Goal: Transaction & Acquisition: Purchase product/service

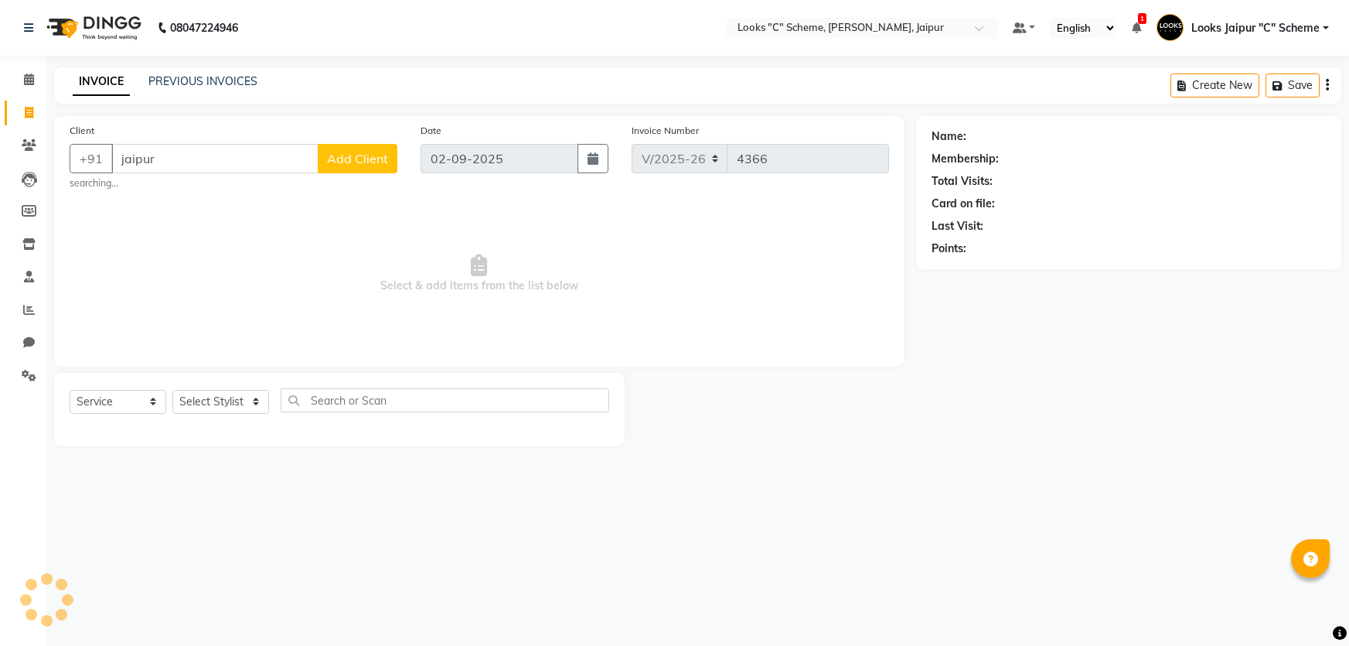
select select "4315"
select select "service"
click at [215, 148] on input "jaipur" at bounding box center [214, 158] width 207 height 29
type input "j"
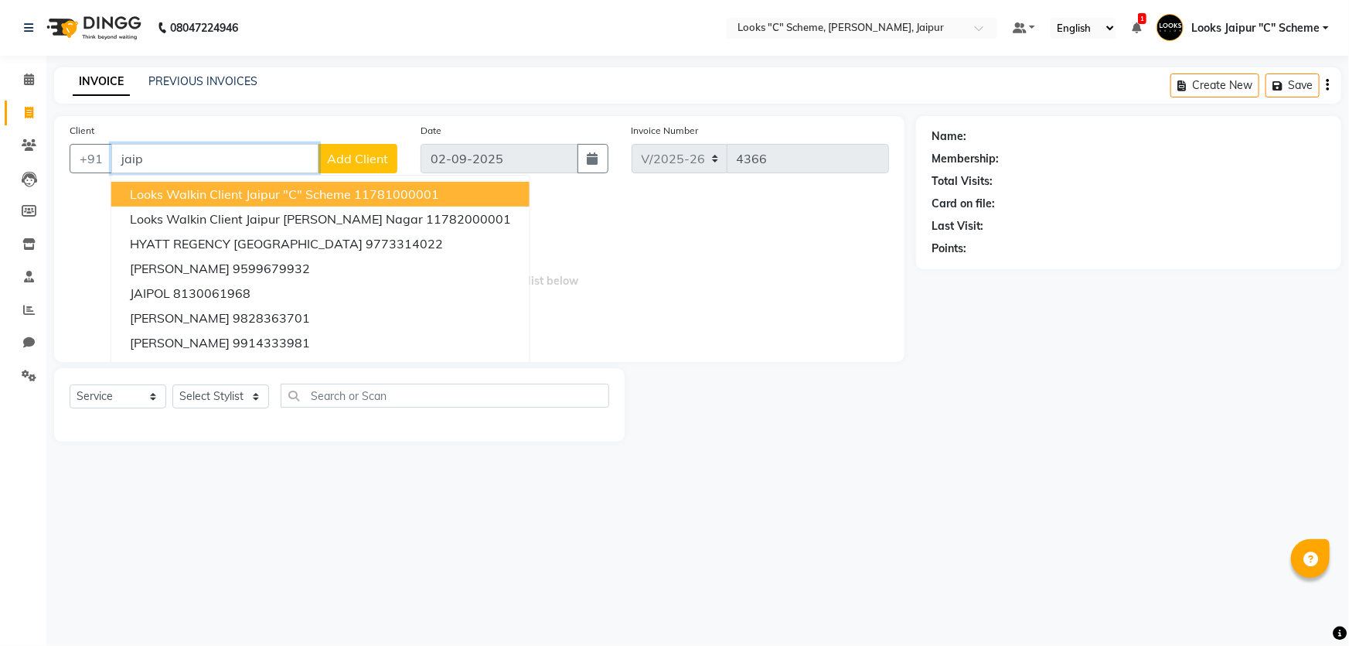
click at [249, 185] on button "Looks Walkin Client Jaipur "C" Scheme 11781000001" at bounding box center [320, 194] width 418 height 25
type input "11781000001"
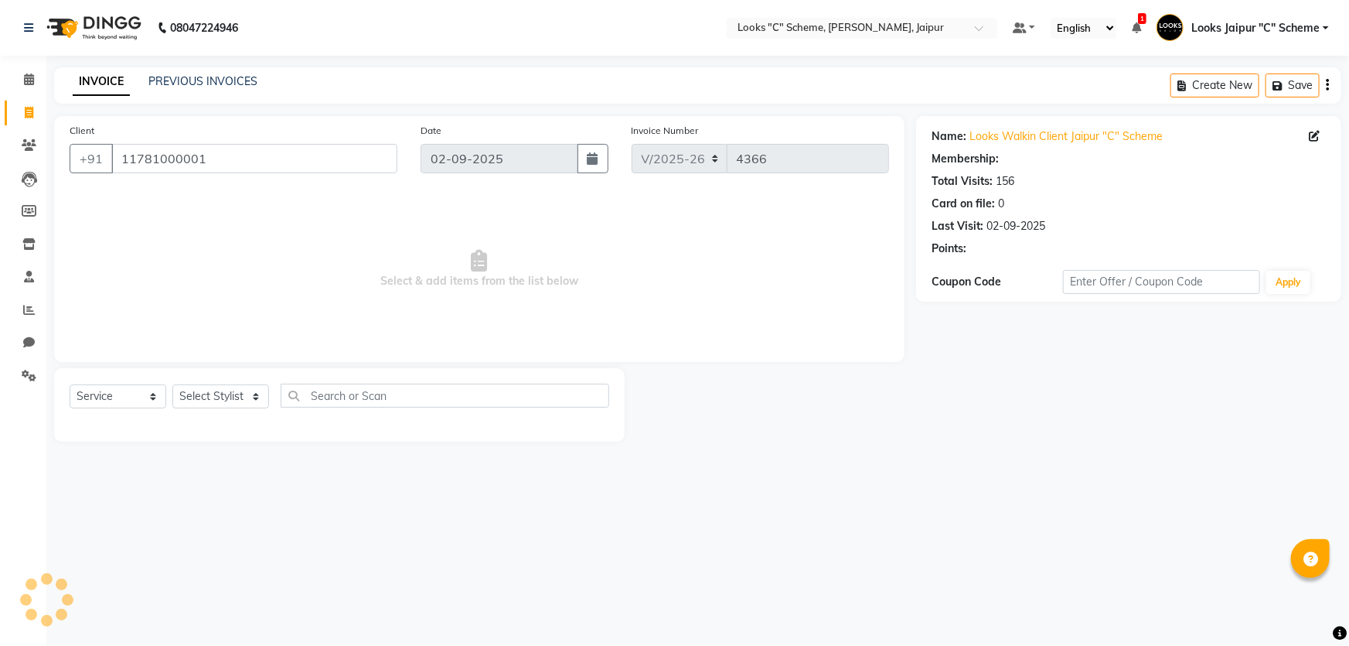
select select "1: Object"
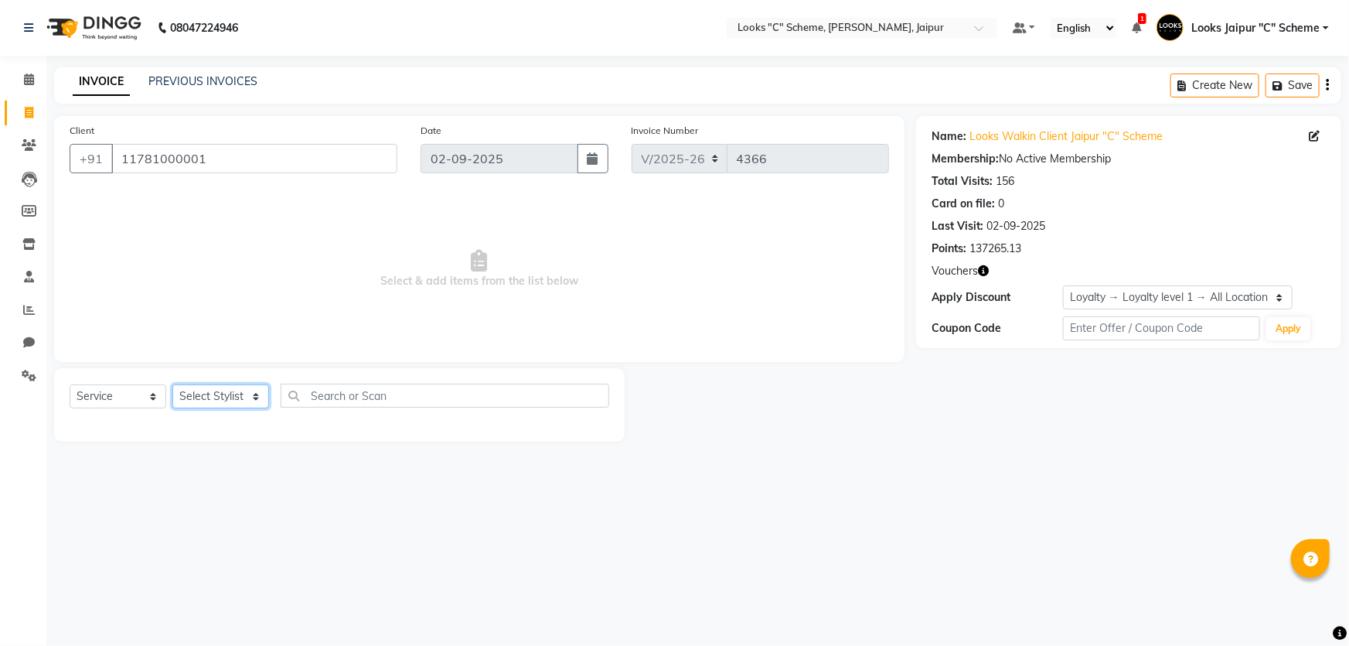
click at [220, 404] on select "Select Stylist [PERSON_NAME] Akash_pdct [PERSON_NAME] [PERSON_NAME] Counter Sal…" at bounding box center [220, 396] width 97 height 24
select select "59429"
click at [172, 384] on select "Select Stylist [PERSON_NAME] Akash_pdct [PERSON_NAME] [PERSON_NAME] Counter Sal…" at bounding box center [220, 396] width 97 height 24
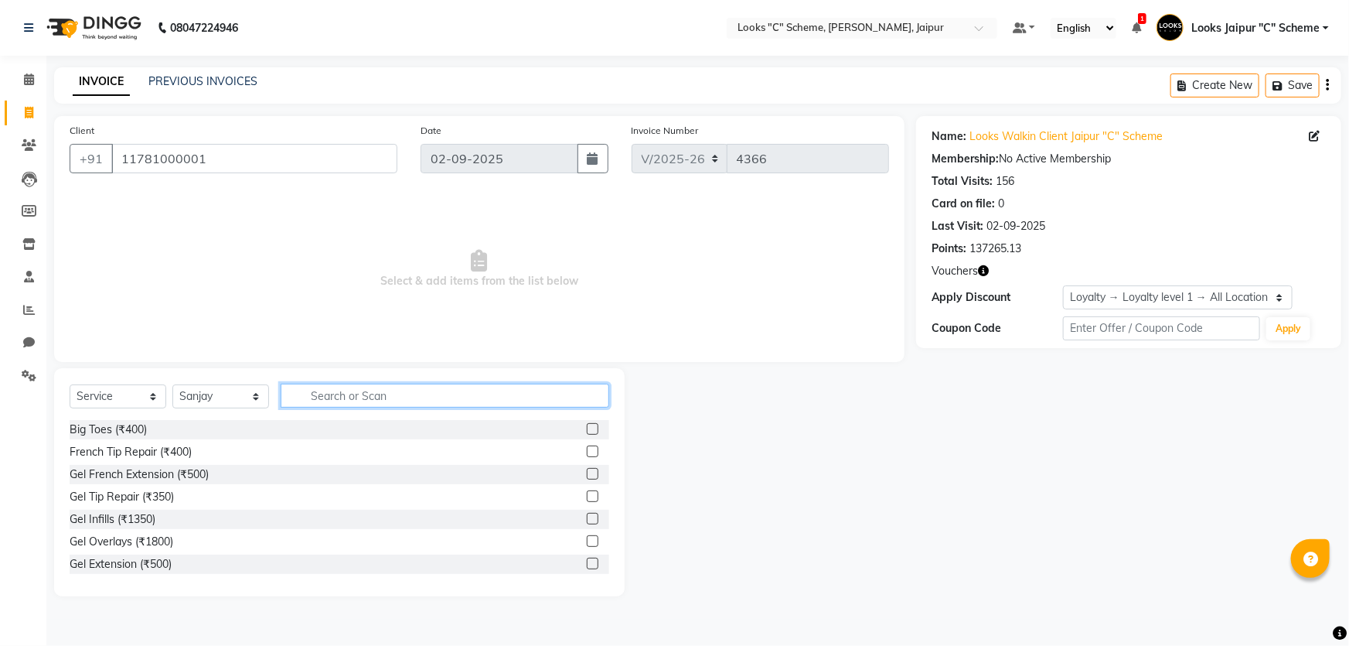
click at [397, 392] on input "text" at bounding box center [445, 395] width 329 height 24
type input "cut"
click at [587, 448] on label at bounding box center [593, 451] width 12 height 12
click at [587, 448] on input "checkbox" at bounding box center [592, 452] width 10 height 10
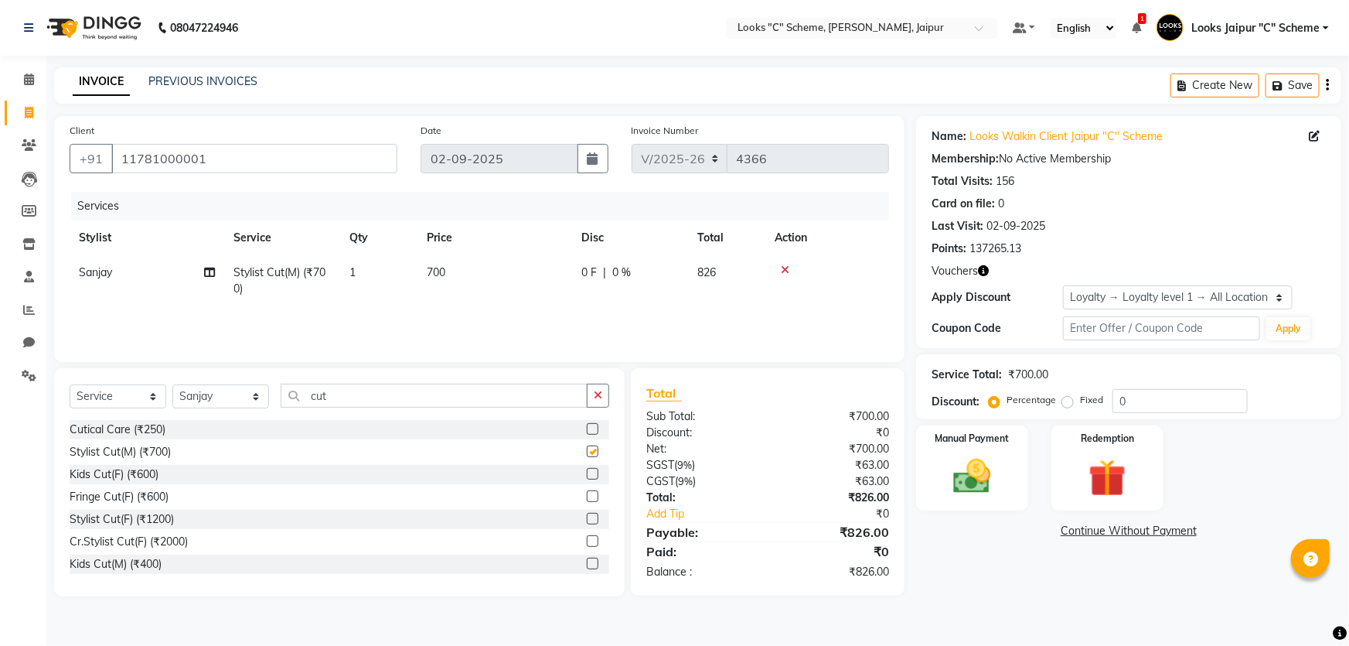
checkbox input "false"
click at [989, 472] on img at bounding box center [972, 476] width 63 height 45
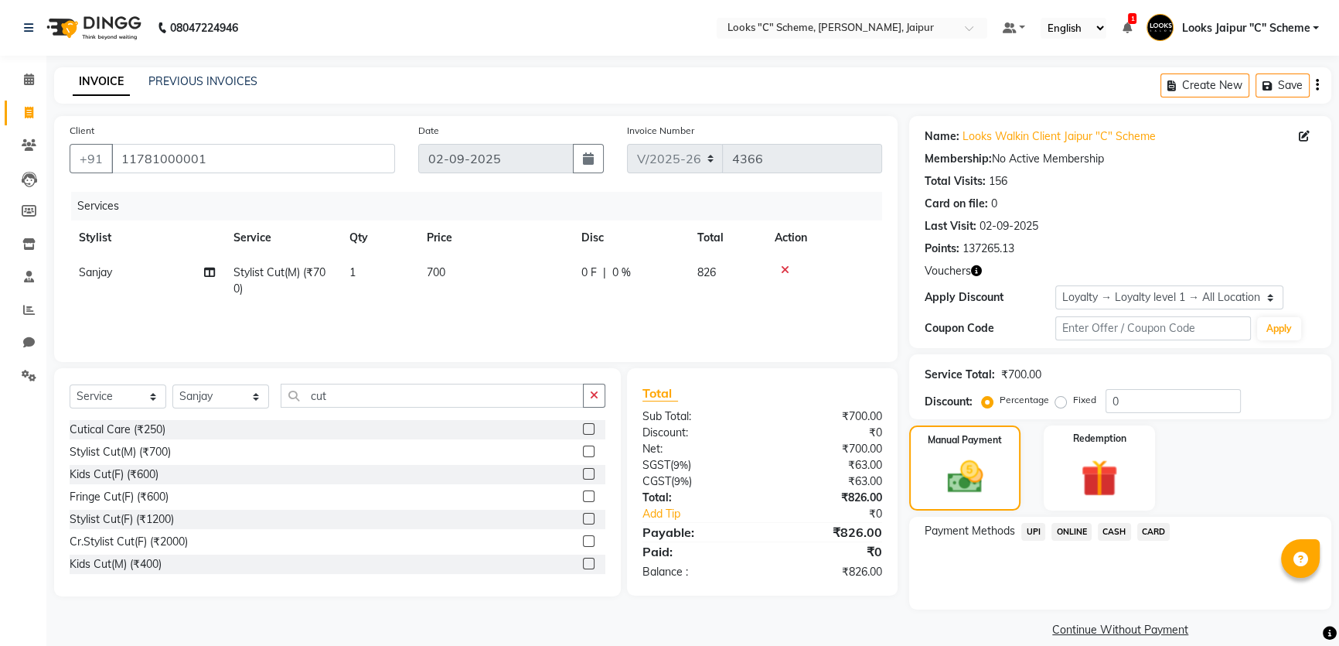
click at [1029, 534] on span "UPI" at bounding box center [1033, 532] width 24 height 18
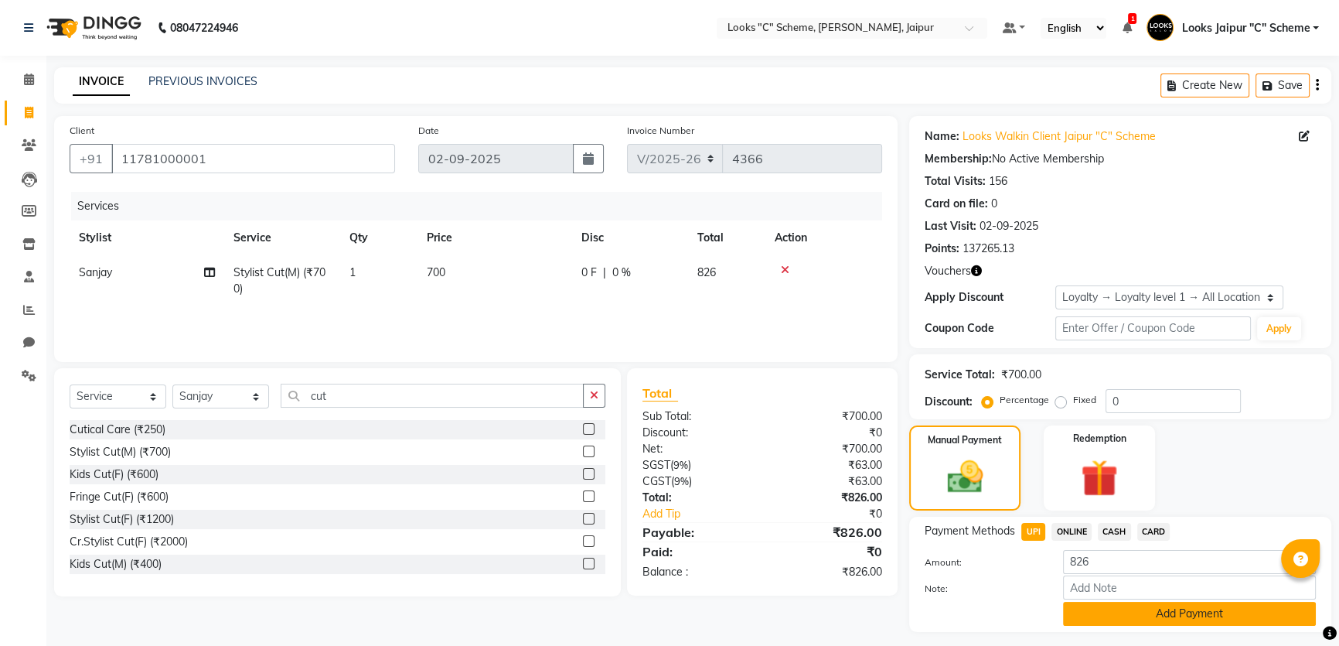
click at [1092, 619] on button "Add Payment" at bounding box center [1189, 613] width 253 height 24
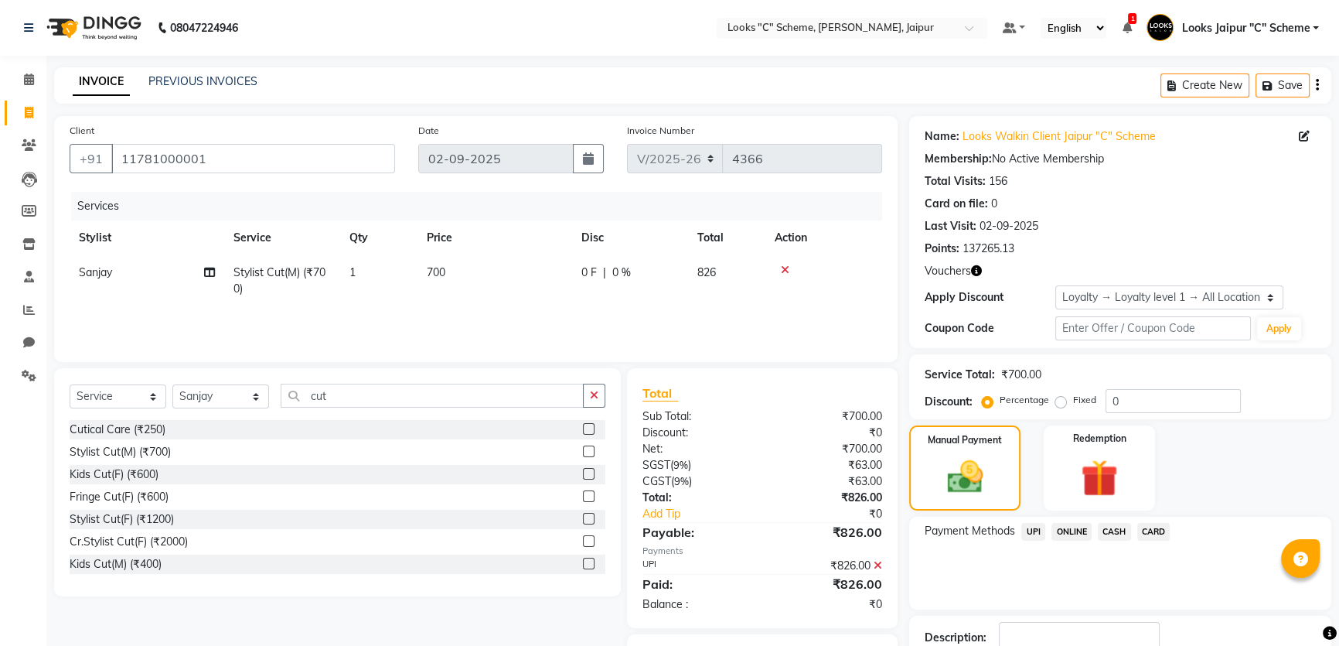
scroll to position [104, 0]
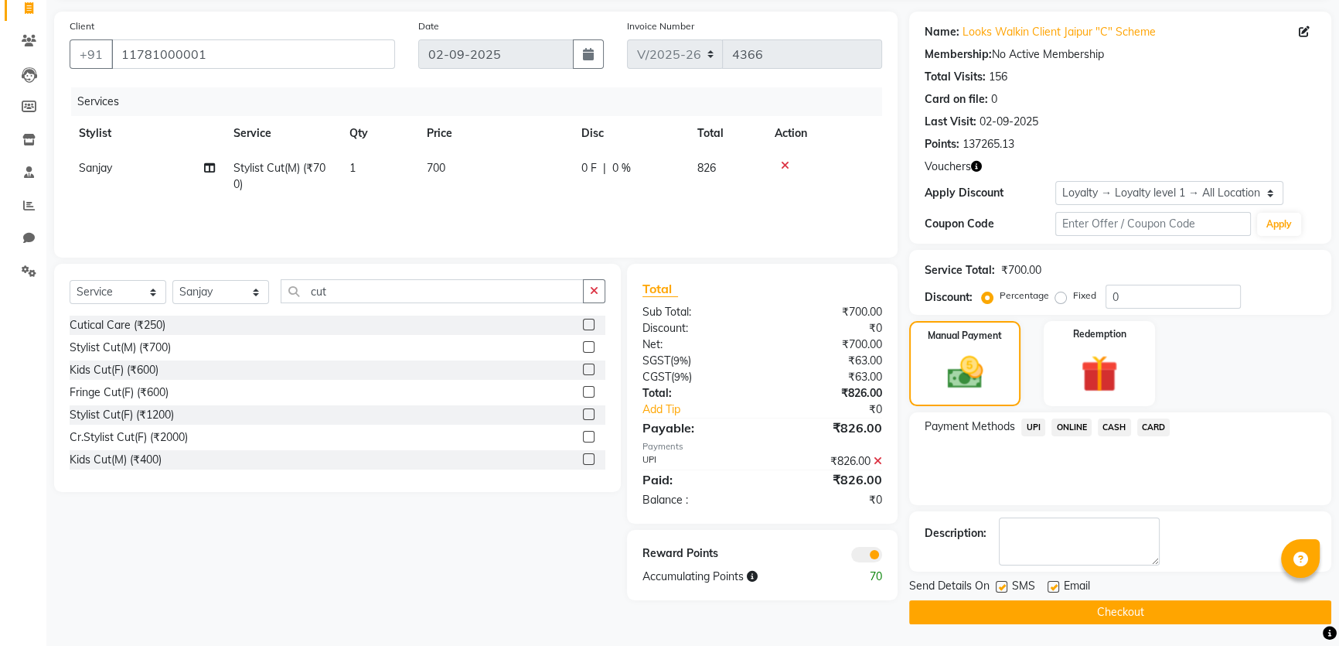
click at [1072, 610] on button "Checkout" at bounding box center [1120, 612] width 422 height 24
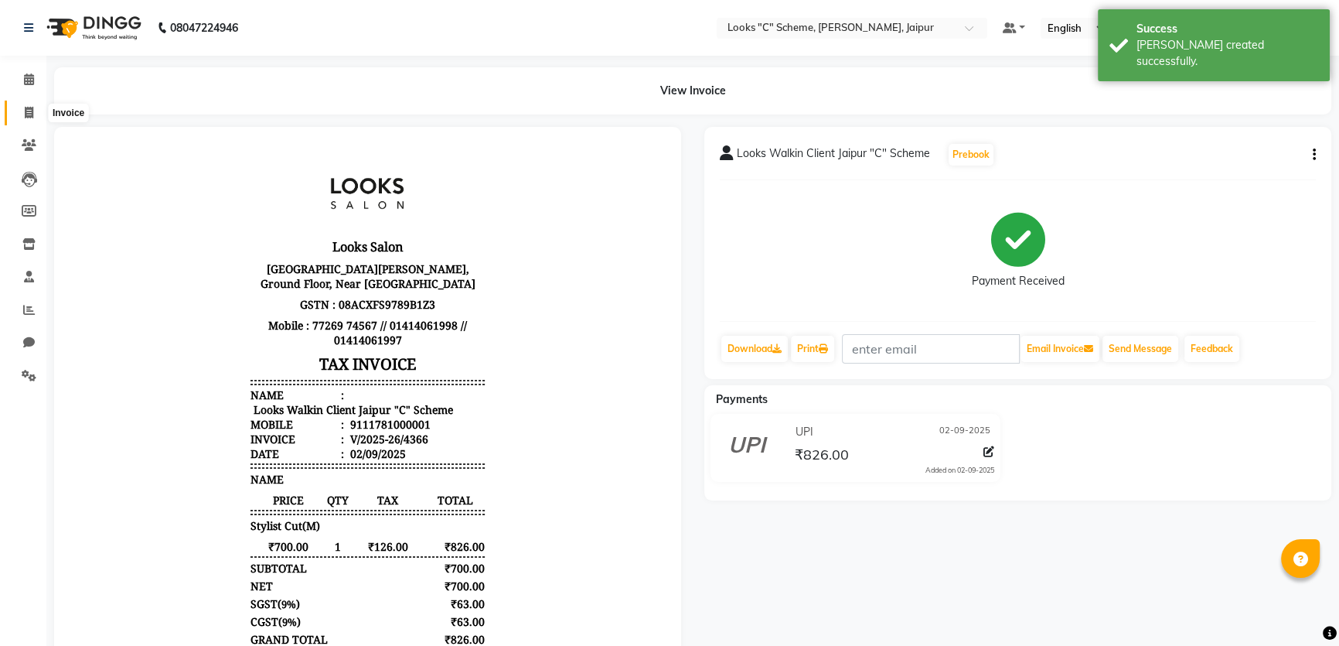
click at [36, 115] on span at bounding box center [28, 113] width 27 height 18
select select "service"
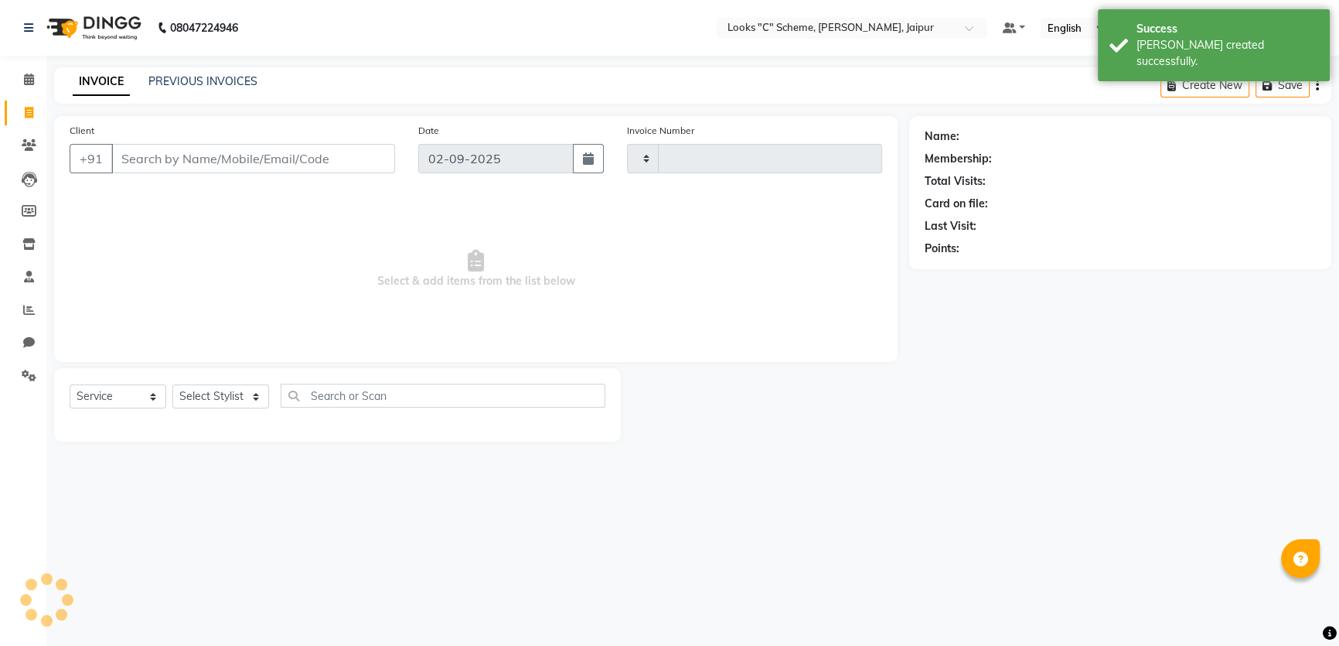
type input "4367"
select select "4315"
click at [230, 162] on input "Client" at bounding box center [254, 158] width 286 height 29
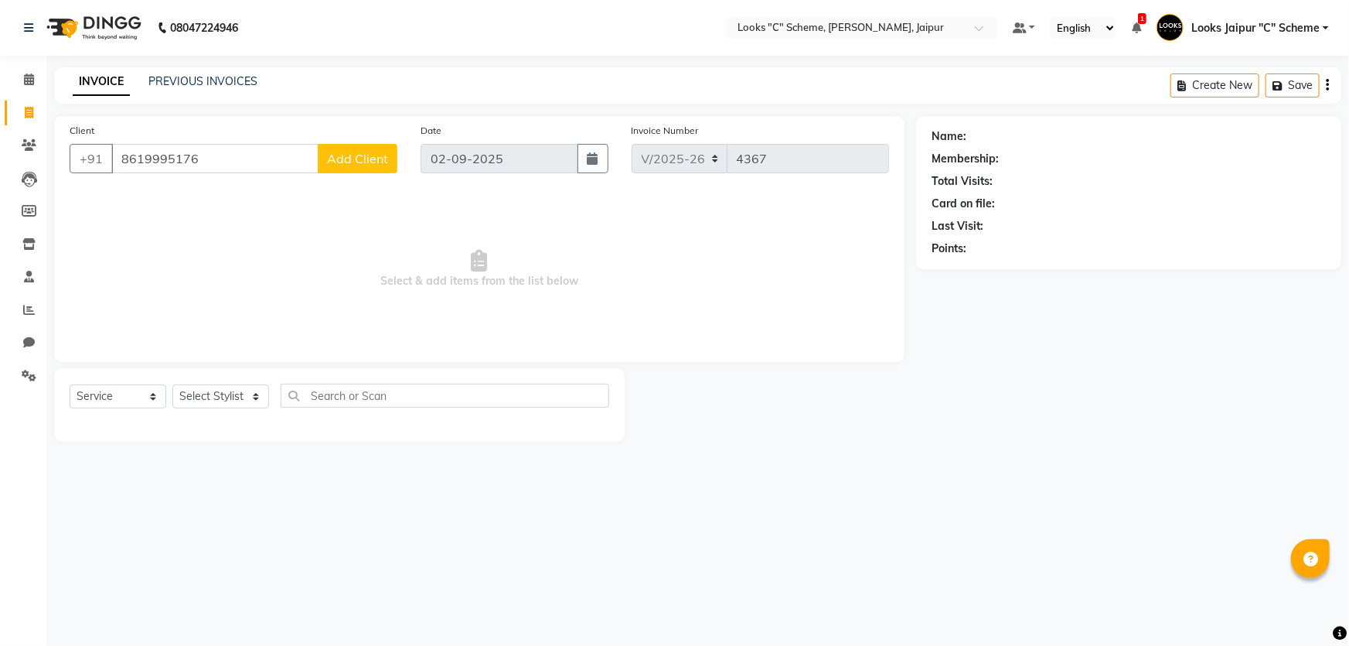
type input "8619995176"
click at [364, 159] on span "Add Client" at bounding box center [357, 158] width 61 height 15
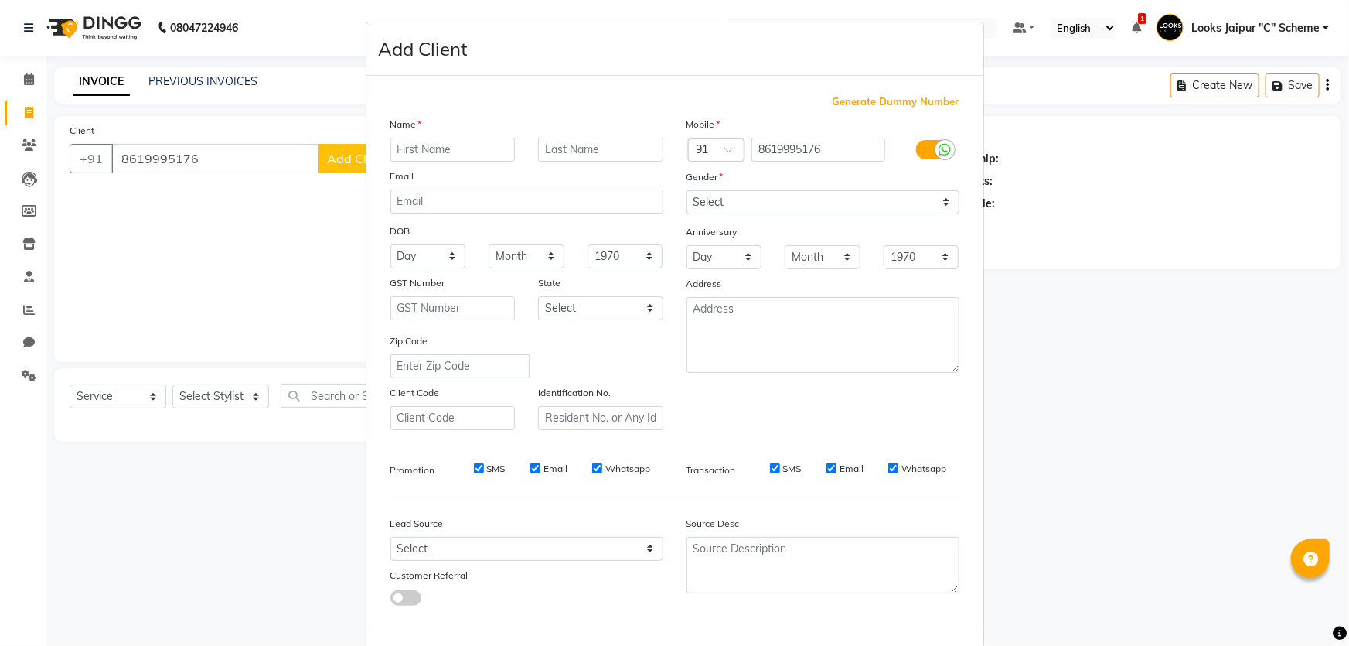
click at [452, 145] on input "text" at bounding box center [452, 150] width 125 height 24
type input "[PERSON_NAME]"
click at [786, 209] on select "Select [DEMOGRAPHIC_DATA] [DEMOGRAPHIC_DATA] Other Prefer Not To Say" at bounding box center [823, 202] width 273 height 24
select select "[DEMOGRAPHIC_DATA]"
click at [687, 190] on select "Select [DEMOGRAPHIC_DATA] [DEMOGRAPHIC_DATA] Other Prefer Not To Say" at bounding box center [823, 202] width 273 height 24
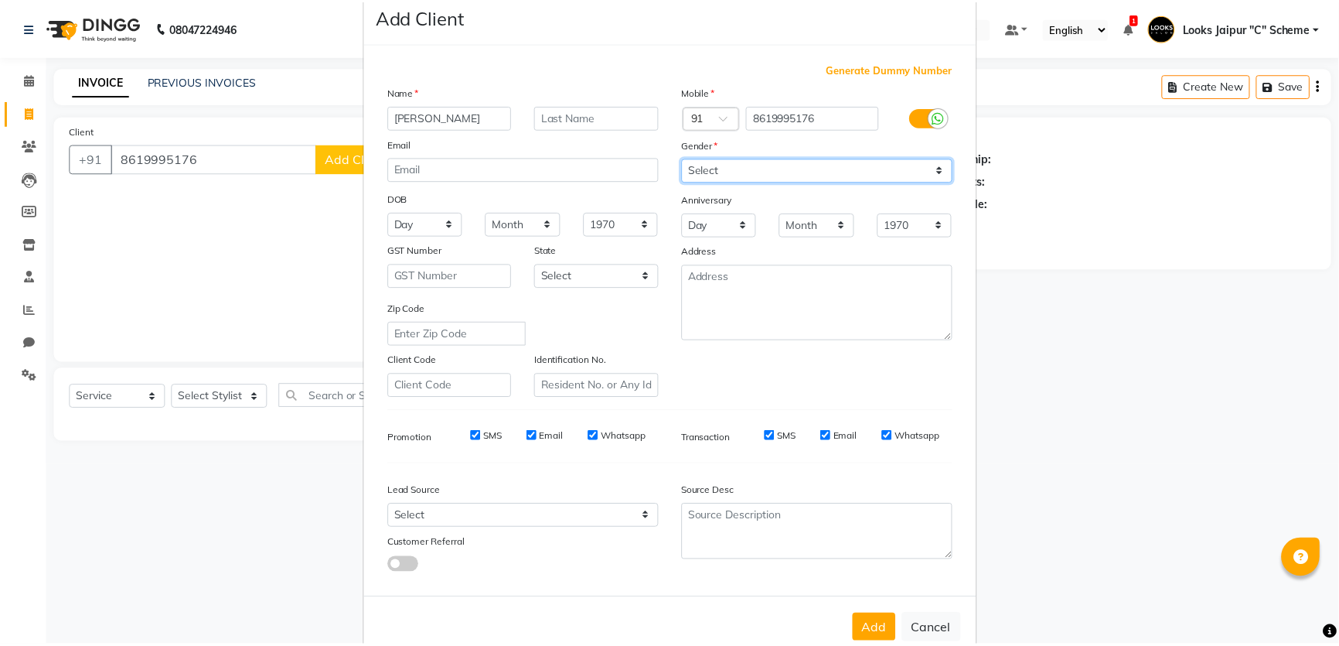
scroll to position [72, 0]
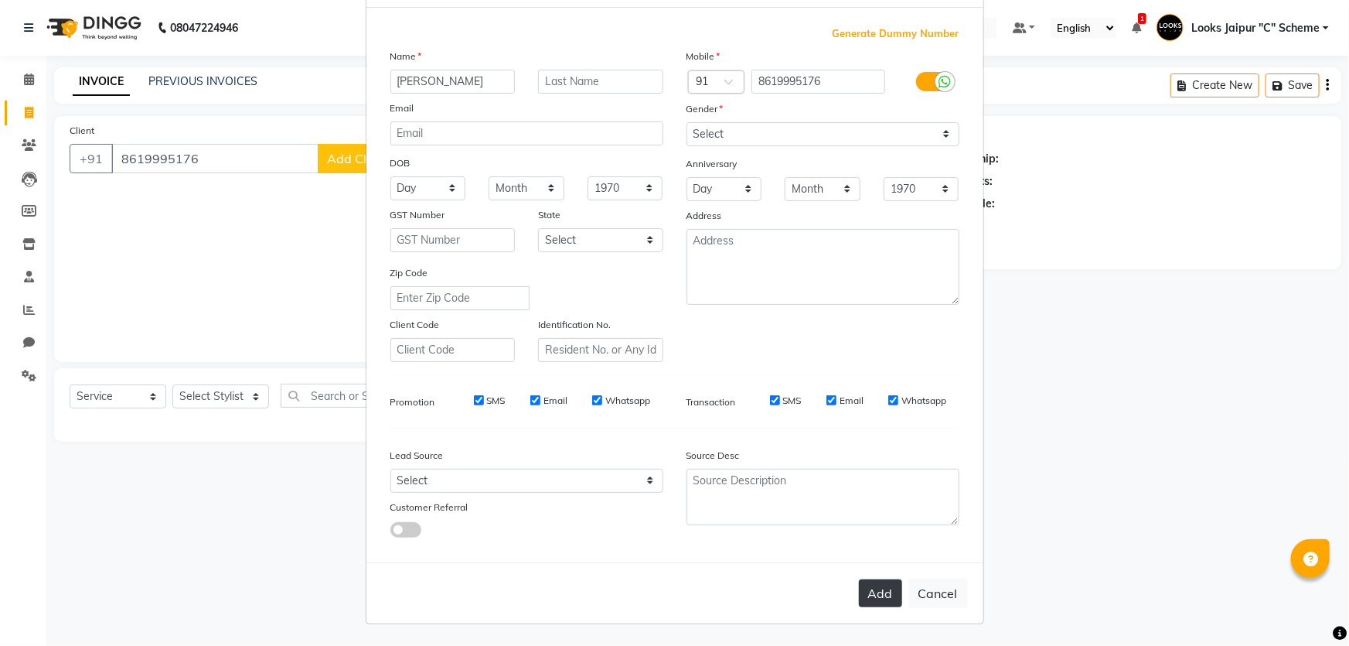
click at [874, 585] on button "Add" at bounding box center [880, 593] width 43 height 28
select select
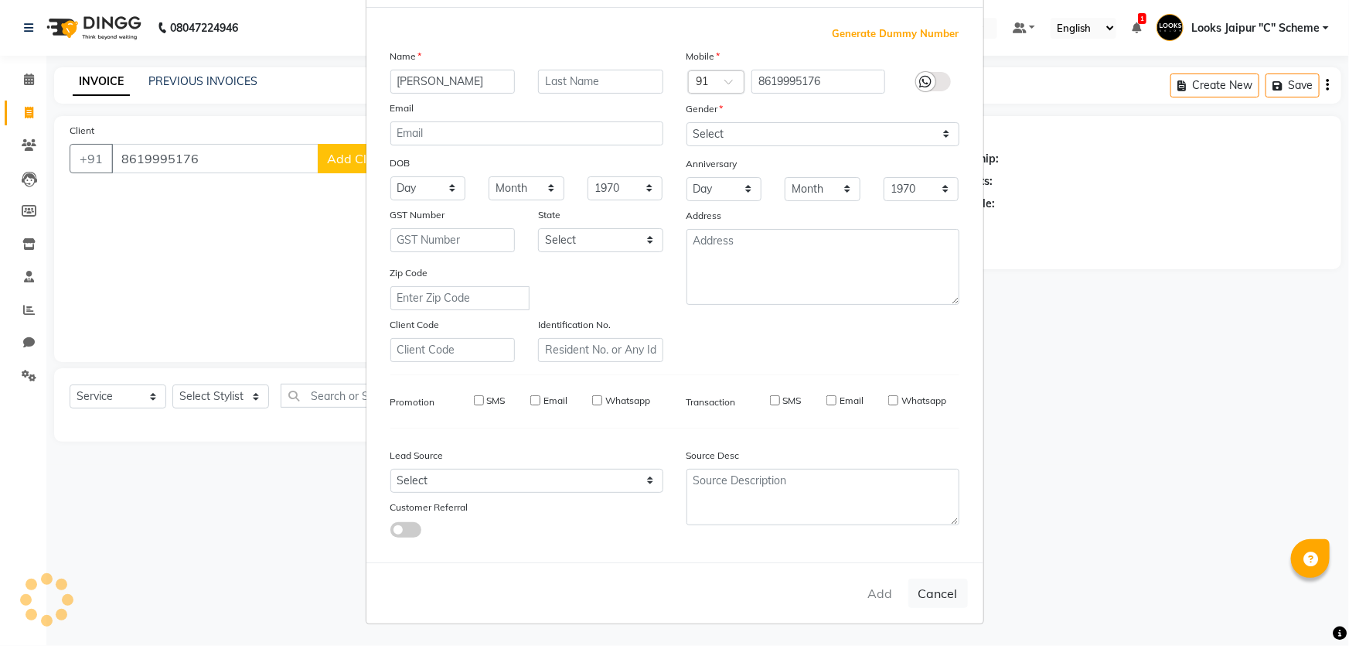
select select
checkbox input "false"
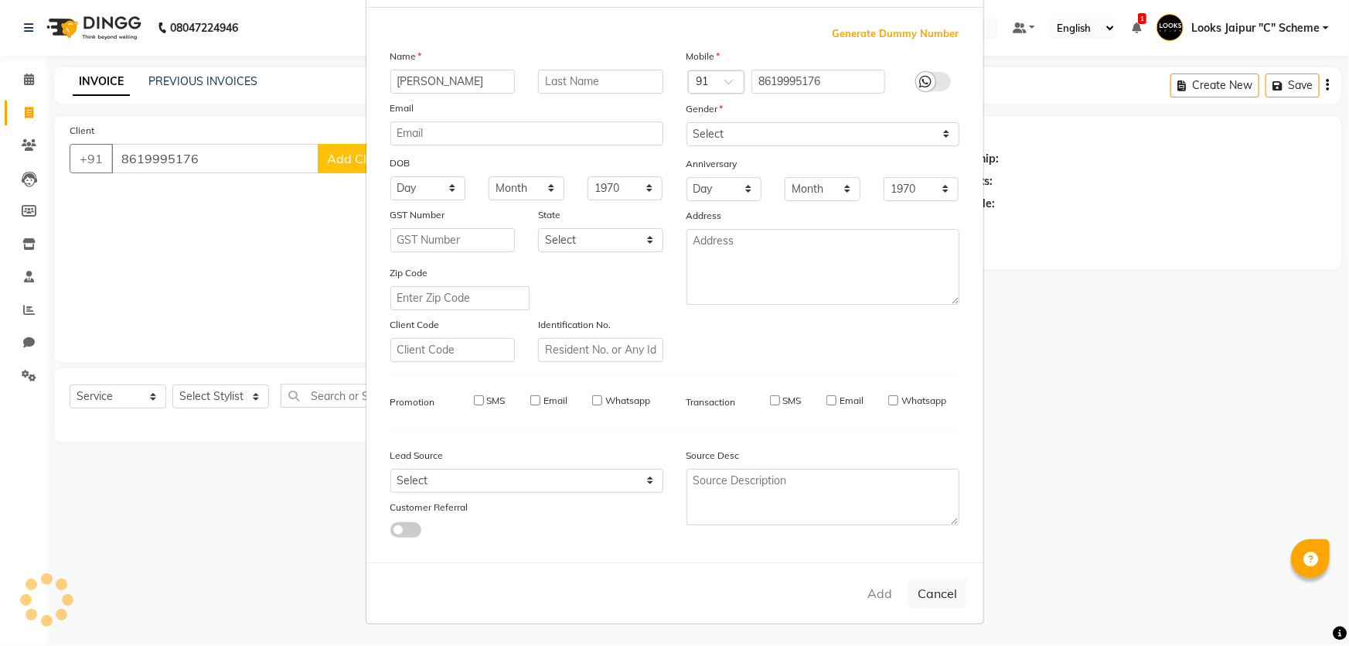
checkbox input "false"
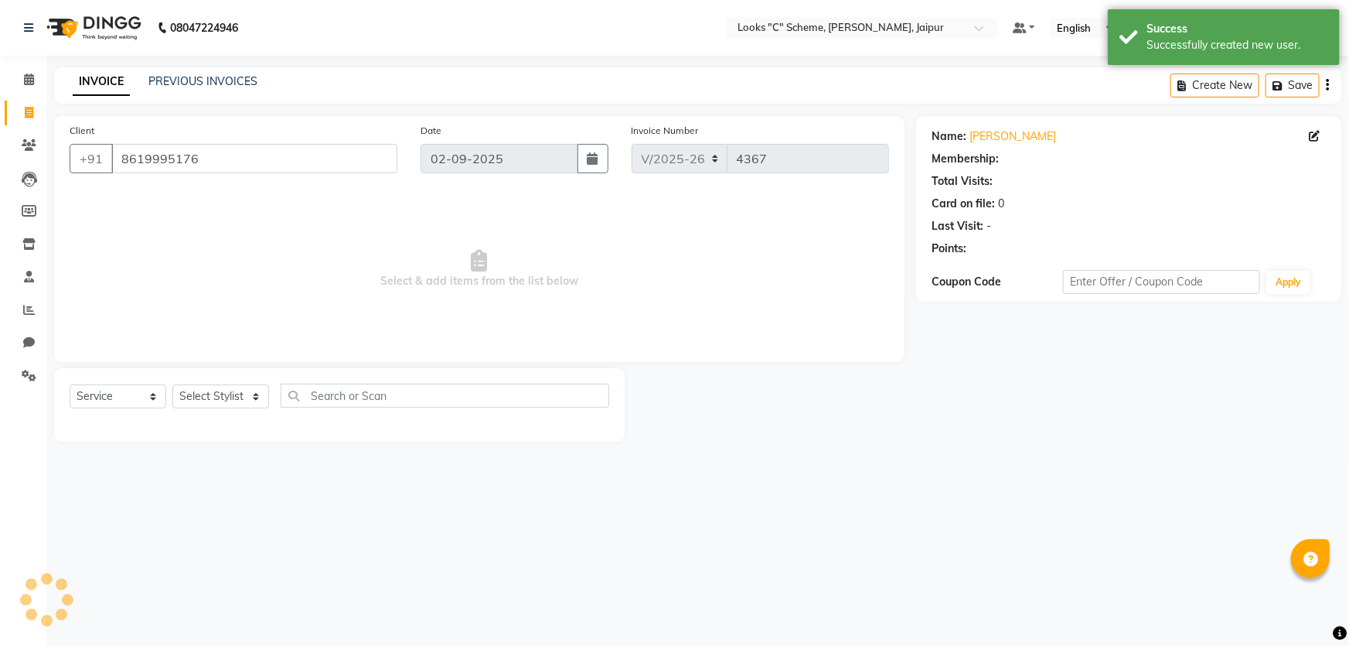
select select "1: Object"
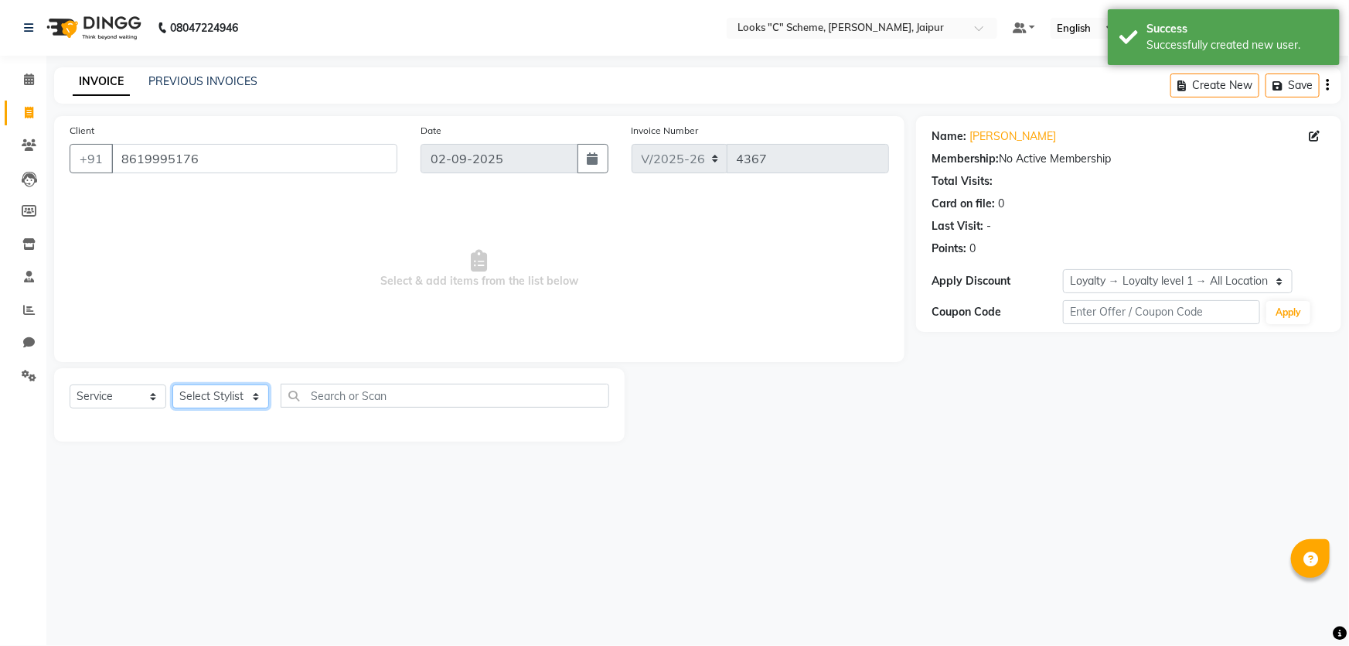
click at [209, 407] on select "Select Stylist [PERSON_NAME] Akash_pdct [PERSON_NAME] [PERSON_NAME] Counter Sal…" at bounding box center [220, 396] width 97 height 24
select select "57109"
click at [172, 384] on select "Select Stylist [PERSON_NAME] Akash_pdct [PERSON_NAME] [PERSON_NAME] Counter Sal…" at bounding box center [220, 396] width 97 height 24
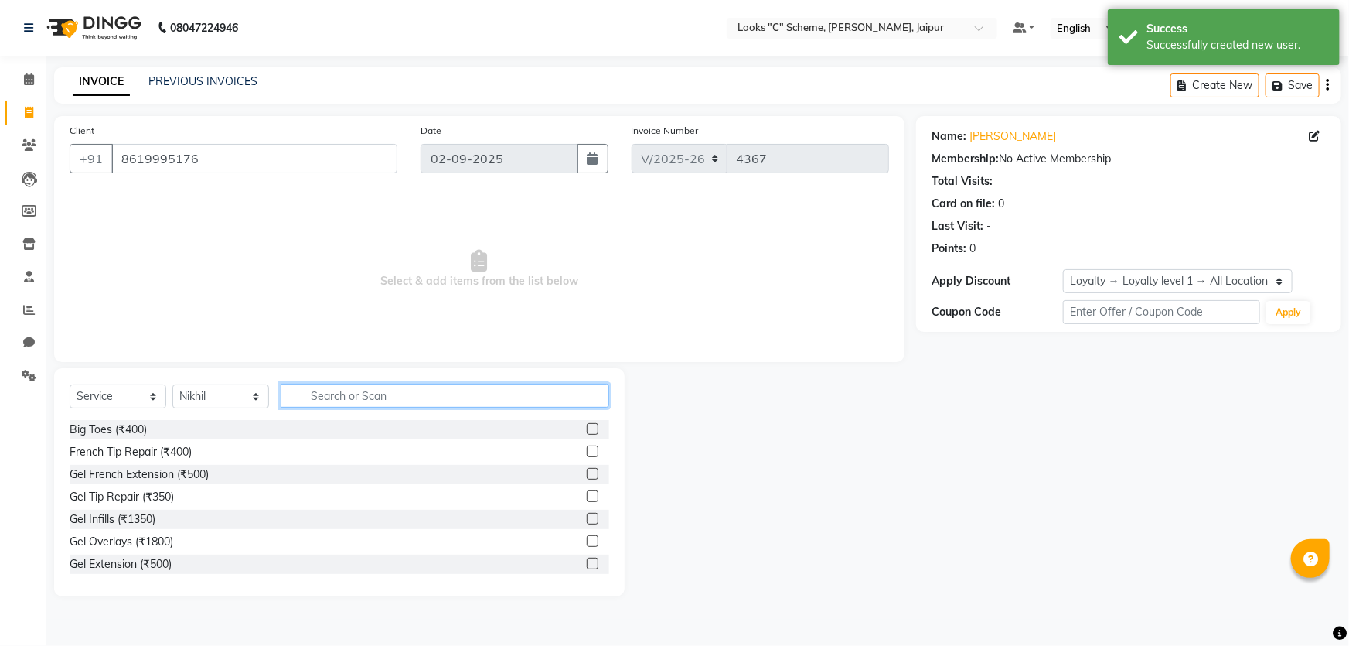
click at [401, 407] on input "text" at bounding box center [445, 395] width 329 height 24
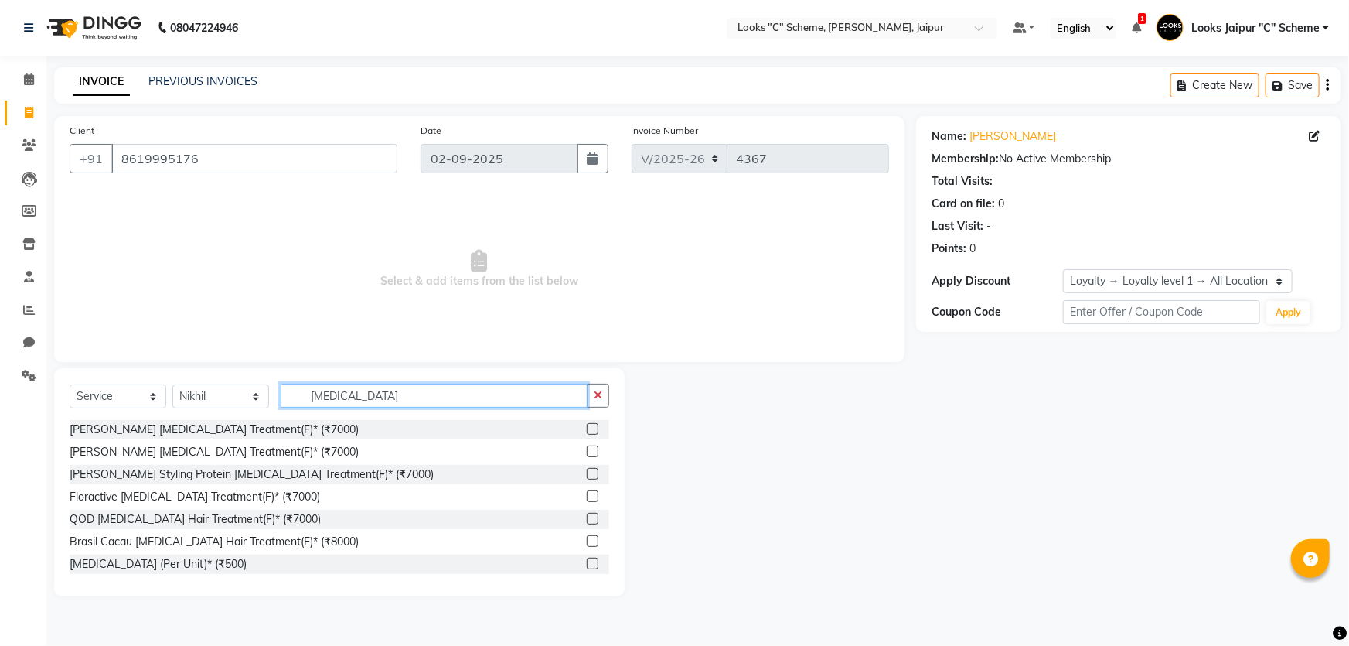
type input "[MEDICAL_DATA]"
click at [587, 540] on label at bounding box center [593, 541] width 12 height 12
click at [587, 540] on input "checkbox" at bounding box center [592, 542] width 10 height 10
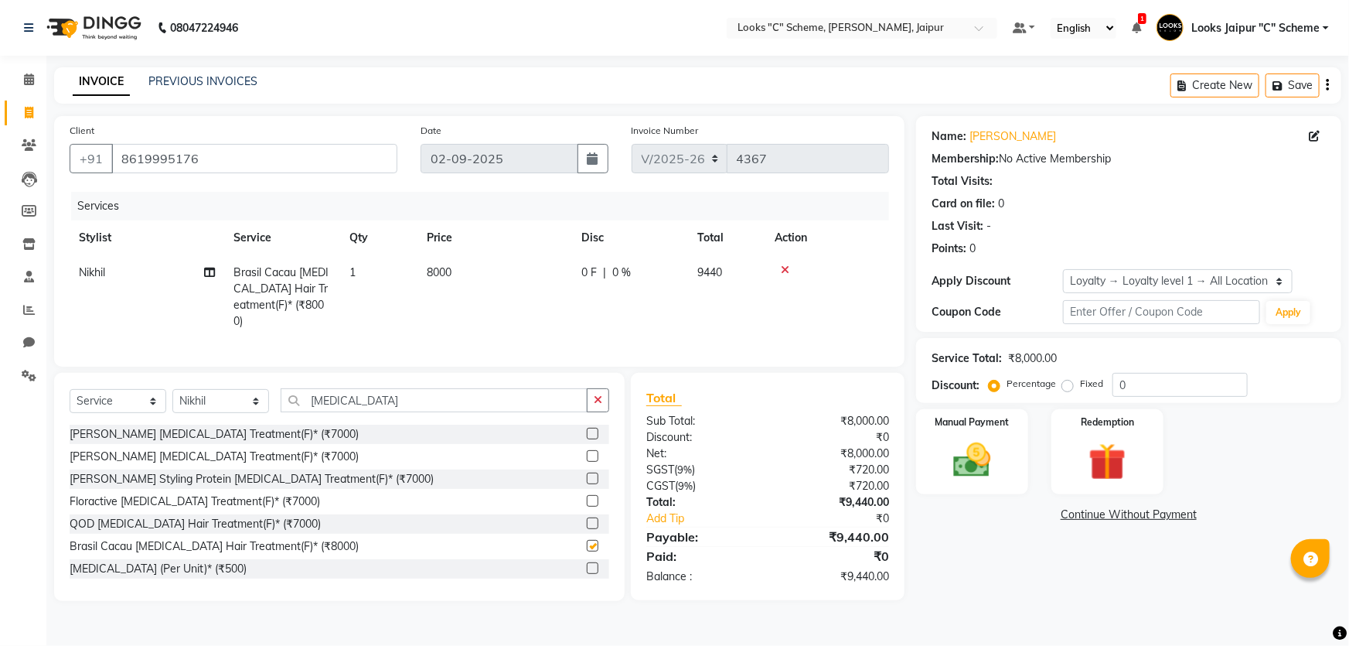
checkbox input "false"
click at [465, 273] on td "8000" at bounding box center [494, 296] width 155 height 83
select select "57109"
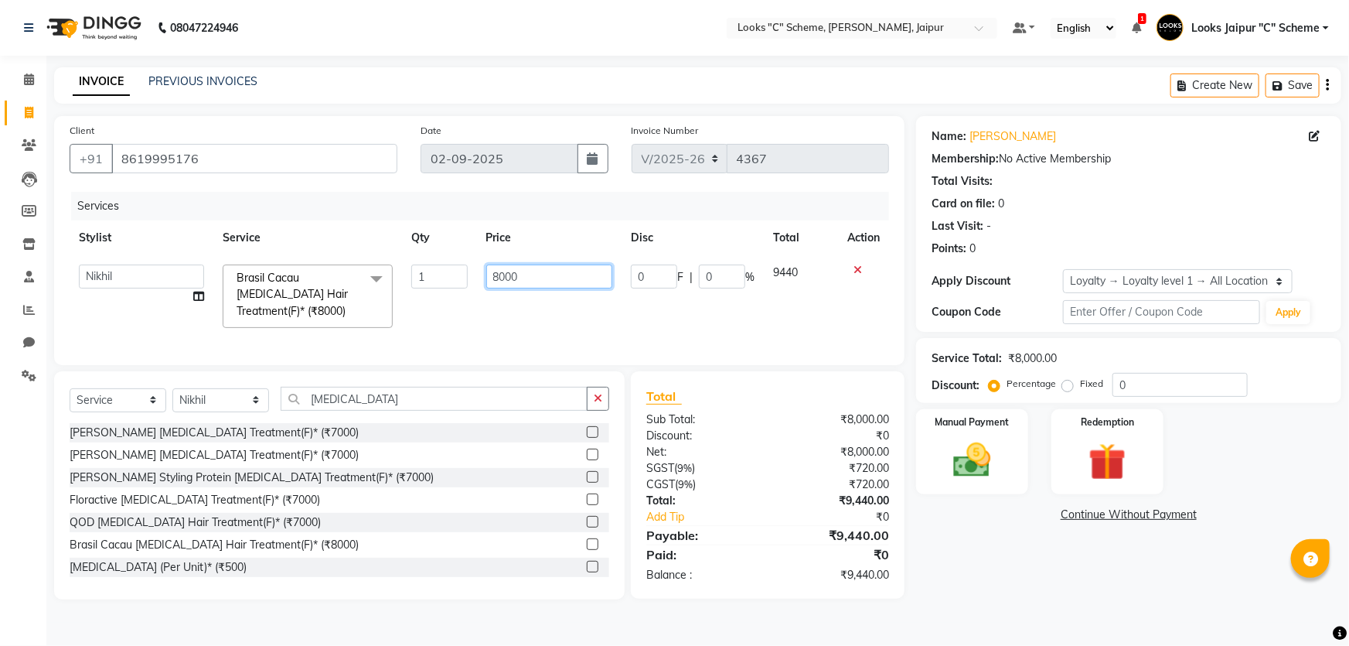
click at [489, 268] on input "8000" at bounding box center [549, 276] width 127 height 24
click at [530, 278] on input "8000" at bounding box center [549, 276] width 127 height 24
type input "8"
click at [581, 286] on input "number" at bounding box center [549, 276] width 127 height 24
type input "8898"
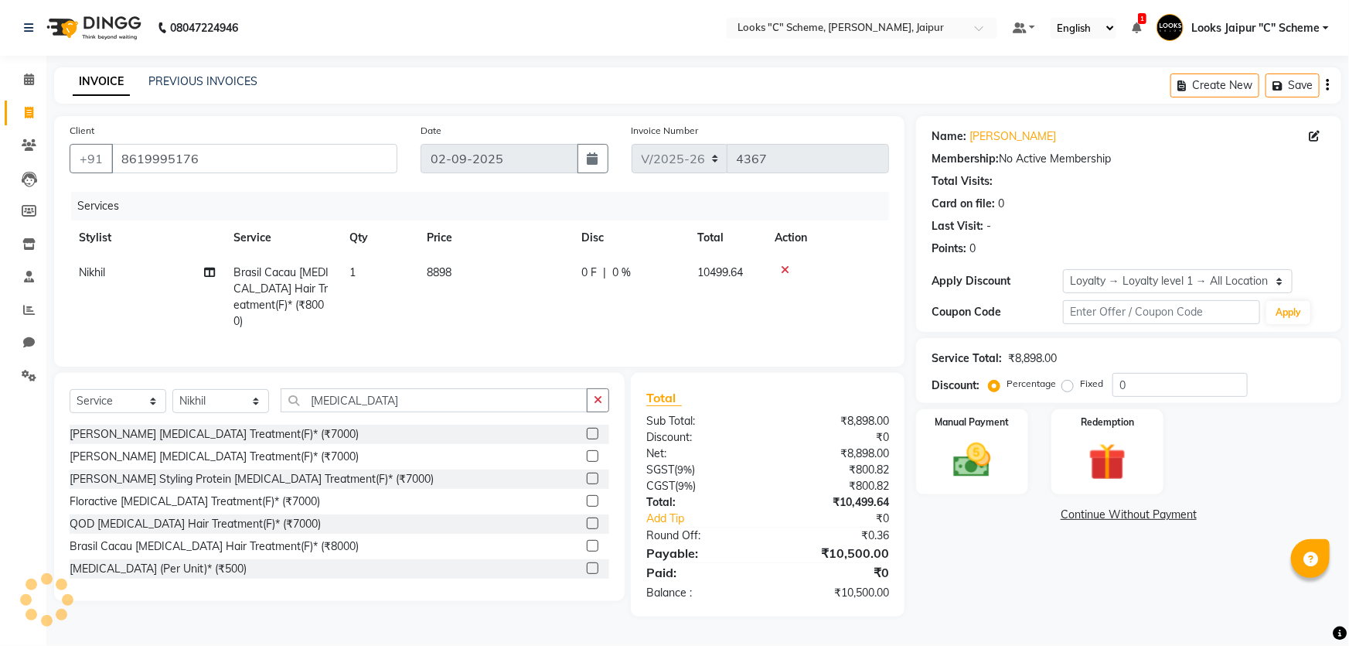
click at [484, 308] on td "8898" at bounding box center [494, 296] width 155 height 83
select select "57109"
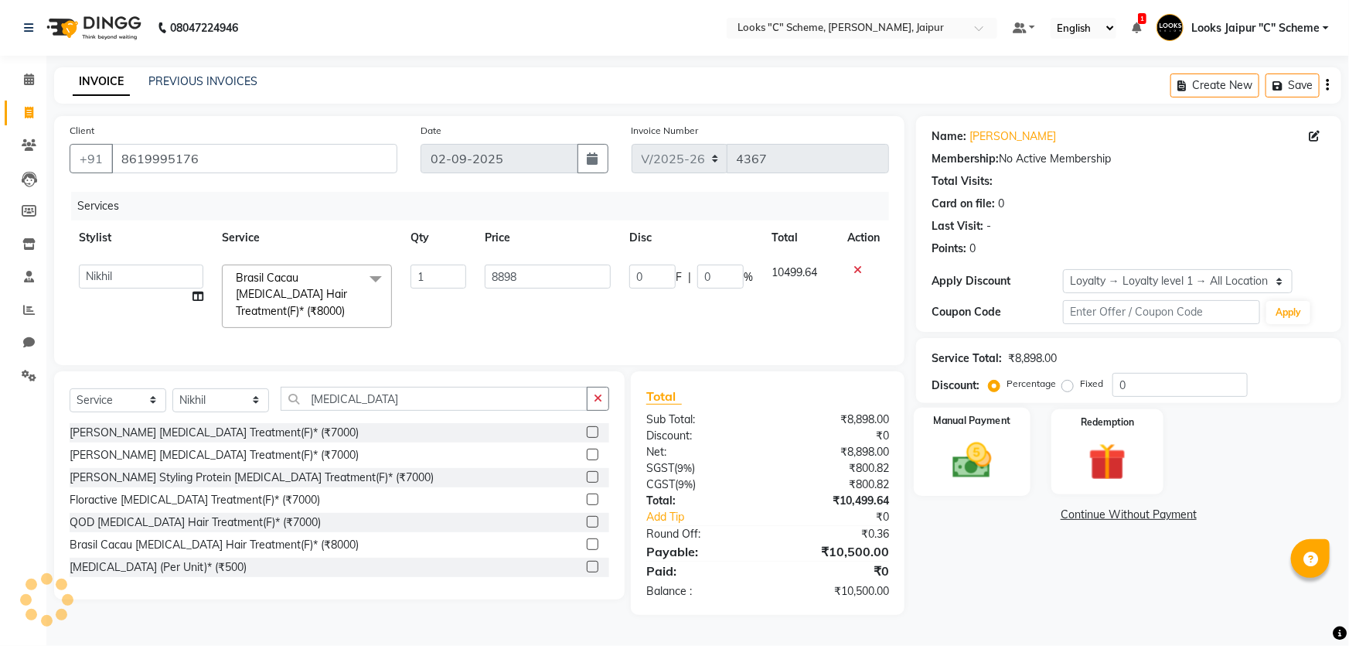
click at [953, 449] on img at bounding box center [972, 460] width 63 height 45
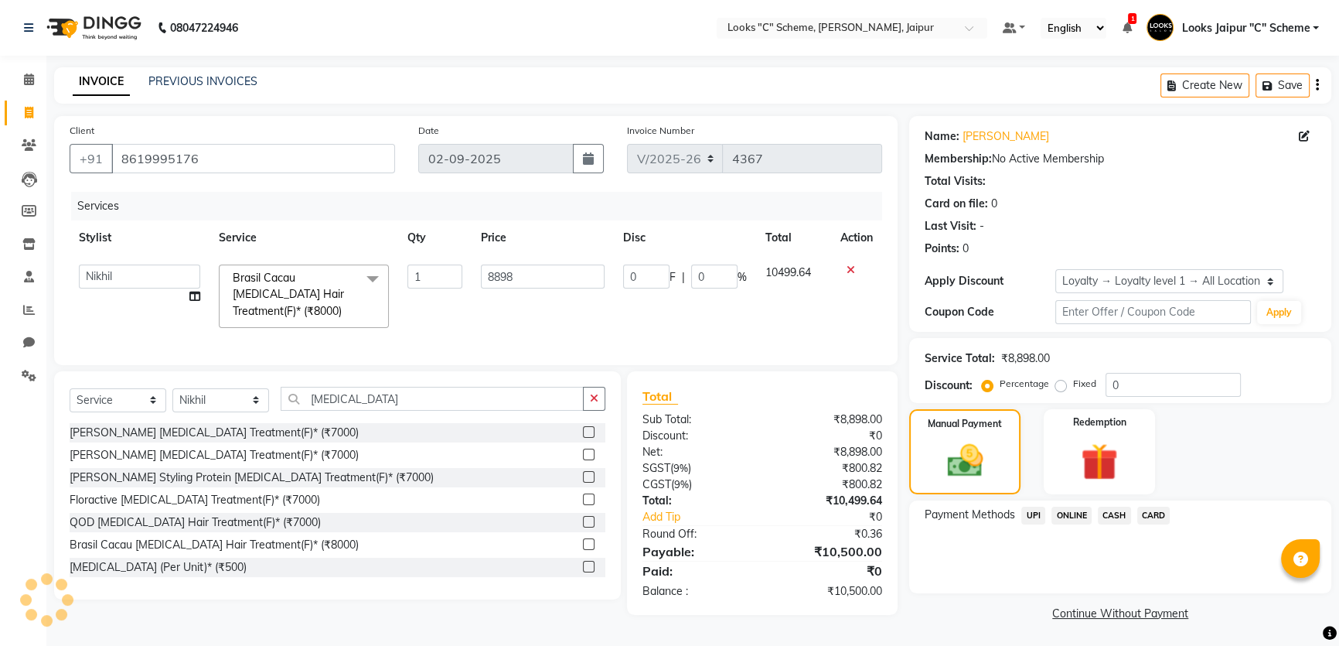
click at [1035, 516] on span "UPI" at bounding box center [1033, 515] width 24 height 18
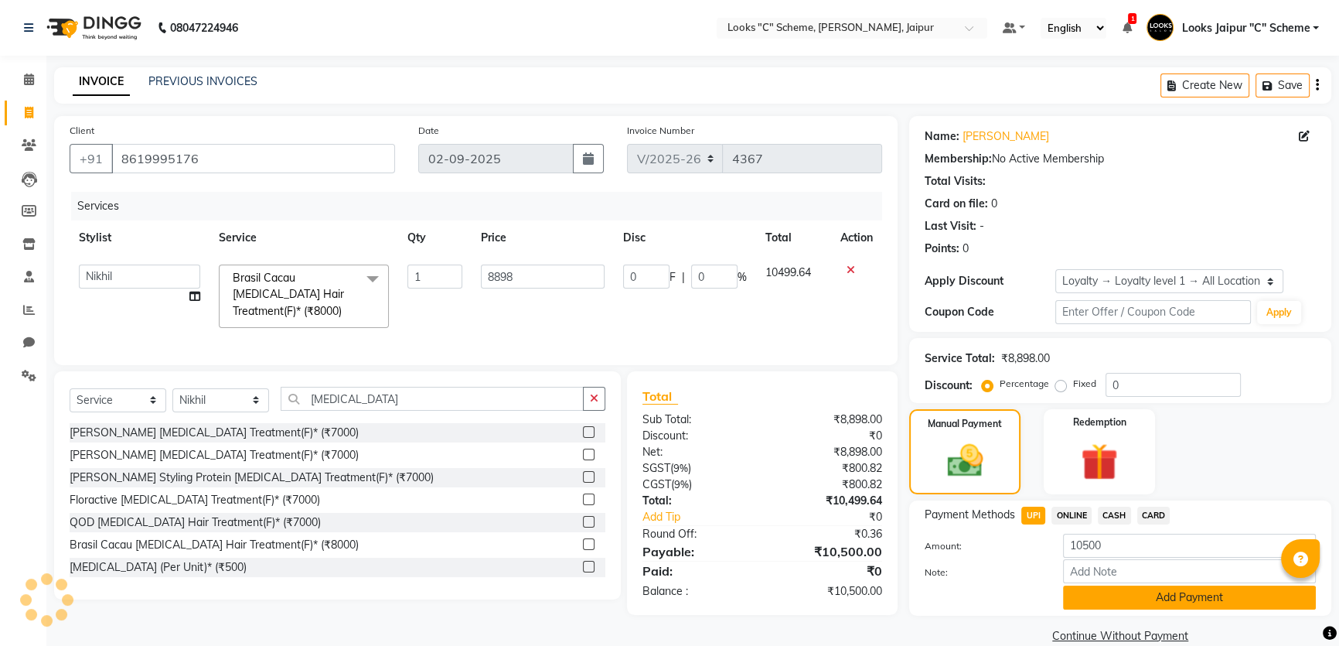
click at [1113, 597] on button "Add Payment" at bounding box center [1189, 597] width 253 height 24
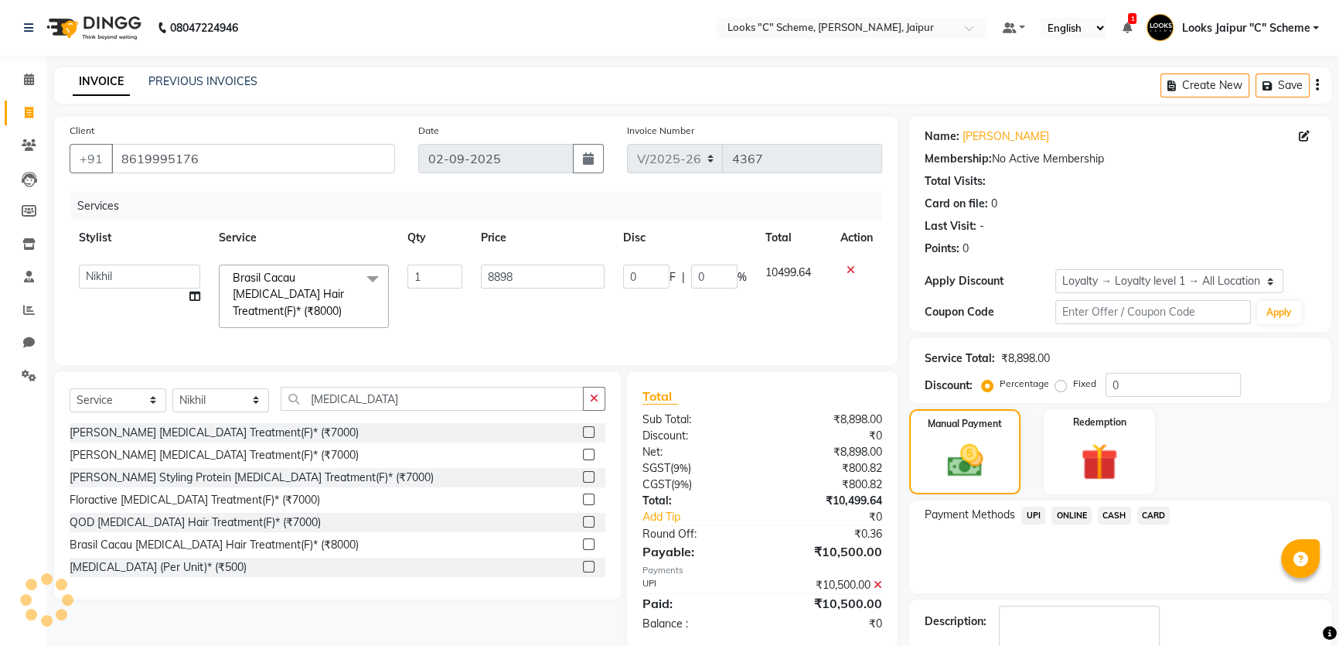
scroll to position [99, 0]
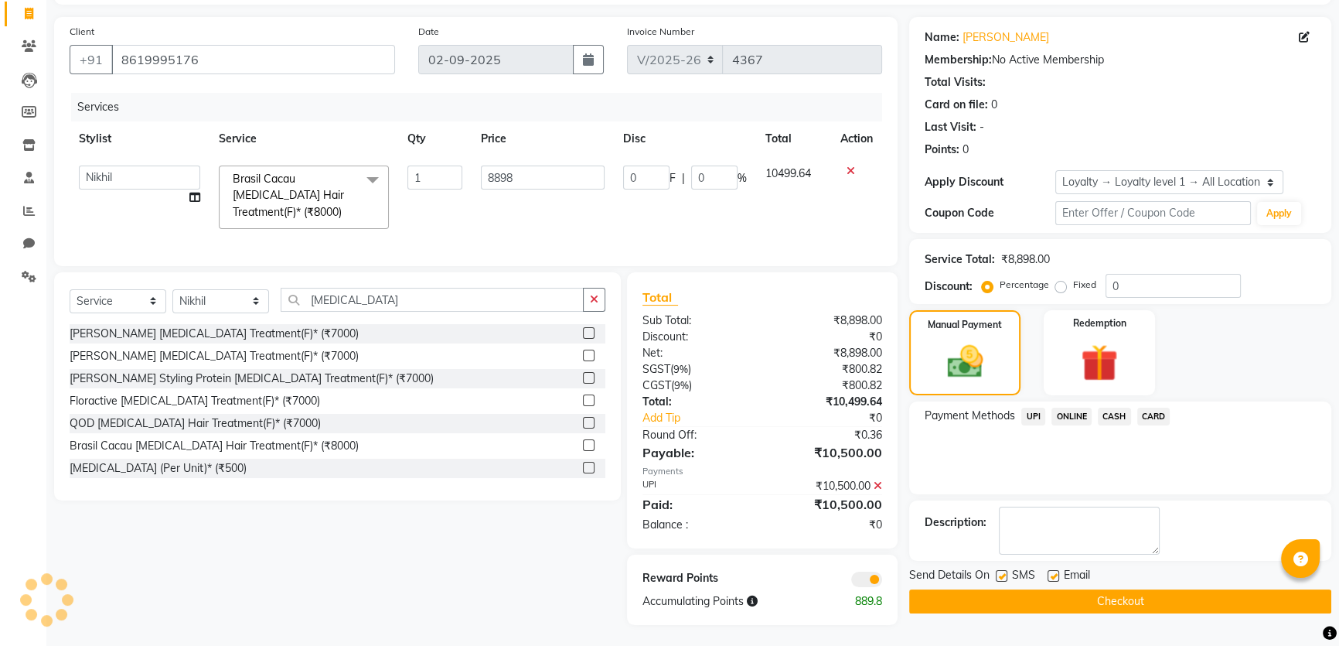
click at [1113, 595] on button "Checkout" at bounding box center [1120, 601] width 422 height 24
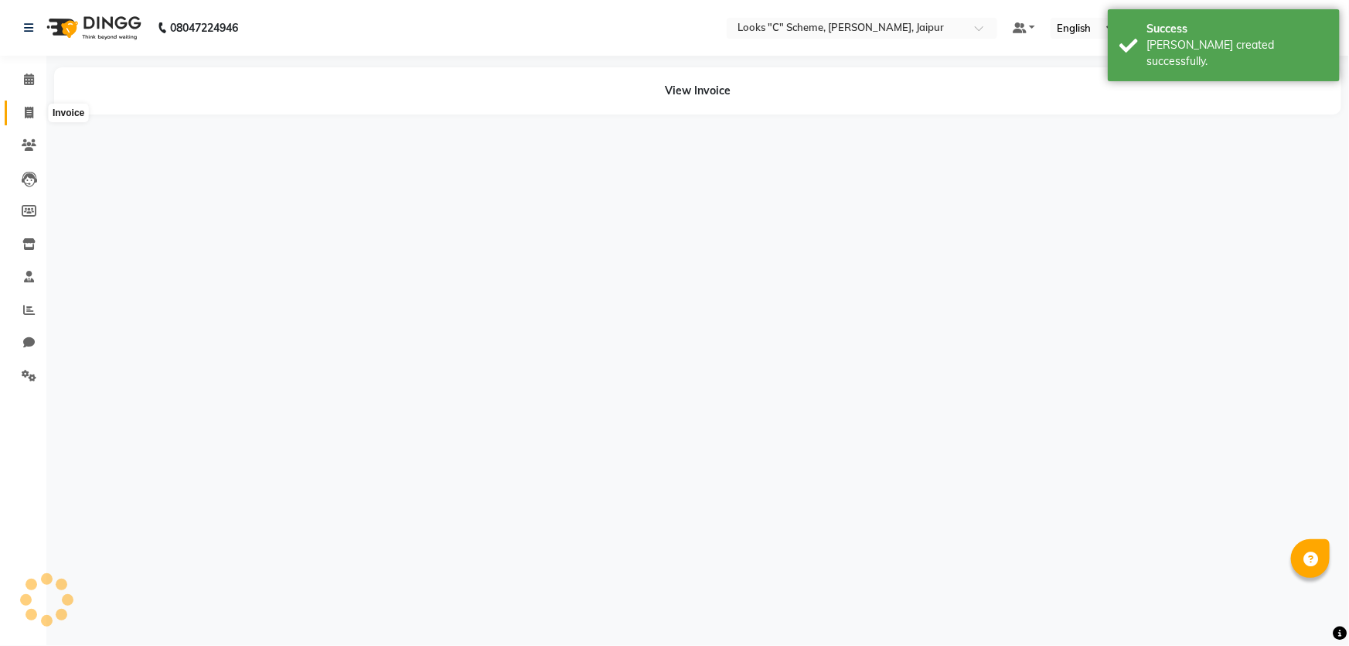
click at [22, 108] on span at bounding box center [28, 113] width 27 height 18
select select "service"
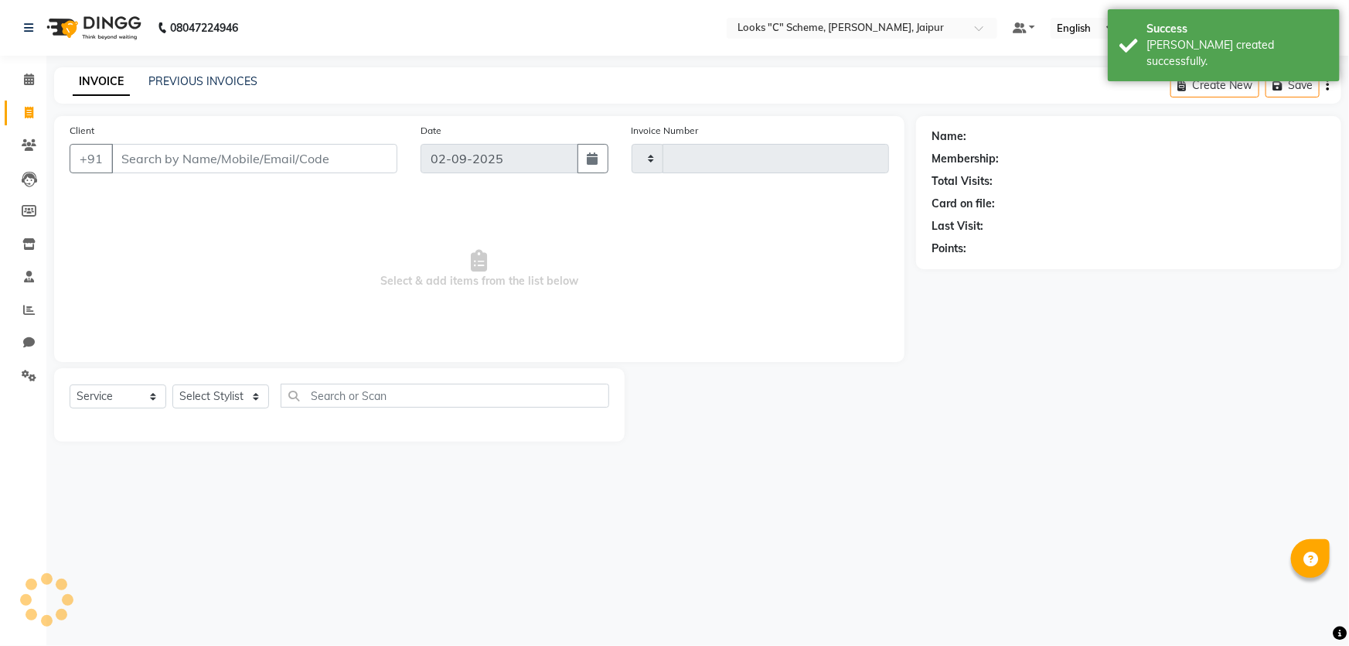
click at [179, 158] on input "Client" at bounding box center [254, 158] width 286 height 29
click at [180, 160] on input "Client" at bounding box center [254, 158] width 286 height 29
type input "9252248122"
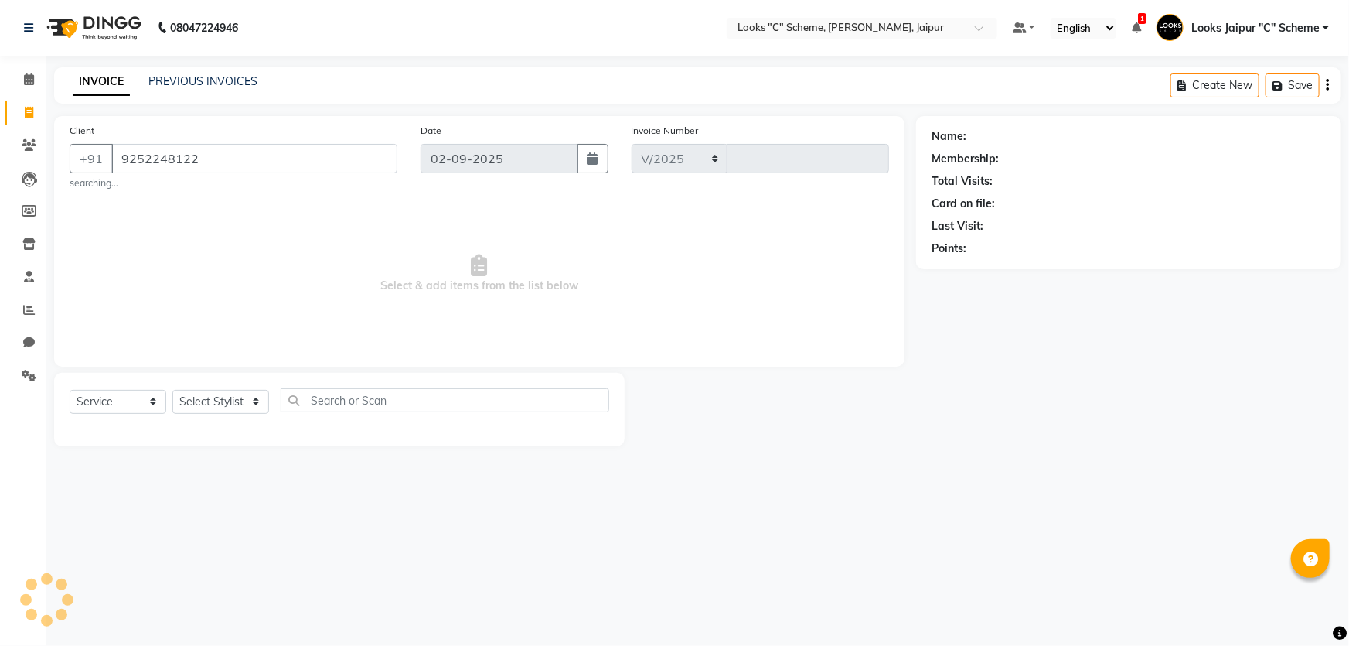
select select "4315"
type input "4368"
type input "9252248122"
click at [373, 155] on span "Add Client" at bounding box center [357, 158] width 61 height 15
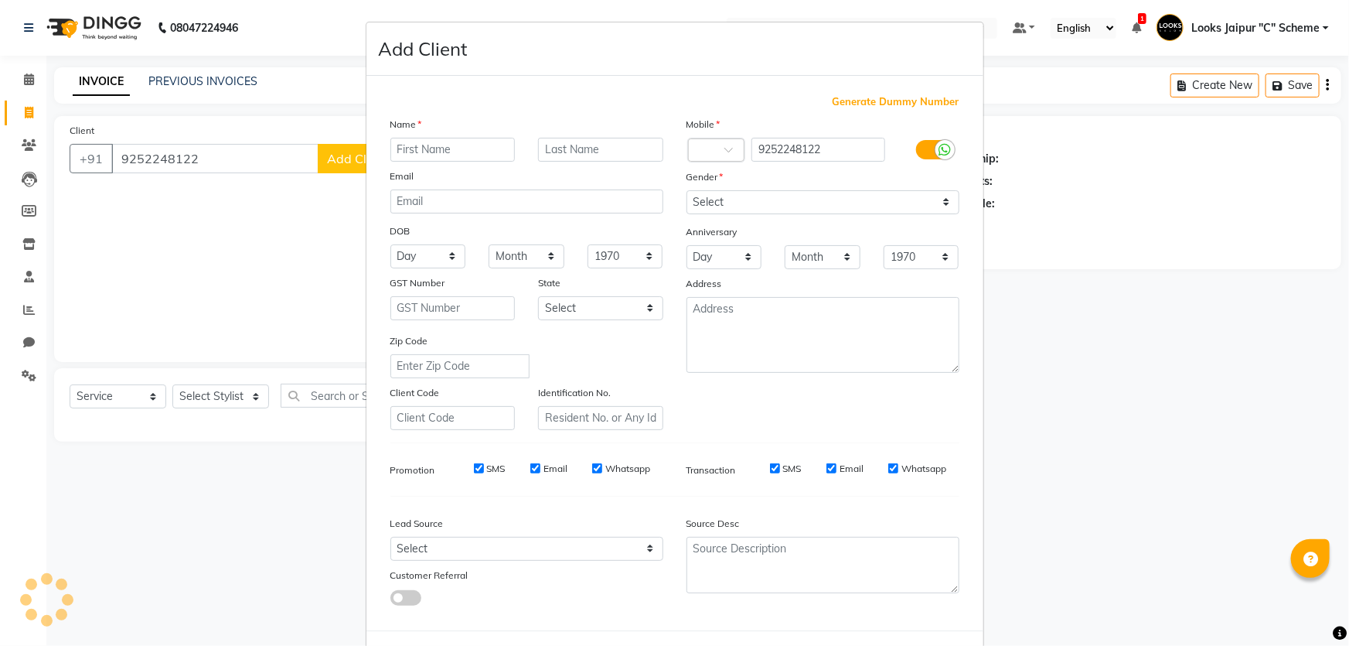
click at [472, 155] on input "text" at bounding box center [452, 150] width 125 height 24
type input "Abhishek"
click at [798, 201] on select "Select [DEMOGRAPHIC_DATA] [DEMOGRAPHIC_DATA] Other Prefer Not To Say" at bounding box center [823, 202] width 273 height 24
select select "[DEMOGRAPHIC_DATA]"
click at [687, 190] on select "Select [DEMOGRAPHIC_DATA] [DEMOGRAPHIC_DATA] Other Prefer Not To Say" at bounding box center [823, 202] width 273 height 24
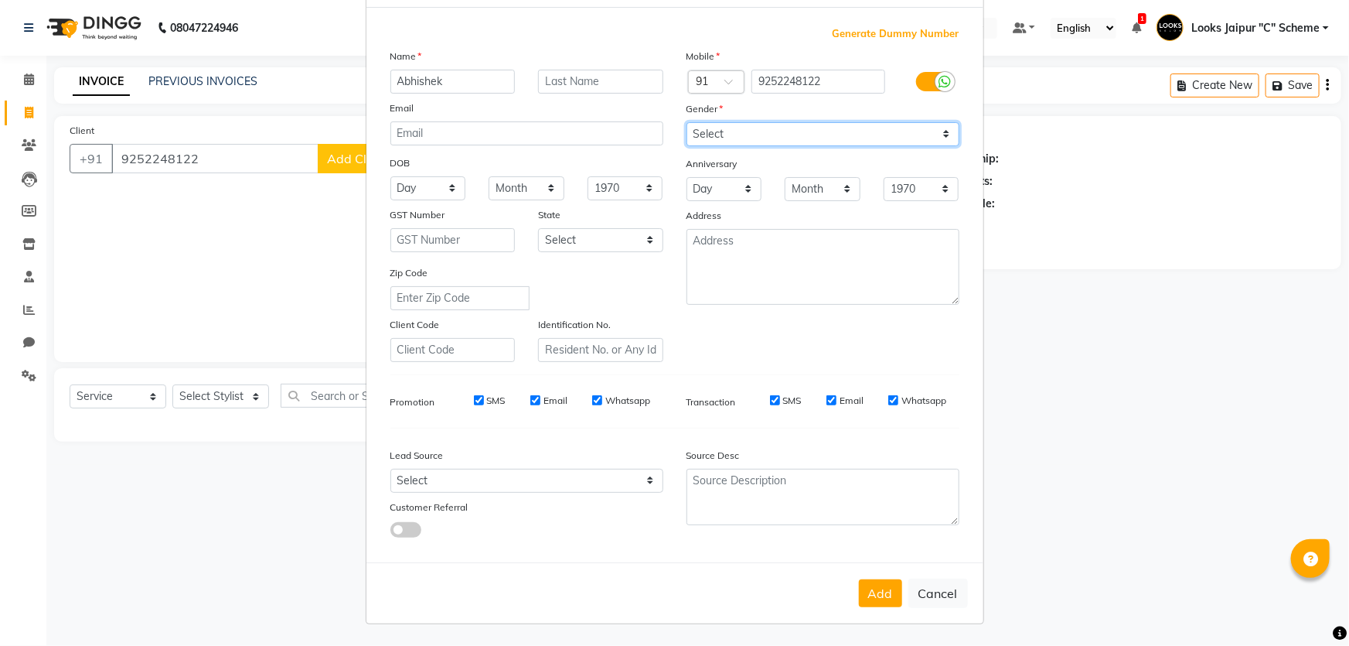
scroll to position [72, 0]
click at [872, 593] on button "Add" at bounding box center [880, 593] width 43 height 28
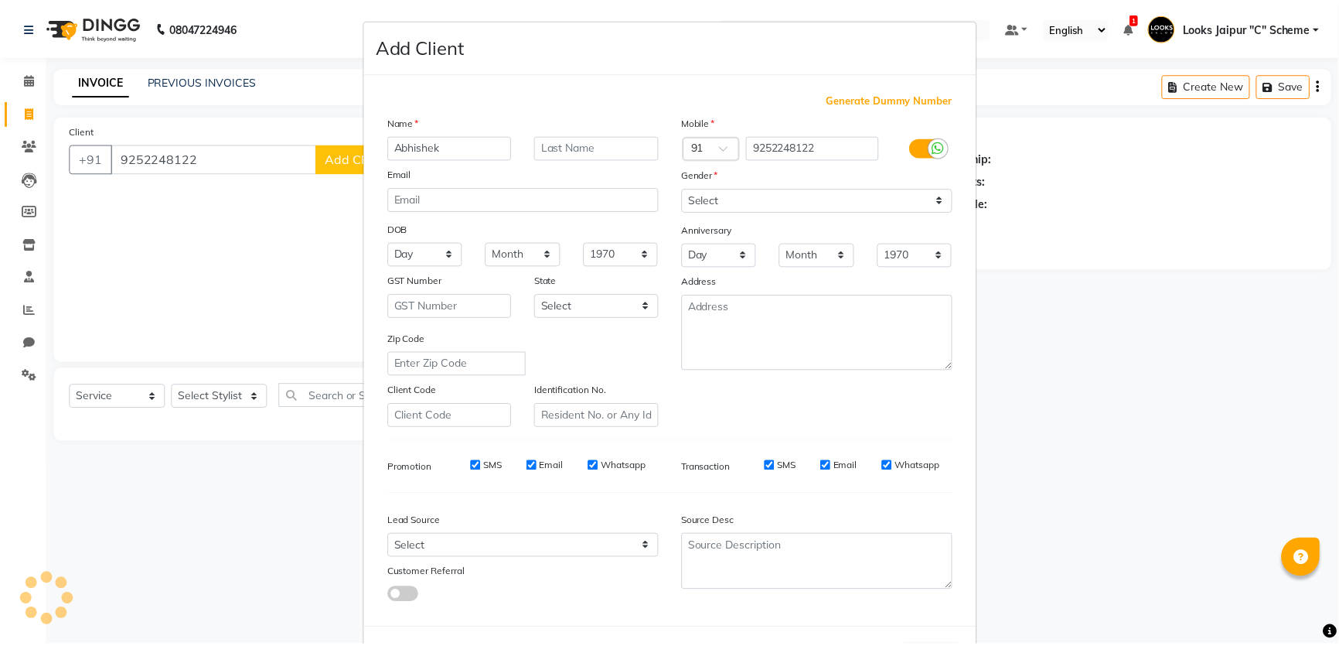
scroll to position [0, 0]
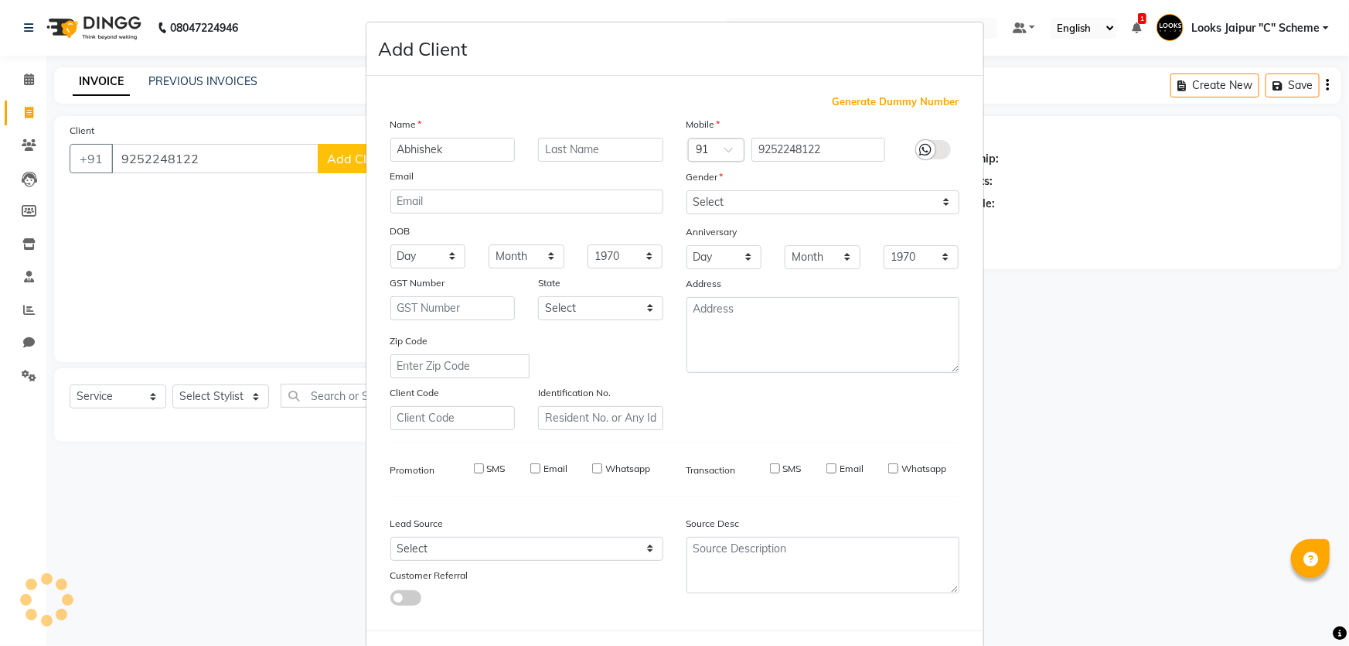
select select
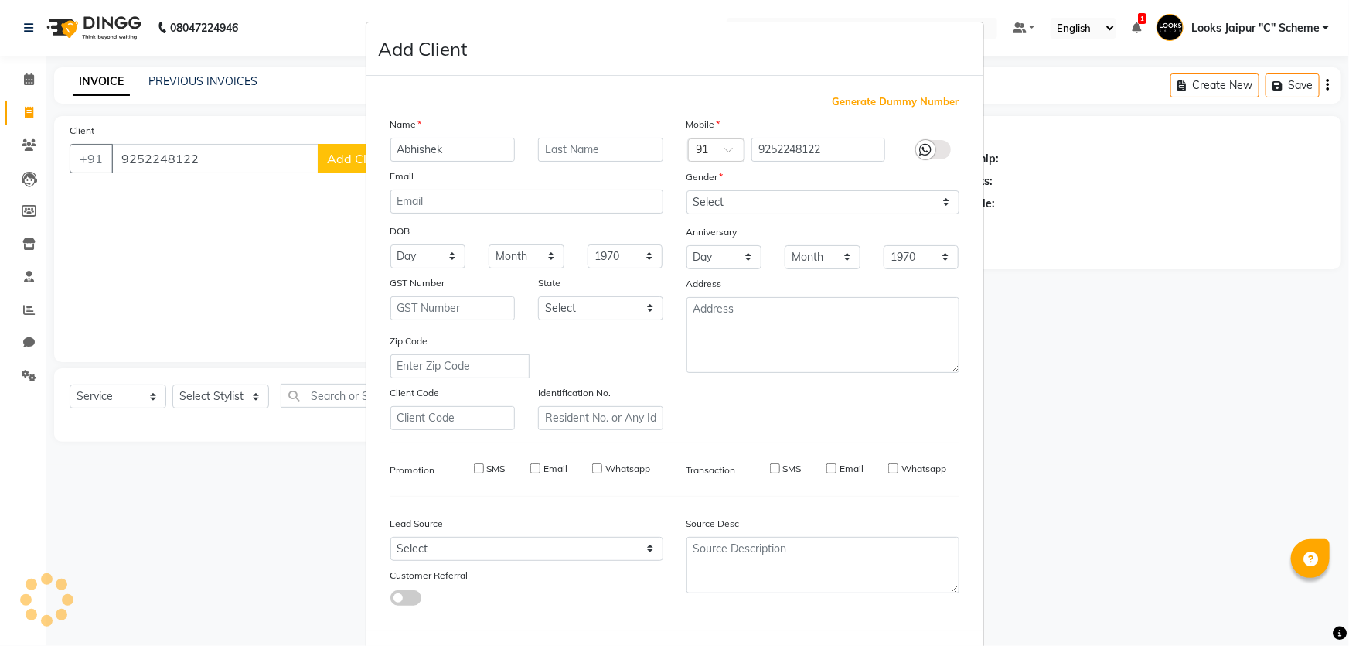
select select
checkbox input "false"
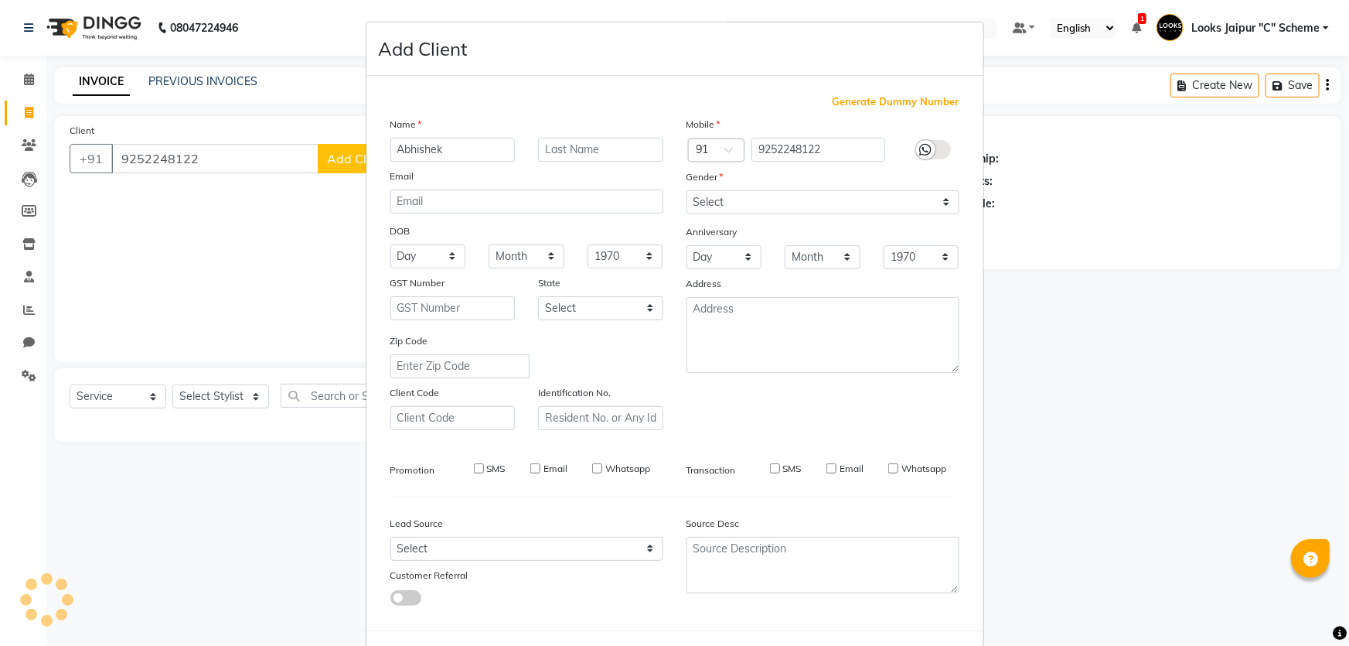
checkbox input "false"
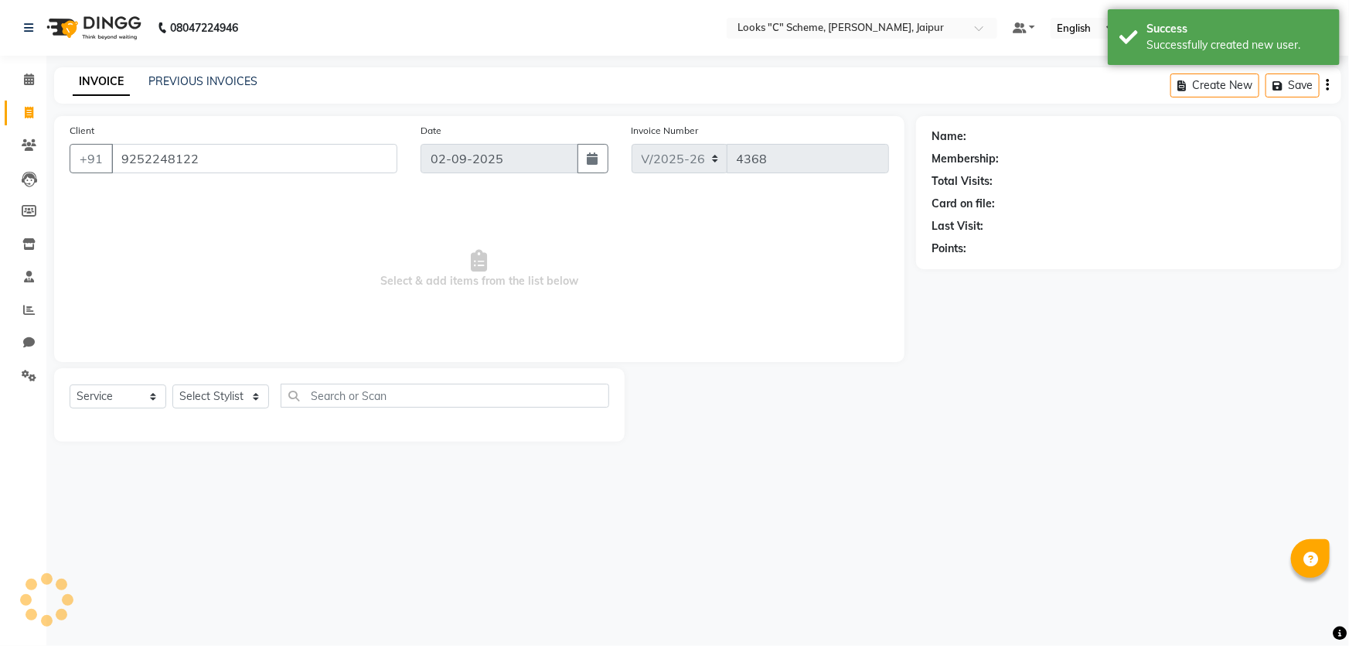
drag, startPoint x: 247, startPoint y: 374, endPoint x: 234, endPoint y: 406, distance: 34.3
click at [243, 390] on div "Select Service Product Membership Package Voucher Prepaid Gift Card Select Styl…" at bounding box center [339, 404] width 571 height 73
drag, startPoint x: 234, startPoint y: 406, endPoint x: 234, endPoint y: 397, distance: 9.3
click at [234, 406] on select "Select Stylist [PERSON_NAME] Akash_pdct [PERSON_NAME] [PERSON_NAME] Counter Sal…" at bounding box center [220, 396] width 97 height 24
select select "52178"
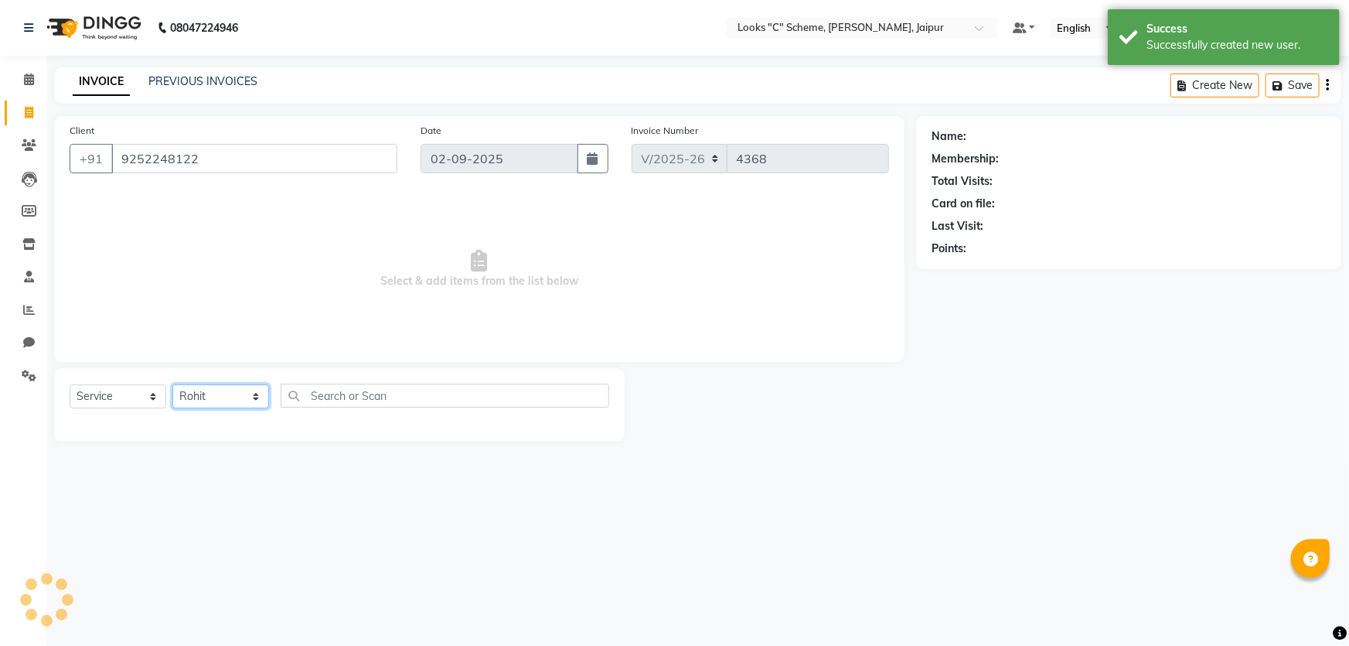
click at [172, 384] on select "Select Stylist [PERSON_NAME] Akash_pdct [PERSON_NAME] [PERSON_NAME] Counter Sal…" at bounding box center [220, 396] width 97 height 24
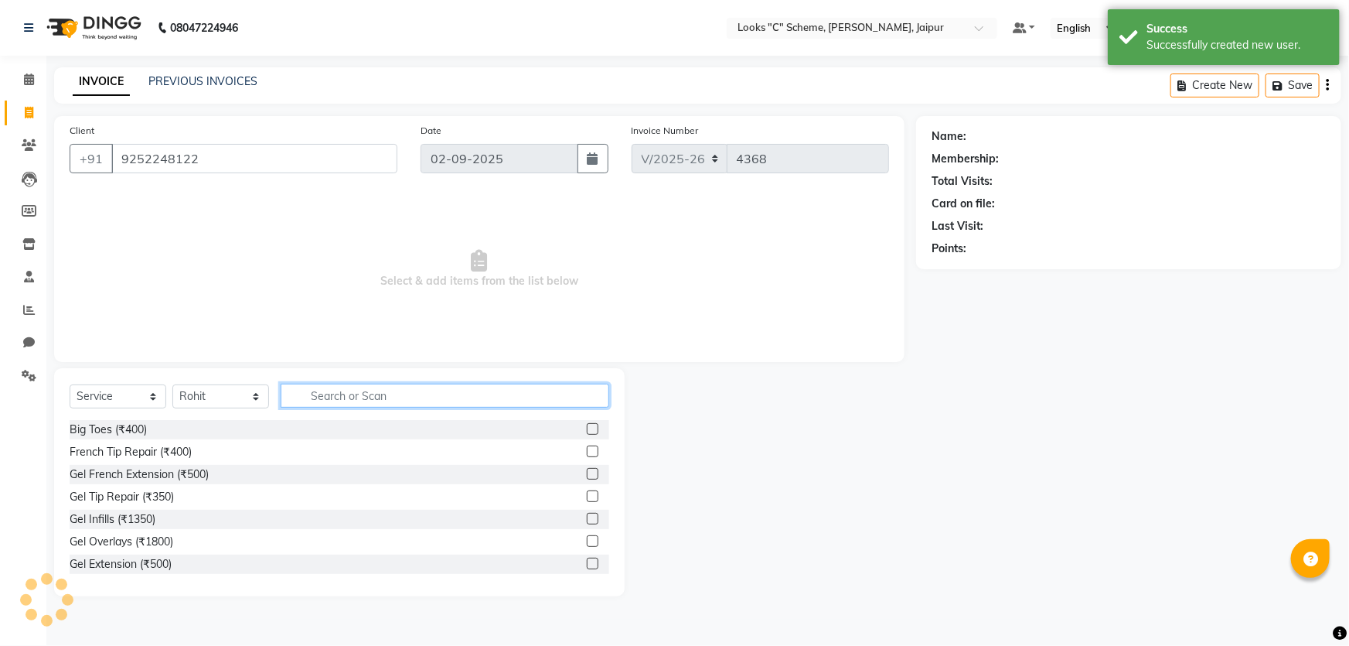
click at [363, 391] on input "text" at bounding box center [445, 395] width 329 height 24
type input "cut"
select select "1: Object"
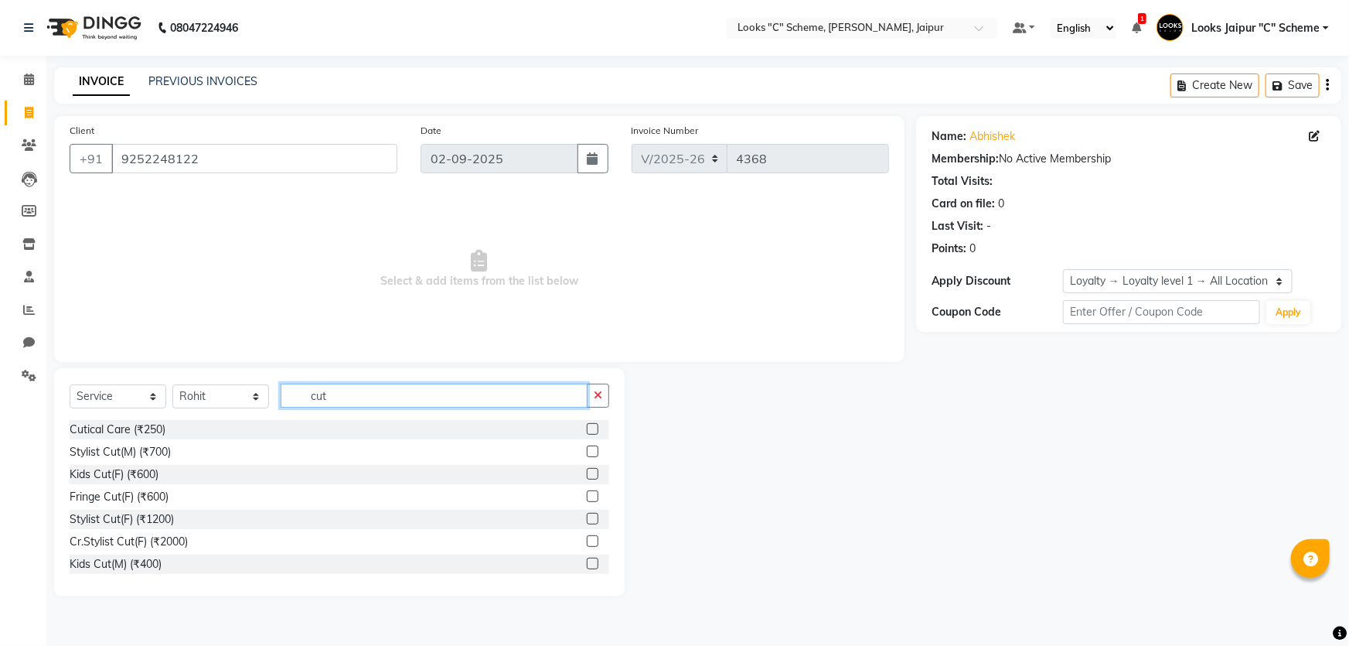
type input "cut"
click at [587, 474] on label at bounding box center [593, 474] width 12 height 12
click at [587, 474] on input "checkbox" at bounding box center [592, 474] width 10 height 10
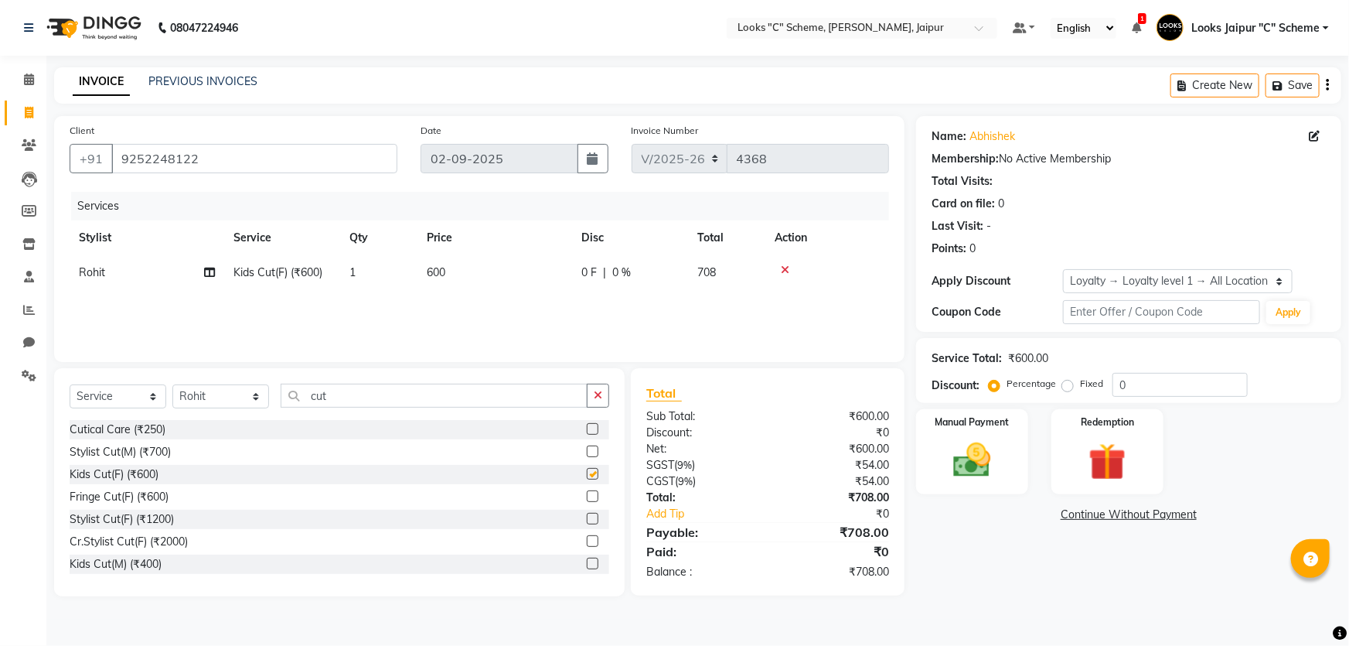
checkbox input "false"
click at [587, 449] on label at bounding box center [593, 451] width 12 height 12
click at [587, 449] on input "checkbox" at bounding box center [592, 452] width 10 height 10
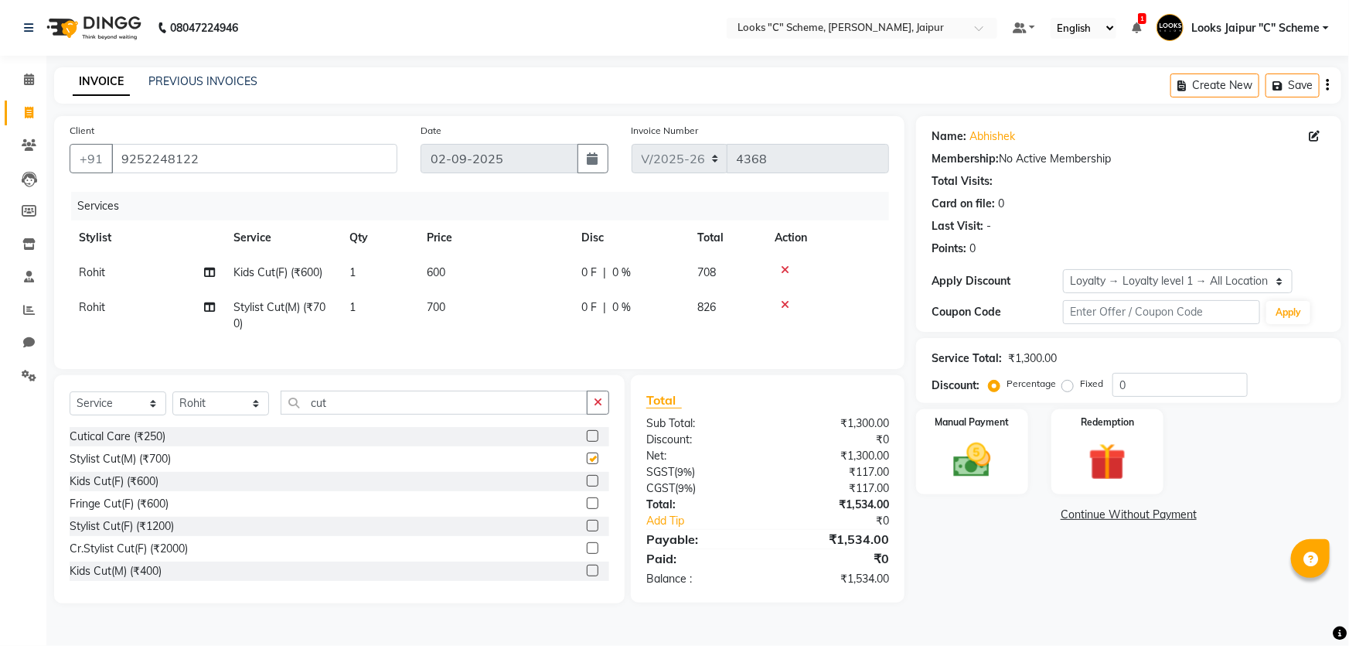
checkbox input "false"
click at [374, 412] on input "cut" at bounding box center [434, 402] width 307 height 24
type input "c"
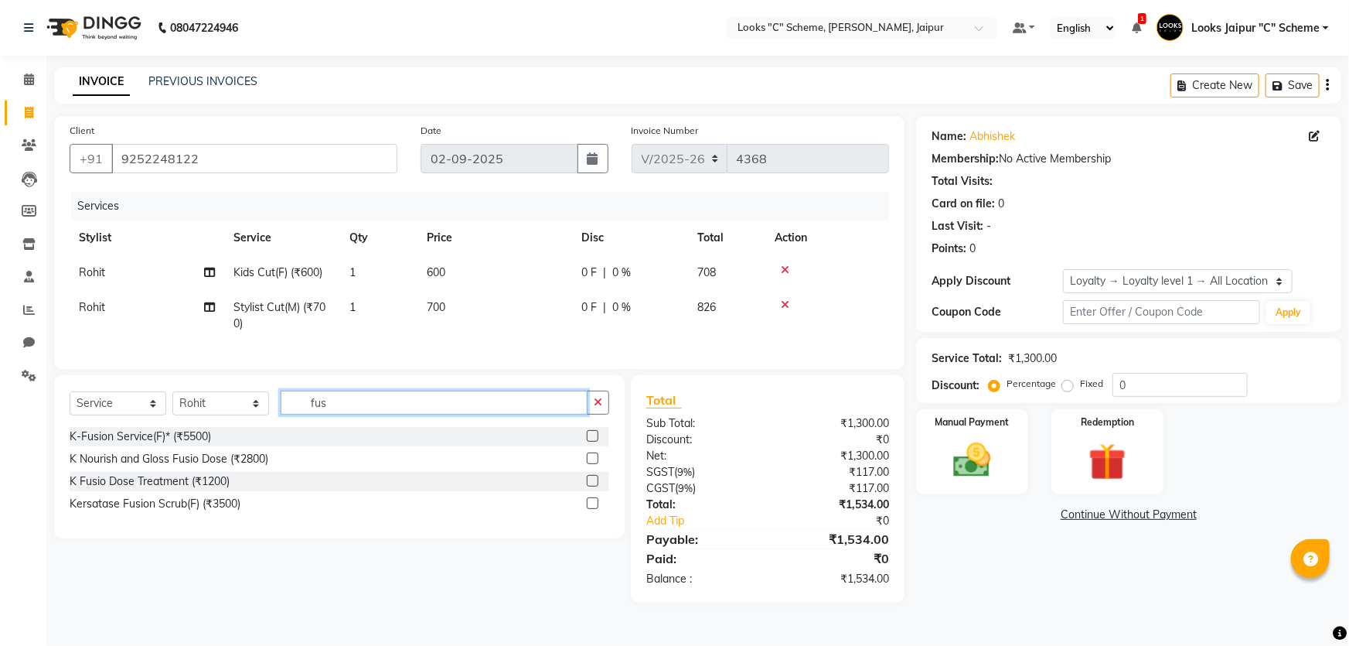
type input "fus"
click at [597, 509] on label at bounding box center [593, 503] width 12 height 12
click at [597, 509] on input "checkbox" at bounding box center [592, 504] width 10 height 10
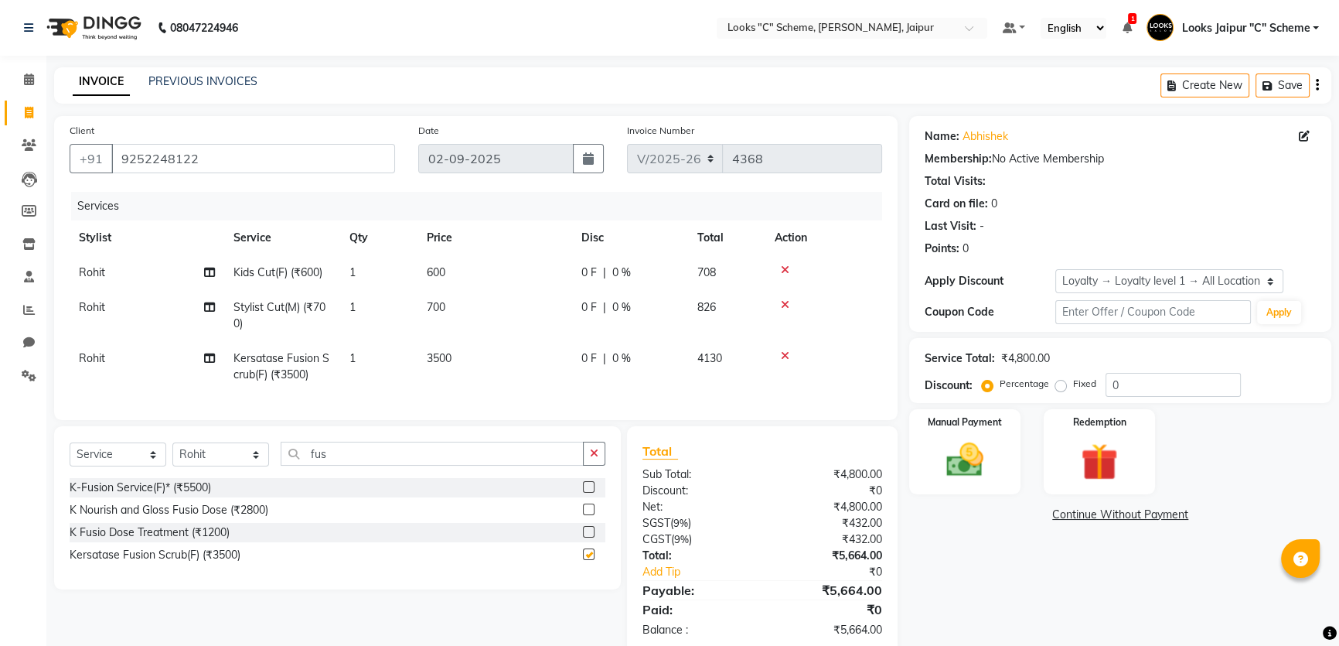
checkbox input "false"
click at [487, 275] on td "600" at bounding box center [494, 272] width 155 height 35
select select "52178"
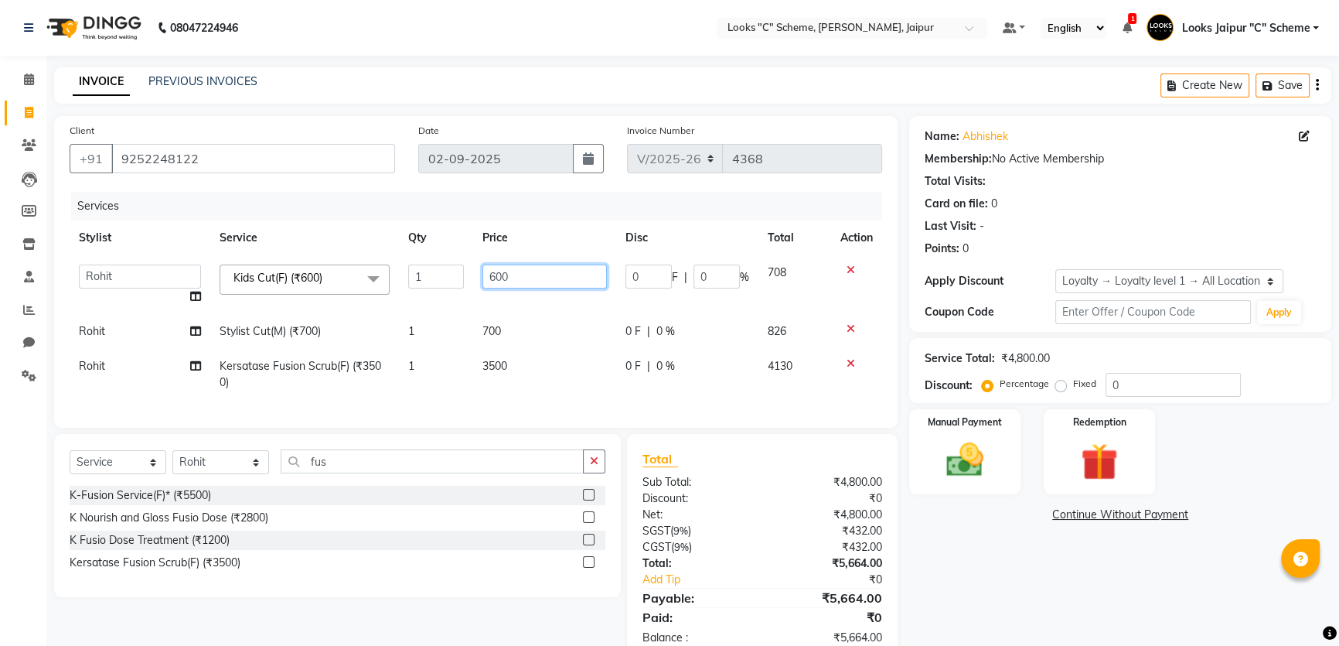
click at [550, 265] on input "600" at bounding box center [544, 276] width 124 height 24
type input "6"
type input "800"
click at [495, 363] on td "3500" at bounding box center [544, 374] width 143 height 51
select select "52178"
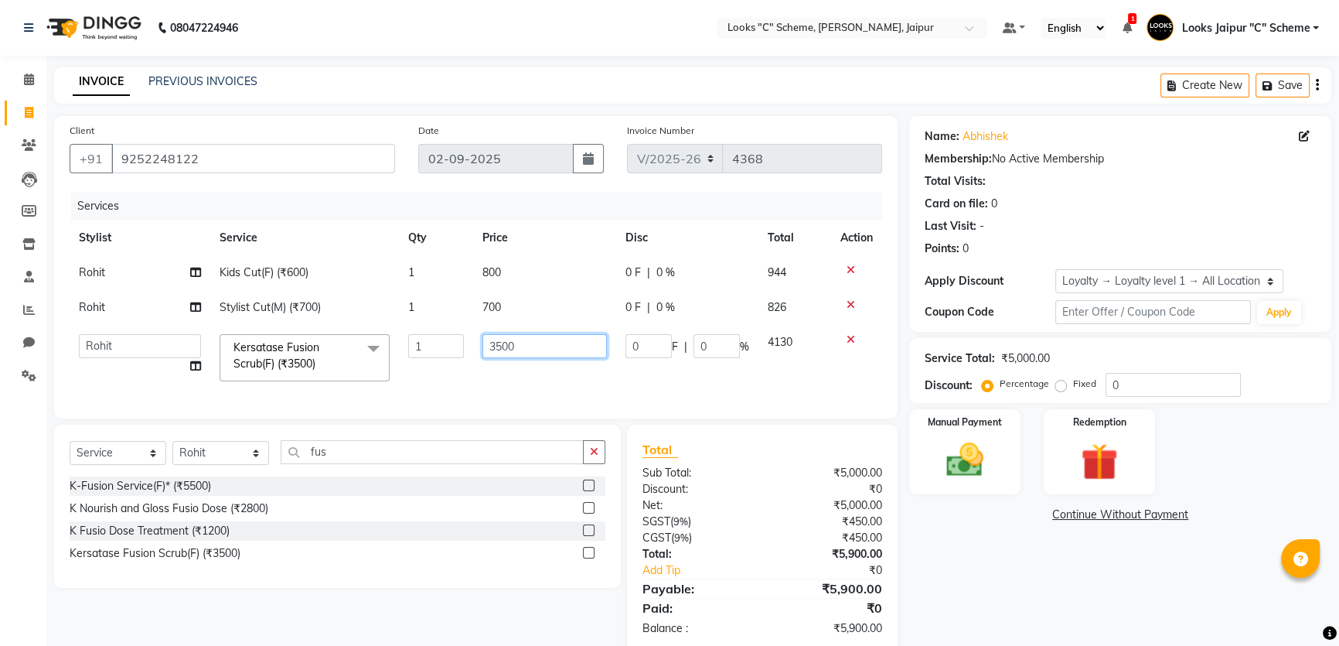
click at [495, 346] on input "3500" at bounding box center [544, 346] width 124 height 24
type input "2500"
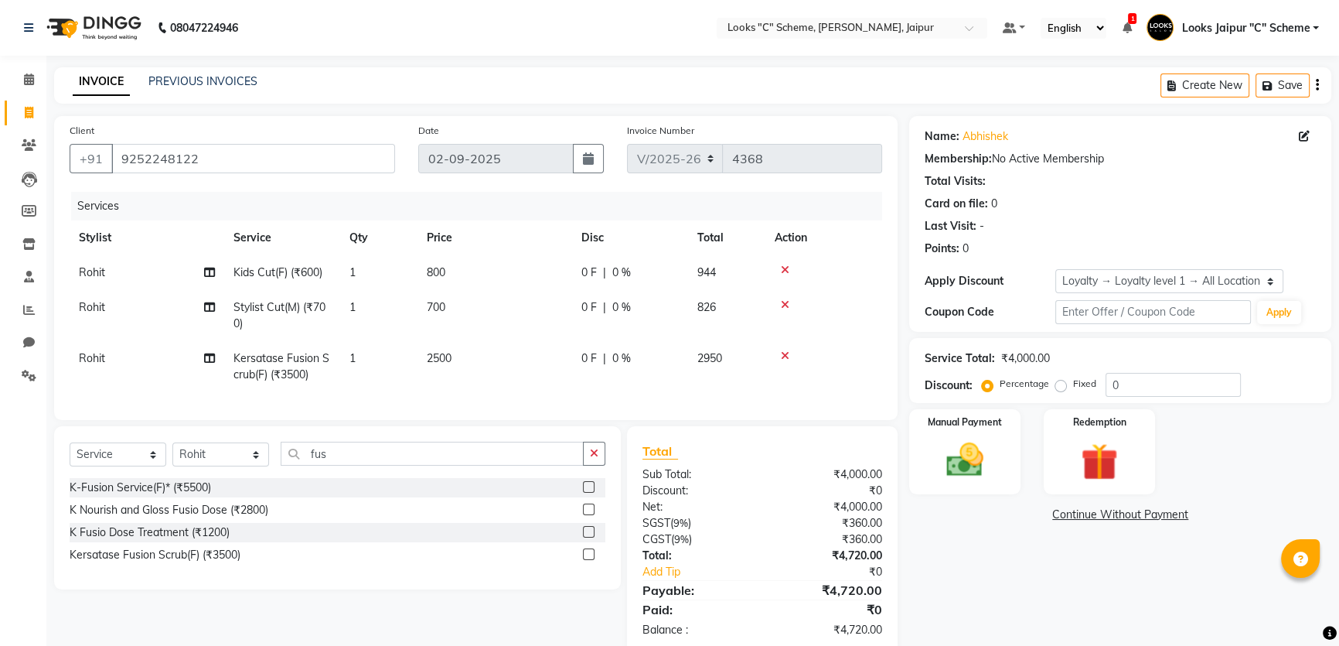
click at [524, 397] on div "Services Stylist Service Qty Price Disc Total Action Rohit Kids Cut(F) (₹600) 1…" at bounding box center [476, 298] width 813 height 213
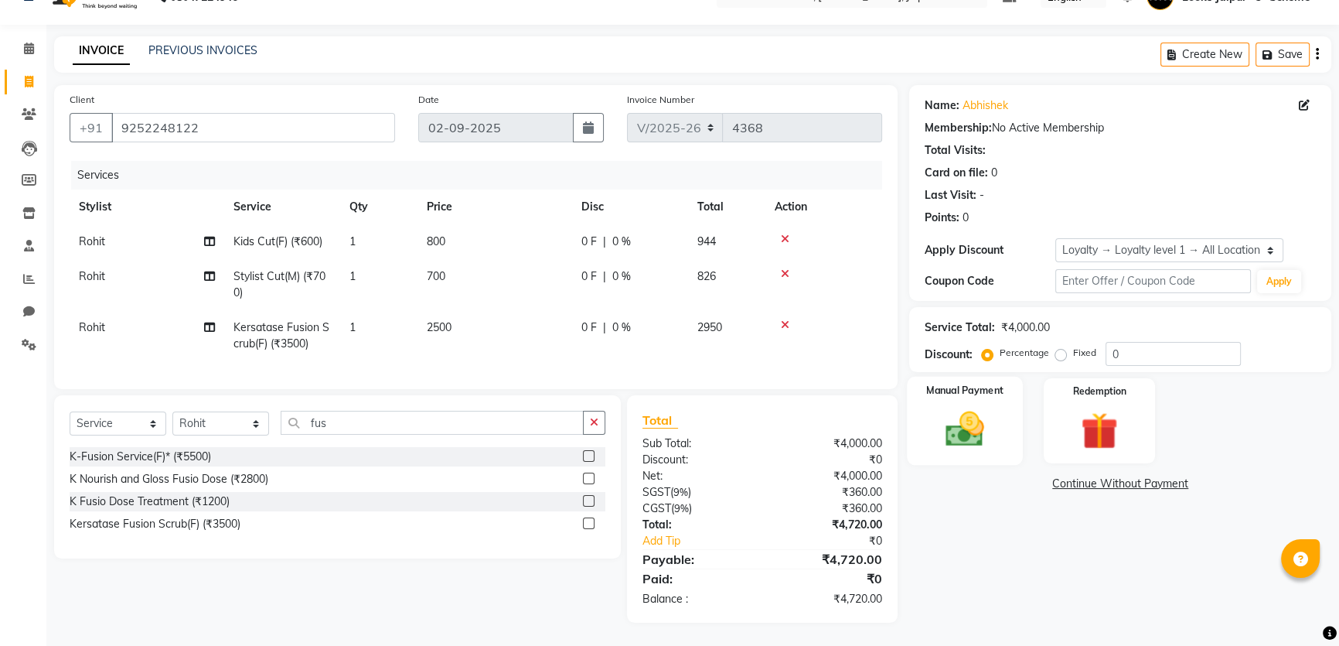
click at [966, 410] on img at bounding box center [965, 429] width 63 height 44
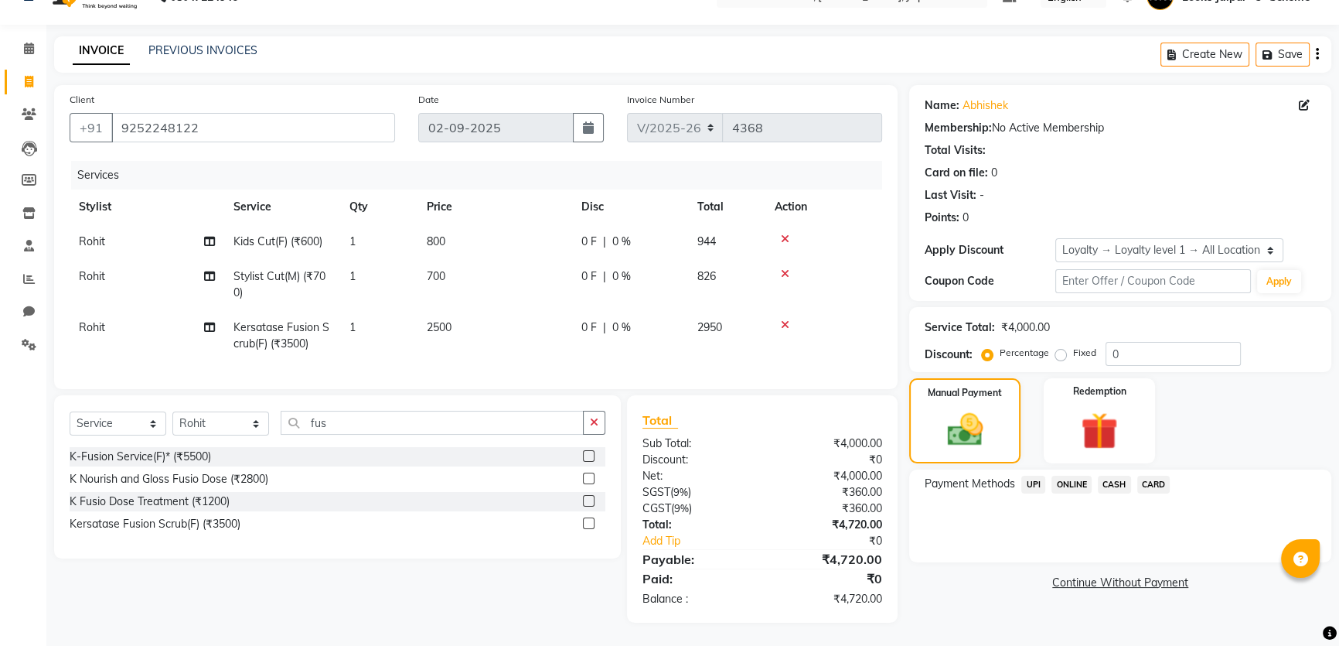
click at [1043, 475] on span "UPI" at bounding box center [1033, 484] width 24 height 18
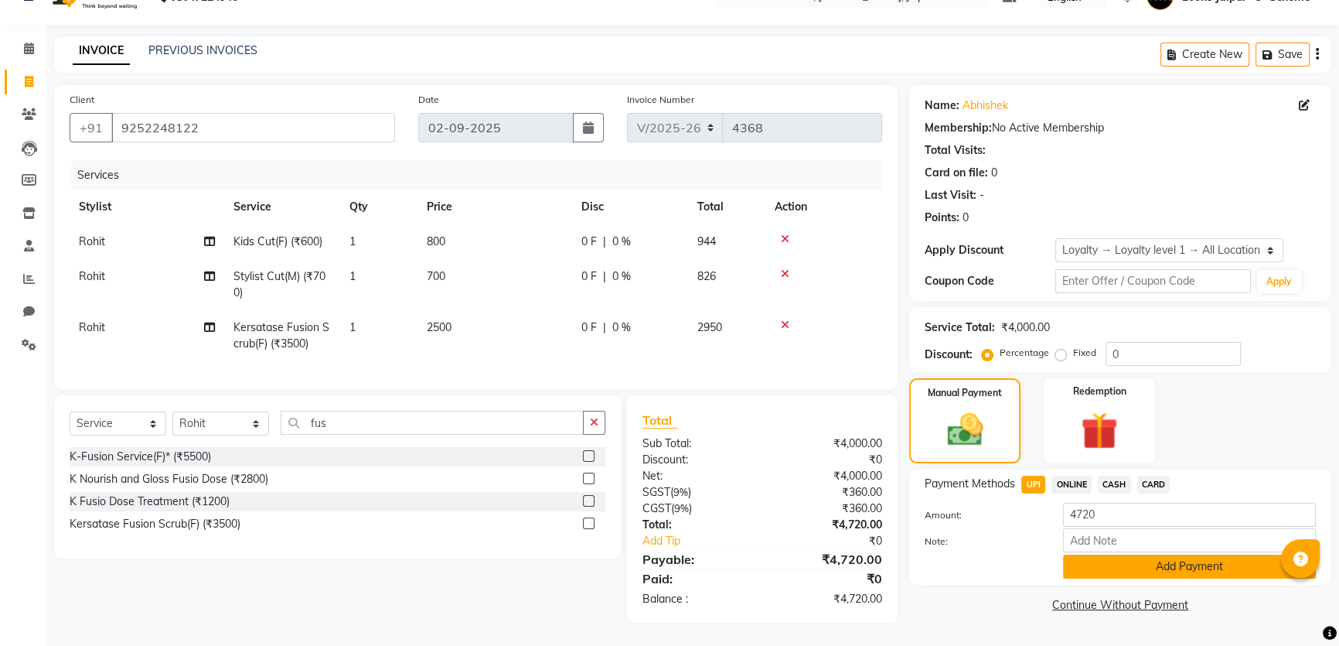
click at [1140, 558] on button "Add Payment" at bounding box center [1189, 566] width 253 height 24
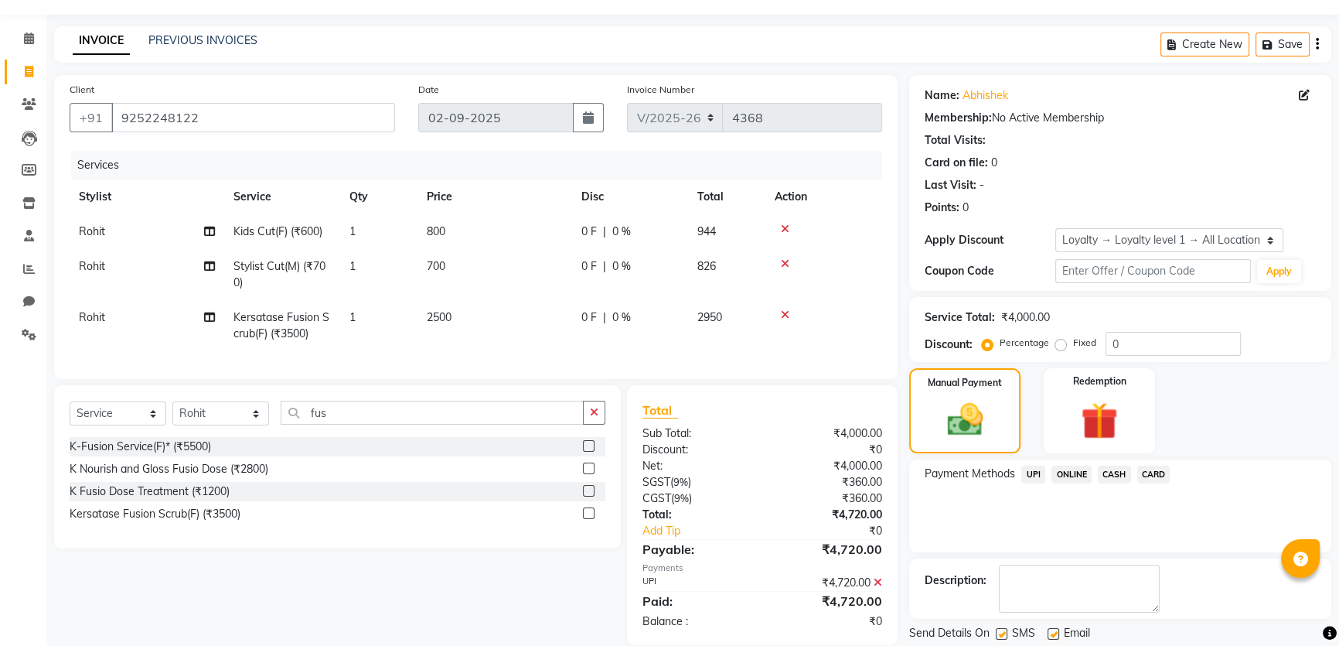
scroll to position [151, 0]
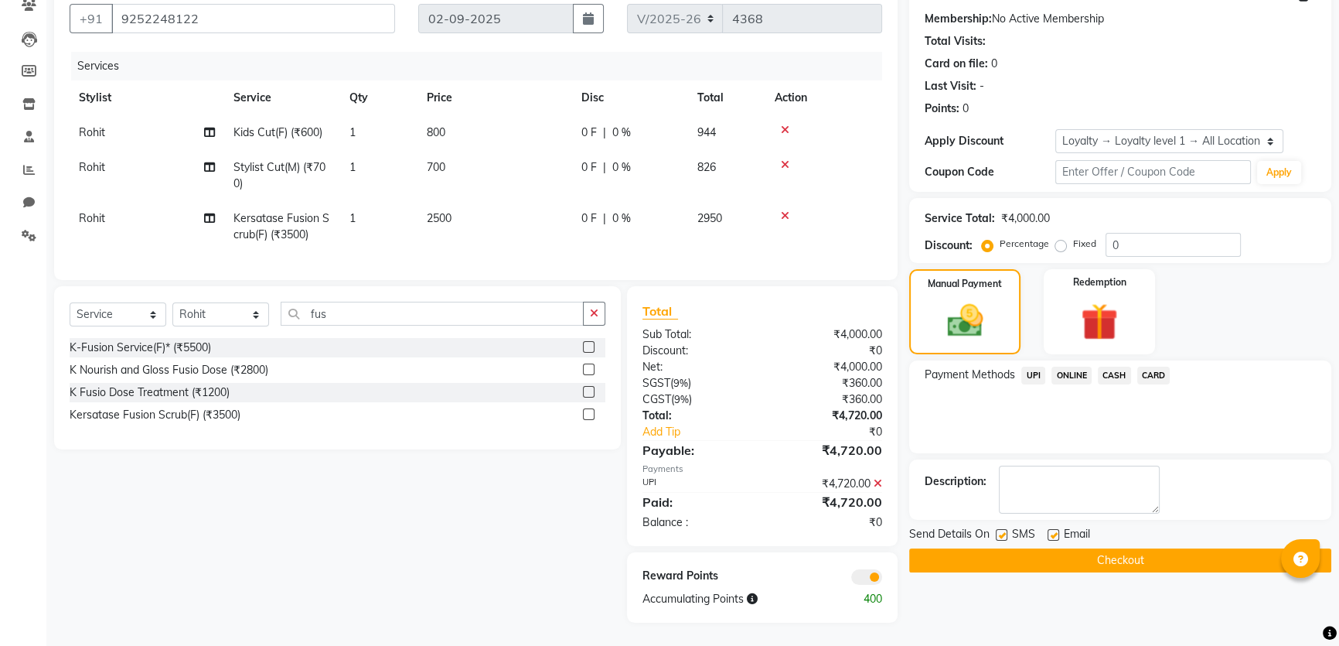
click at [1094, 548] on button "Checkout" at bounding box center [1120, 560] width 422 height 24
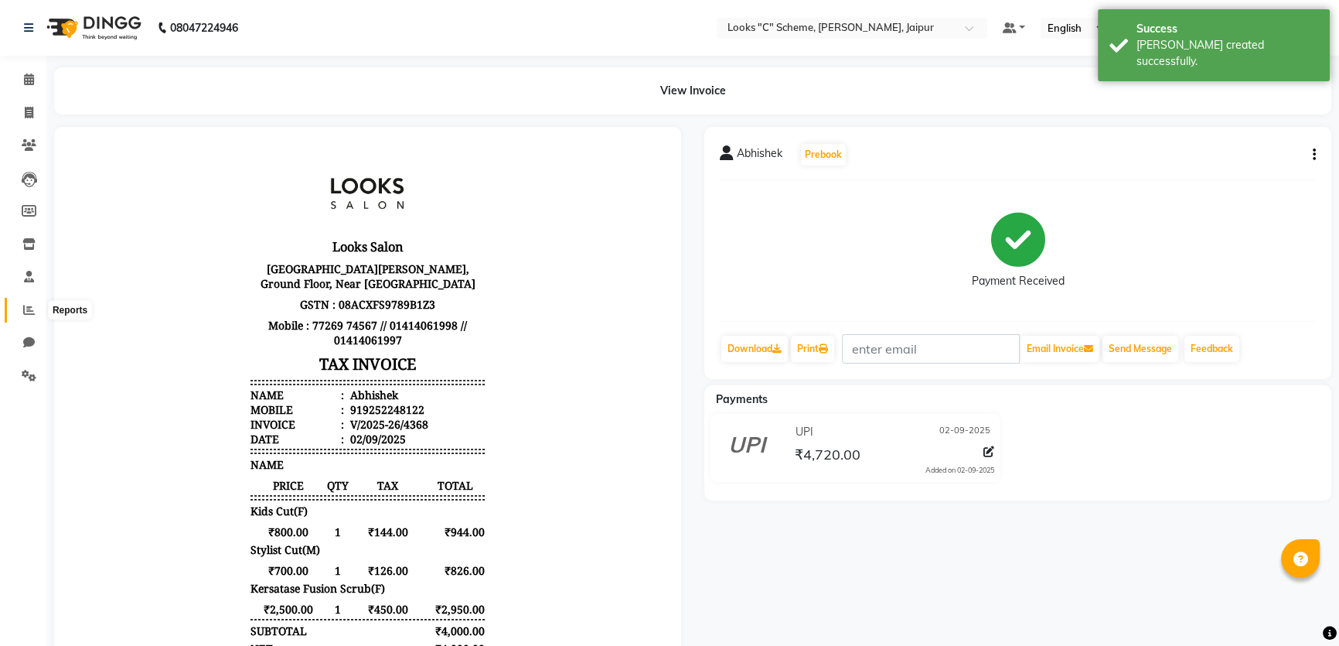
click at [30, 307] on icon at bounding box center [29, 310] width 12 height 12
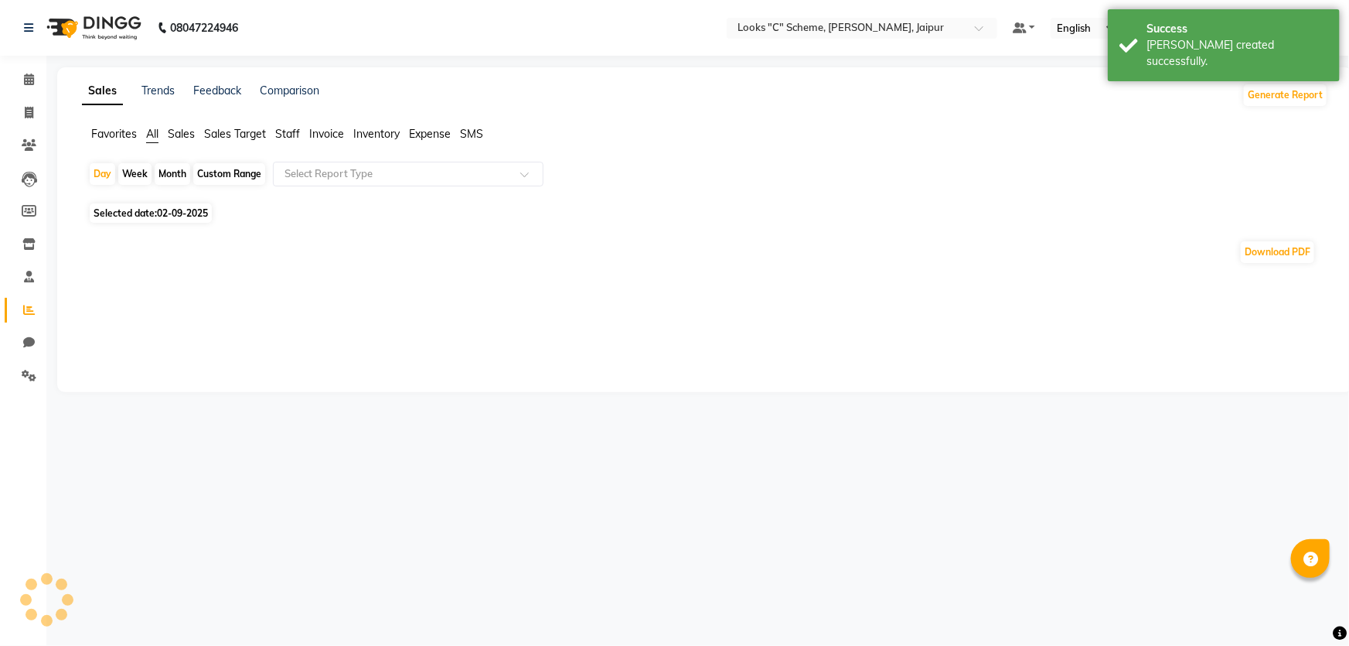
click at [295, 133] on span "Staff" at bounding box center [287, 134] width 25 height 14
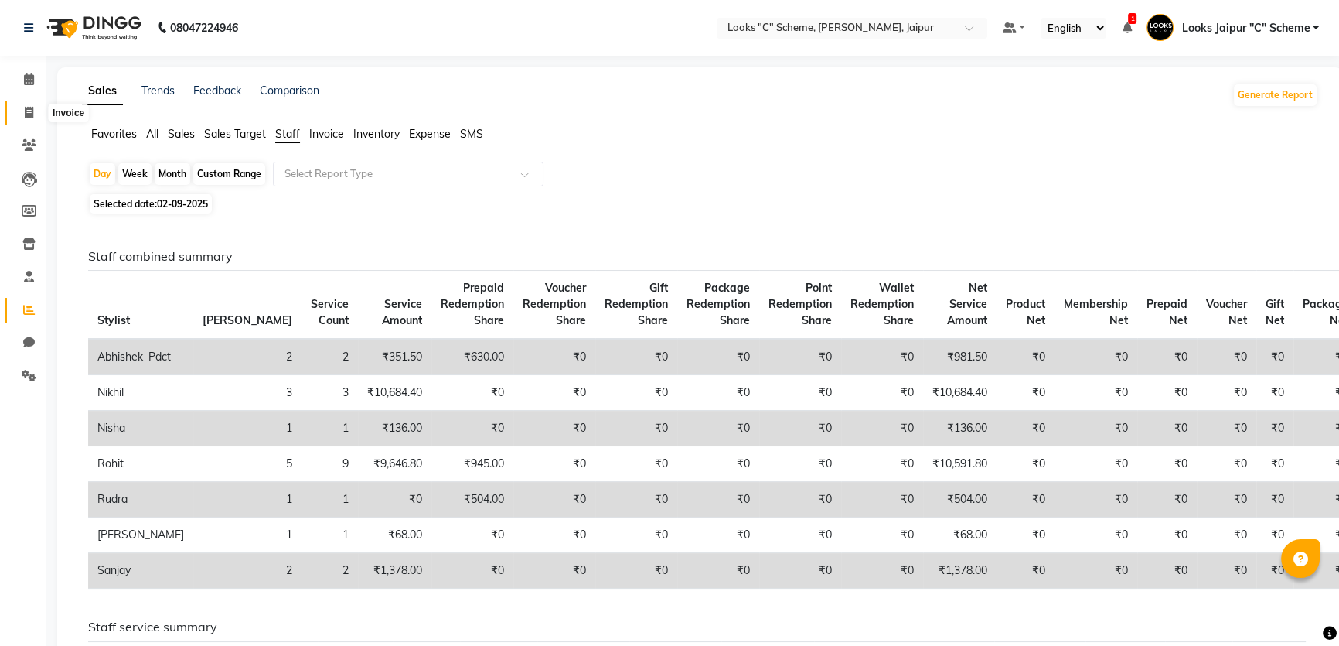
click at [22, 115] on span at bounding box center [28, 113] width 27 height 18
select select "service"
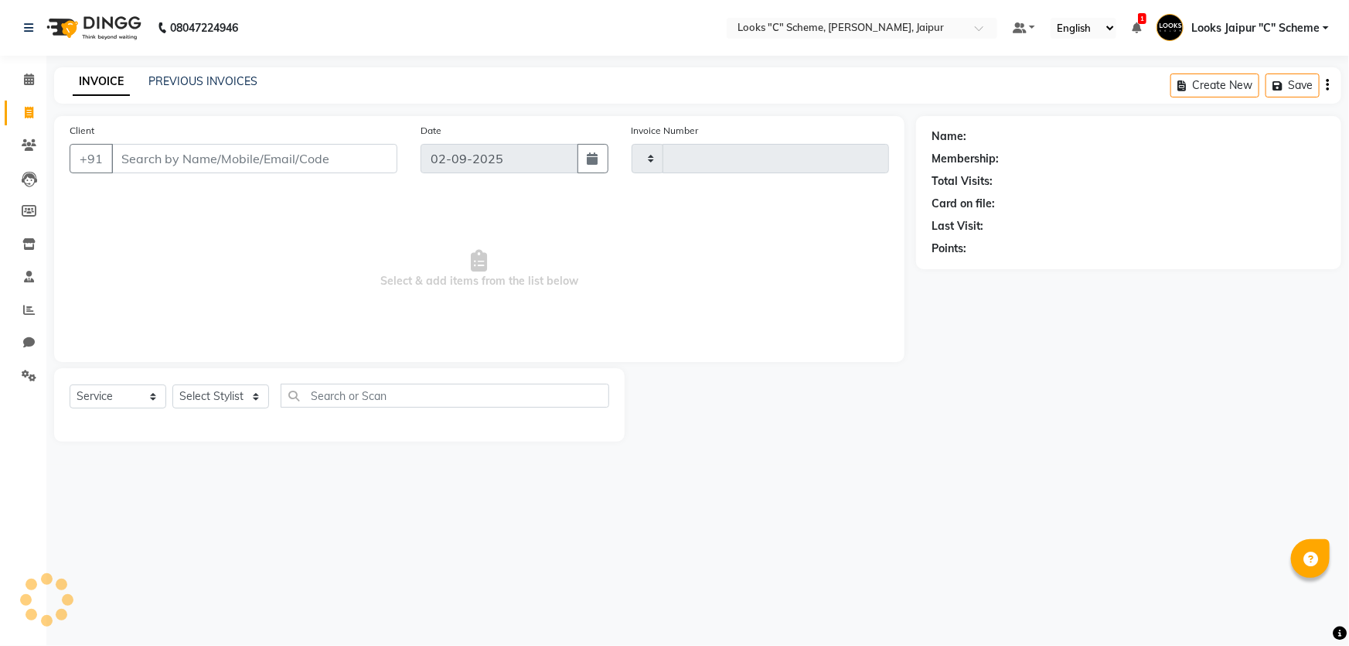
click at [224, 163] on input "Client" at bounding box center [254, 158] width 286 height 29
type input "[PERSON_NAME]"
type input "4369"
select select "4315"
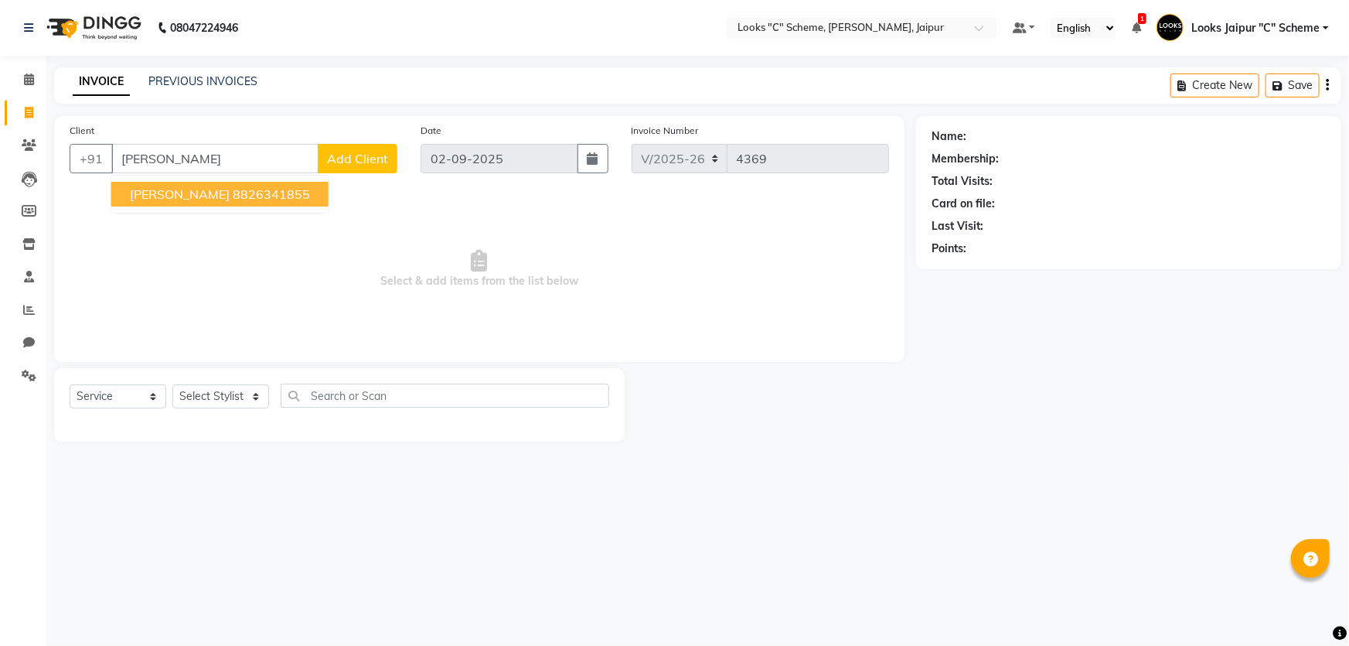
click at [236, 193] on ngb-highlight "8826341855" at bounding box center [271, 193] width 77 height 15
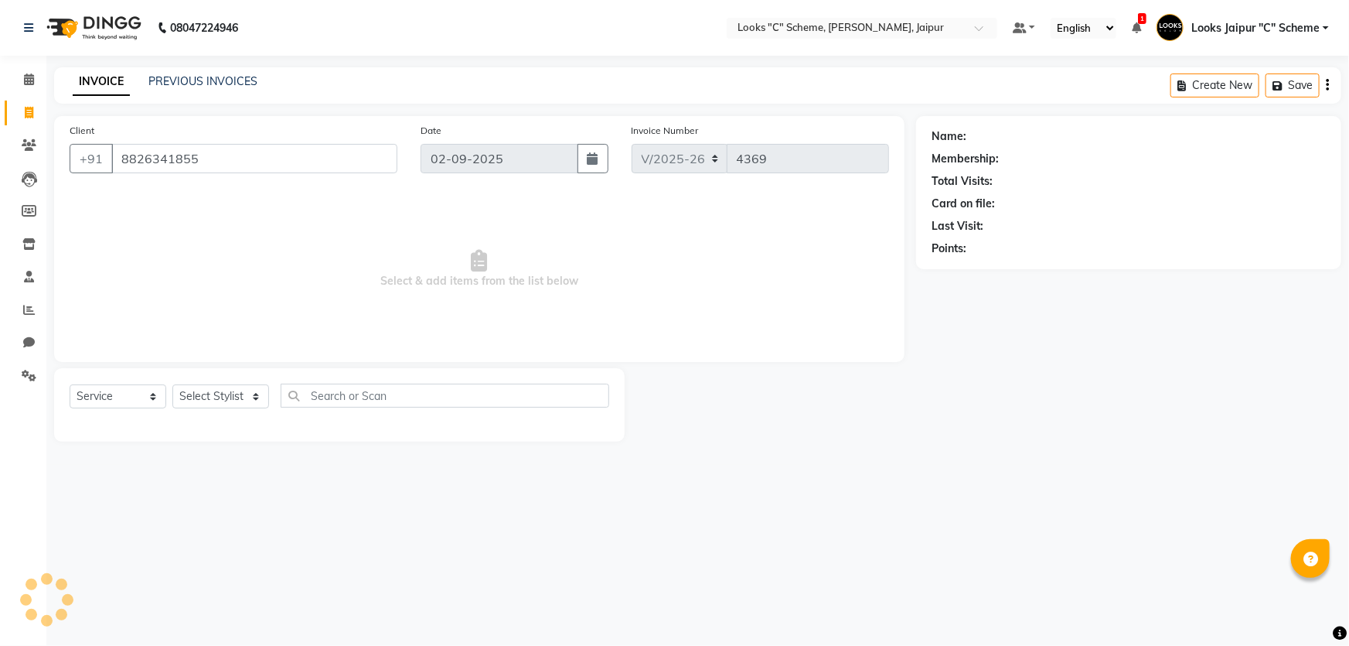
type input "8826341855"
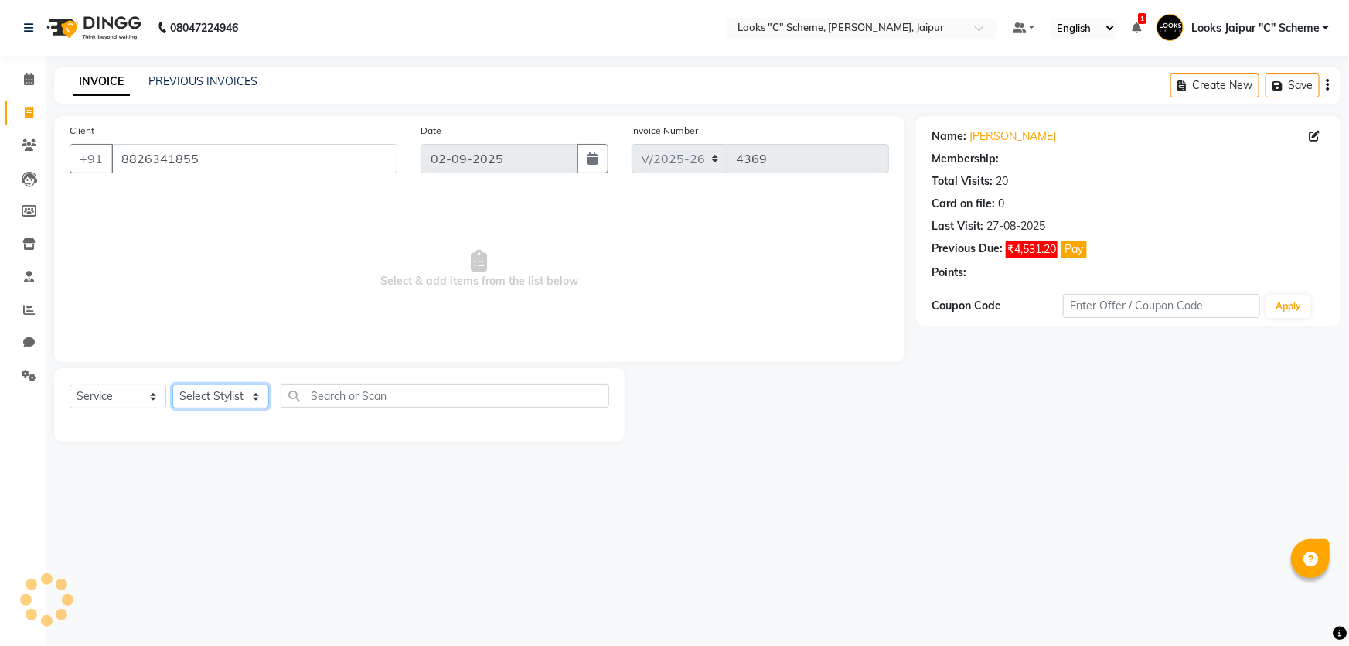
click at [222, 398] on select "Select Stylist [PERSON_NAME] Akash_pdct [PERSON_NAME] [PERSON_NAME] Counter Sal…" at bounding box center [220, 396] width 97 height 24
select select "1: Object"
click at [456, 291] on span "Select & add items from the list below" at bounding box center [480, 269] width 820 height 155
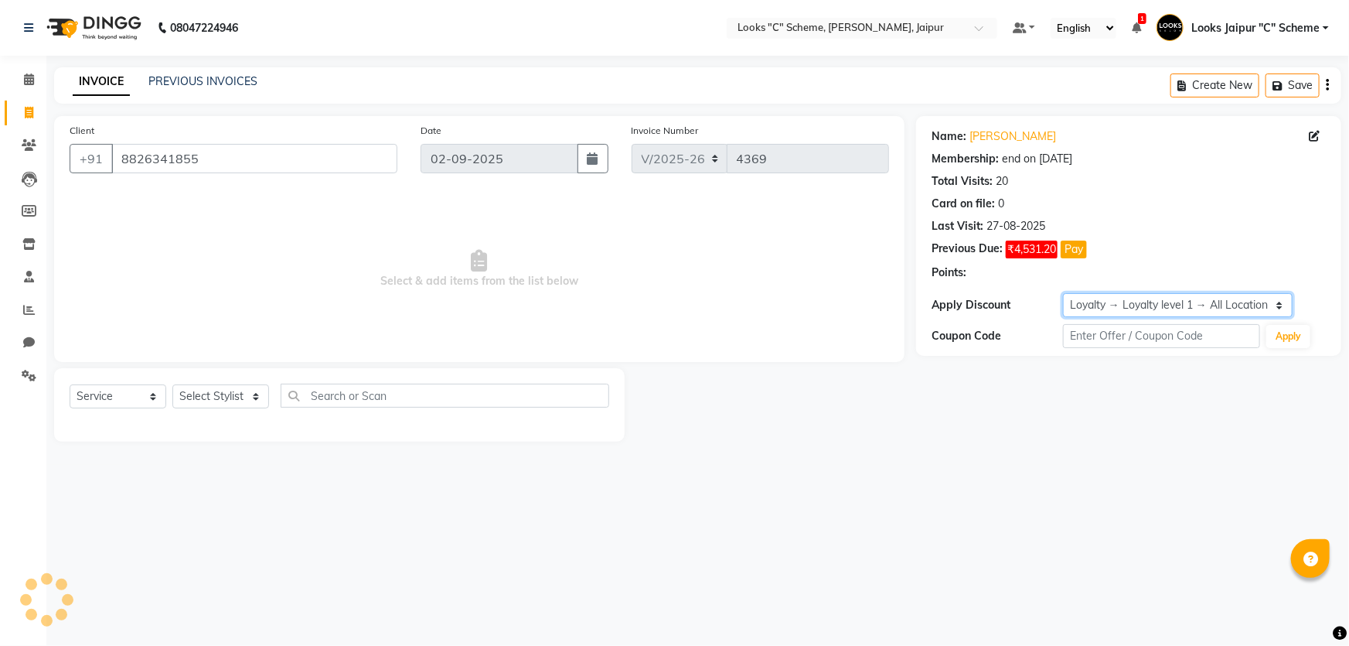
click at [1147, 304] on select "Select Membership → LSPL Membership@20% Loyalty → Loyalty level 1 → All Locatio…" at bounding box center [1178, 305] width 230 height 24
click at [210, 400] on select "Select Stylist [PERSON_NAME] Akash_pdct [PERSON_NAME] [PERSON_NAME] Counter Sal…" at bounding box center [220, 396] width 97 height 24
select select "39467"
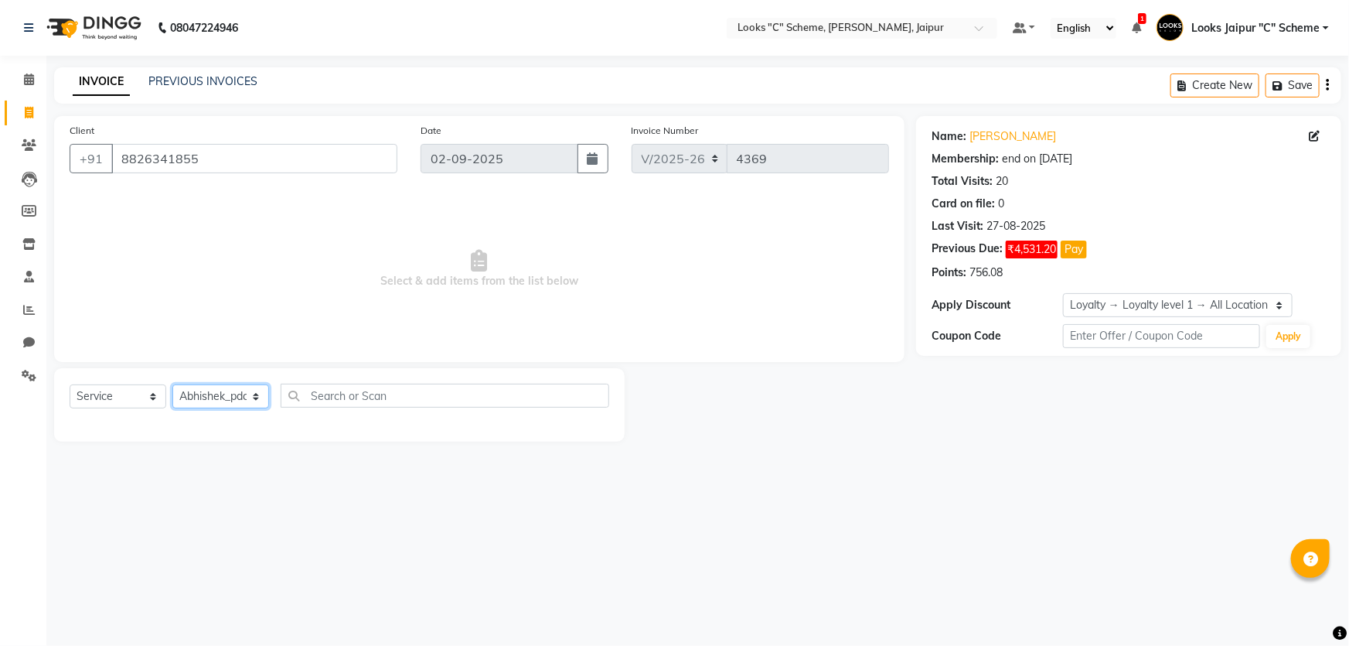
click at [172, 384] on select "Select Stylist [PERSON_NAME] Akash_pdct [PERSON_NAME] [PERSON_NAME] Counter Sal…" at bounding box center [220, 396] width 97 height 24
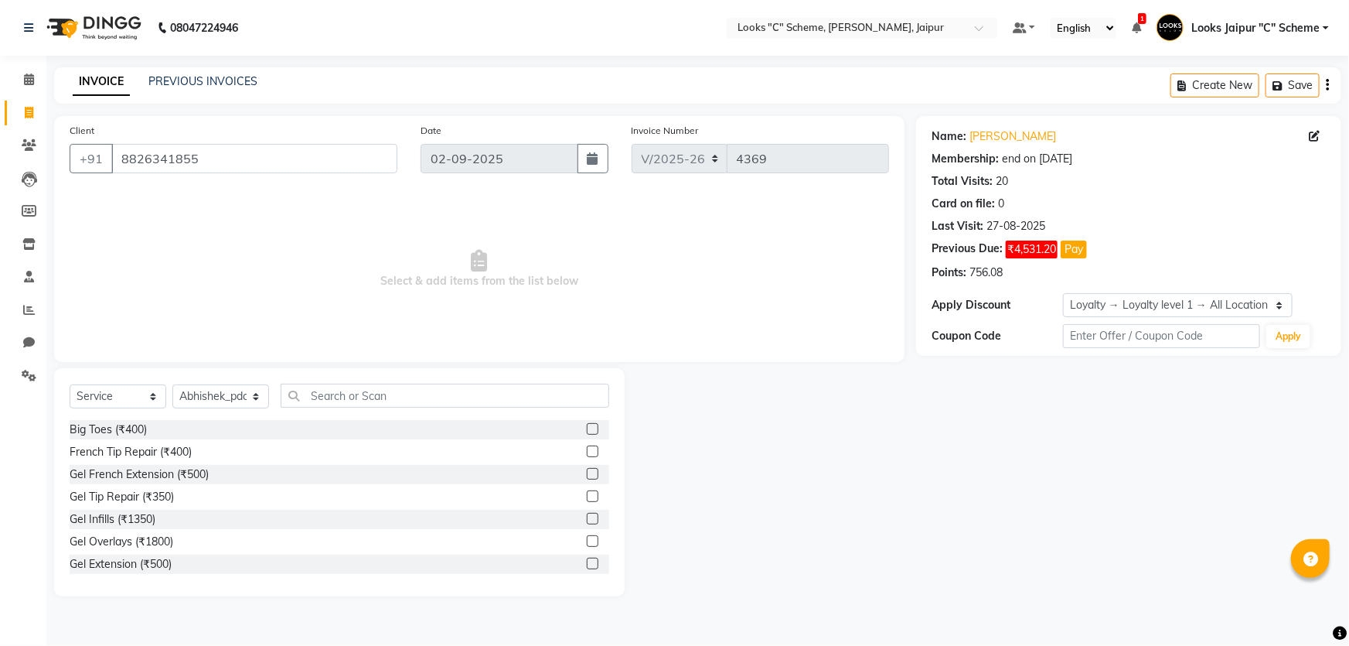
click at [460, 410] on div "Select Service Product Membership Package Voucher Prepaid Gift Card Select Styl…" at bounding box center [340, 401] width 540 height 36
click at [459, 394] on input "text" at bounding box center [445, 395] width 329 height 24
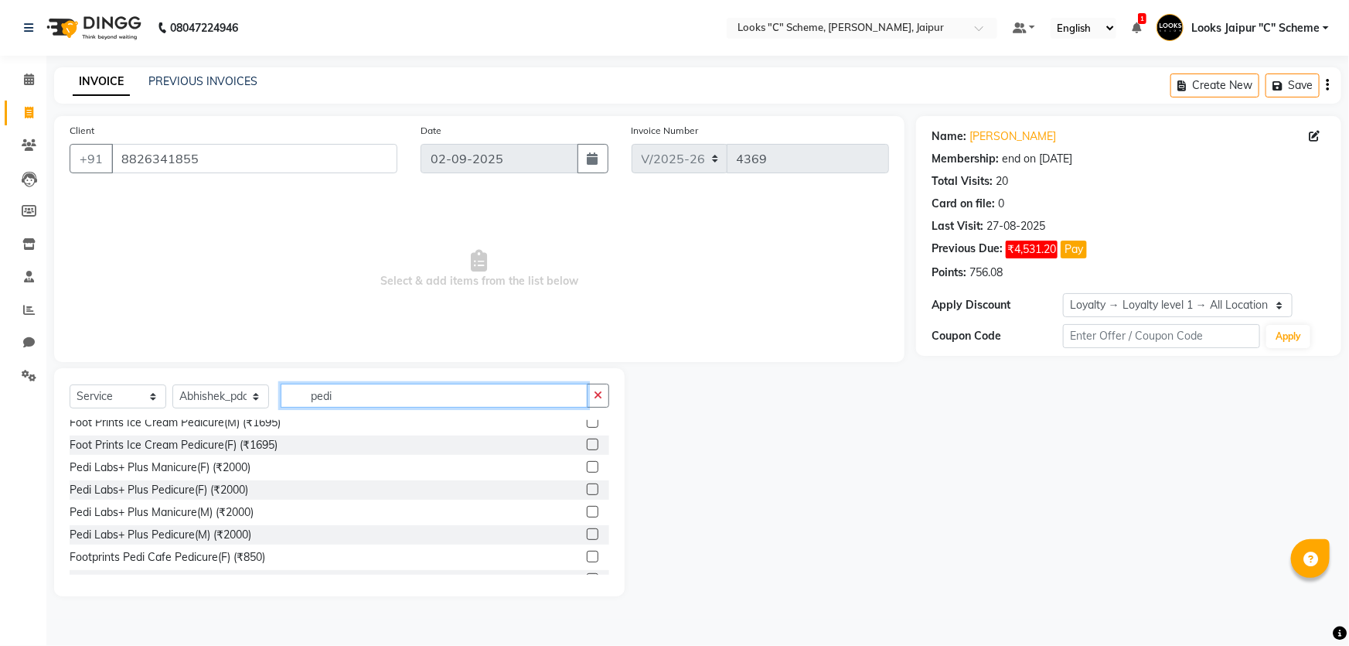
scroll to position [85, 0]
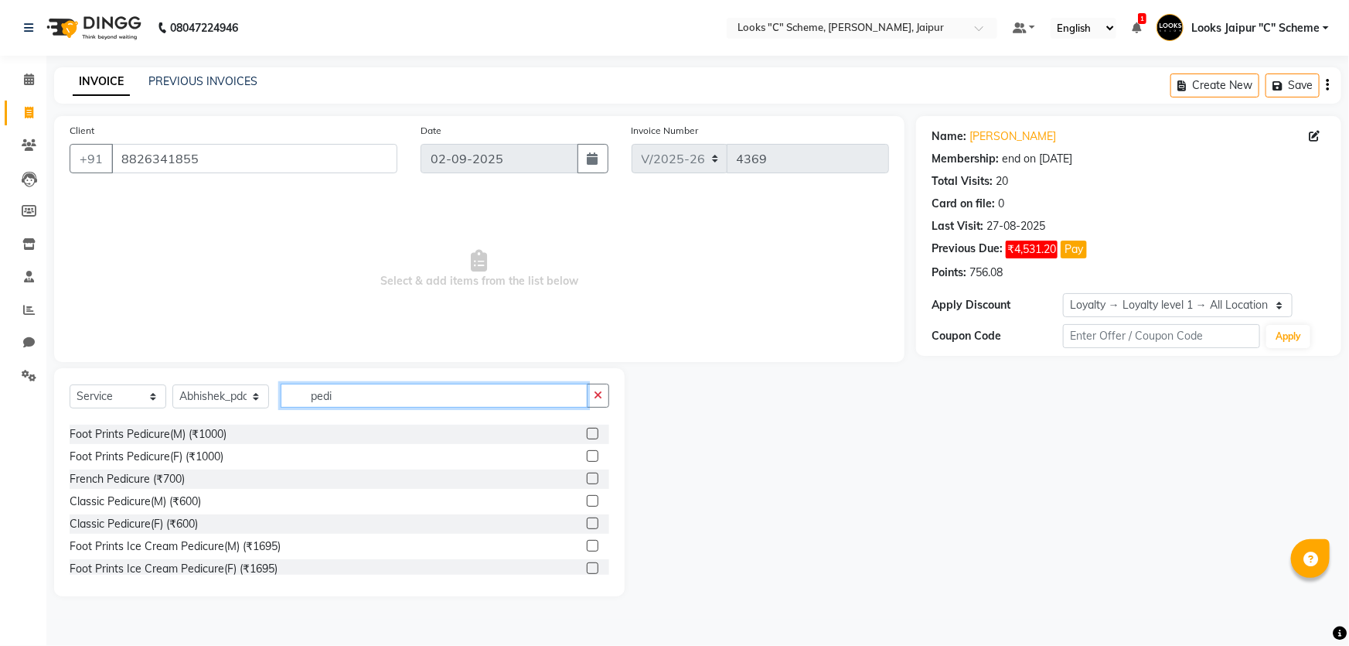
type input "pedi"
click at [575, 500] on div "Classic Pedicure(M) (₹600)" at bounding box center [340, 501] width 540 height 19
click at [587, 500] on label at bounding box center [593, 501] width 12 height 12
click at [587, 500] on input "checkbox" at bounding box center [592, 501] width 10 height 10
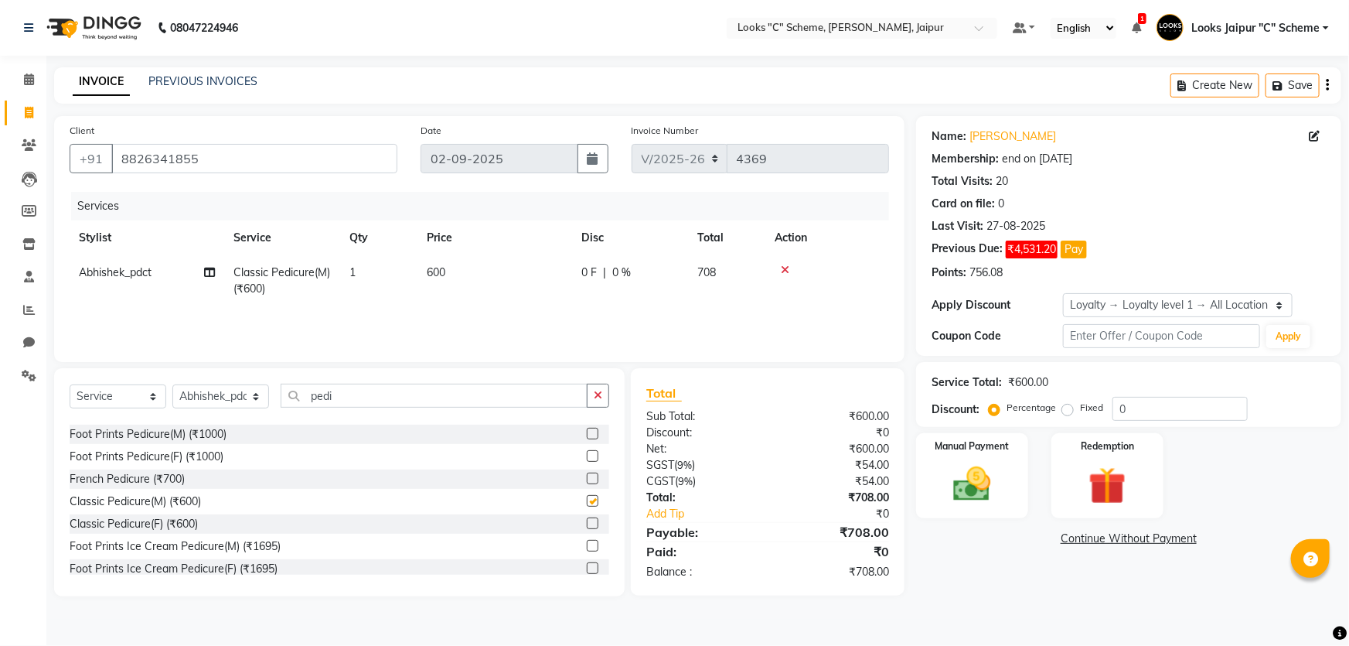
checkbox input "false"
click at [236, 400] on select "Select Stylist [PERSON_NAME] Akash_pdct [PERSON_NAME] [PERSON_NAME] Counter Sal…" at bounding box center [220, 396] width 97 height 24
select select "57109"
click at [172, 384] on select "Select Stylist [PERSON_NAME] Akash_pdct [PERSON_NAME] [PERSON_NAME] Counter Sal…" at bounding box center [220, 396] width 97 height 24
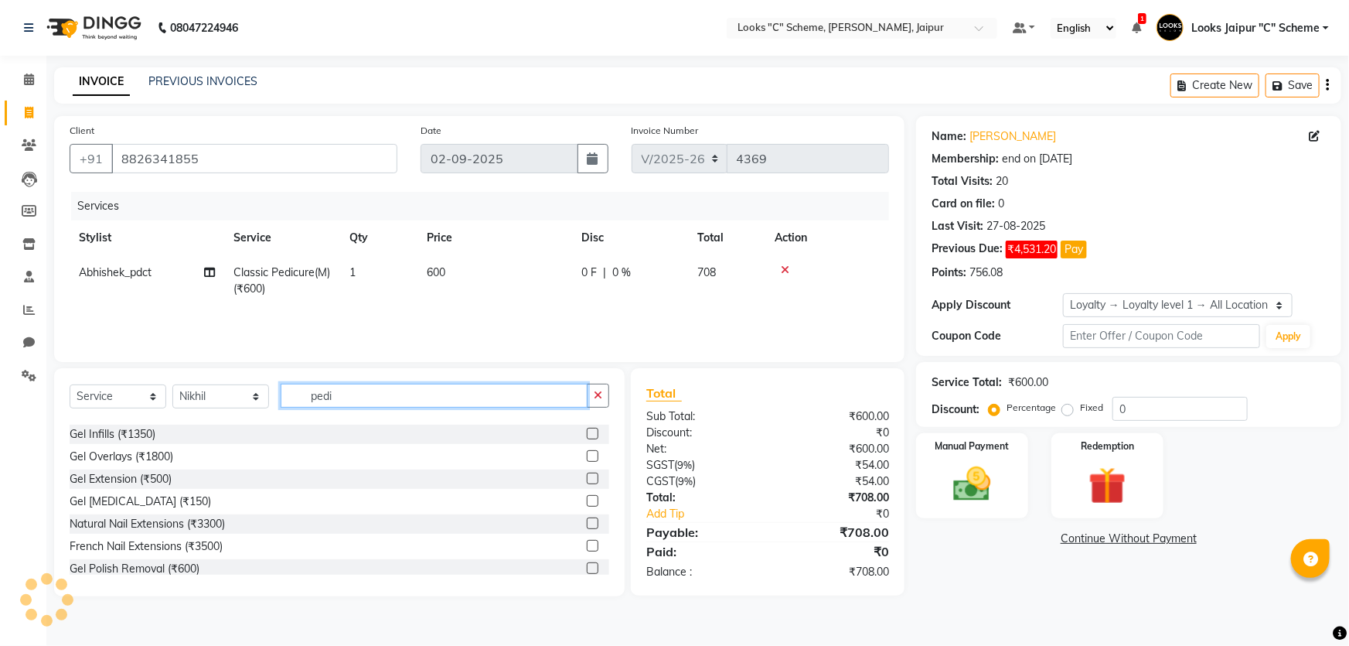
click at [353, 397] on input "pedi" at bounding box center [434, 395] width 307 height 24
type input "p"
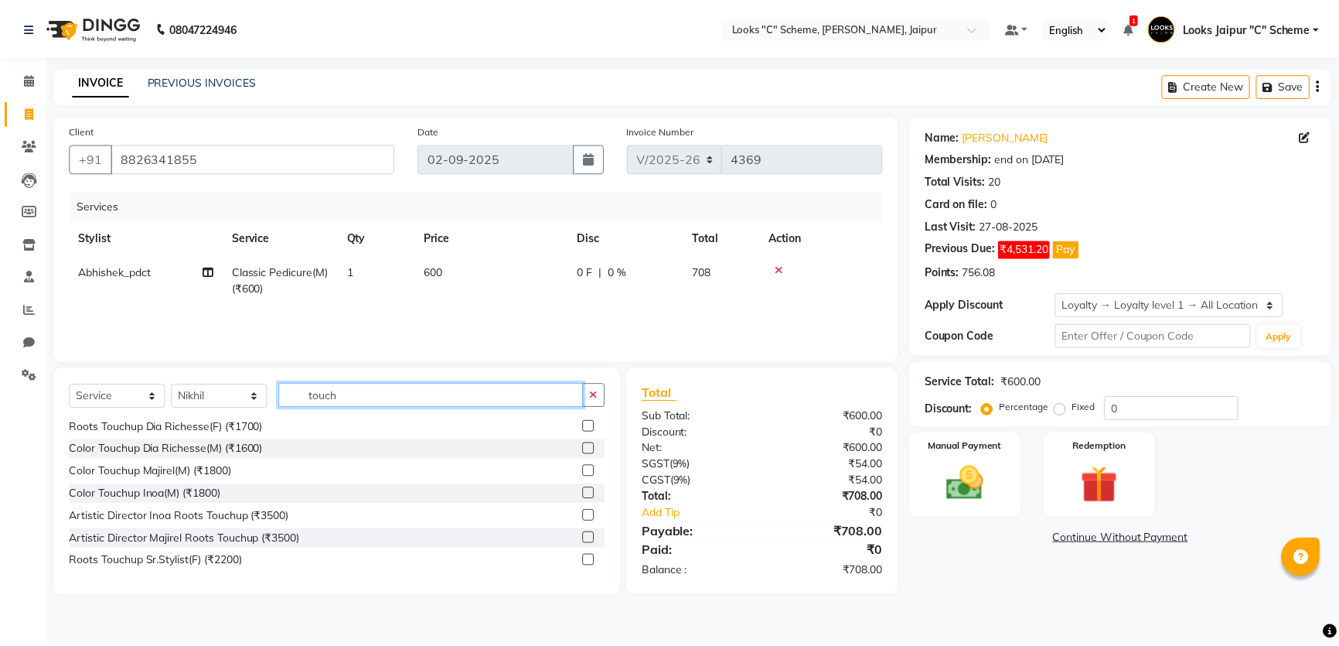
scroll to position [0, 0]
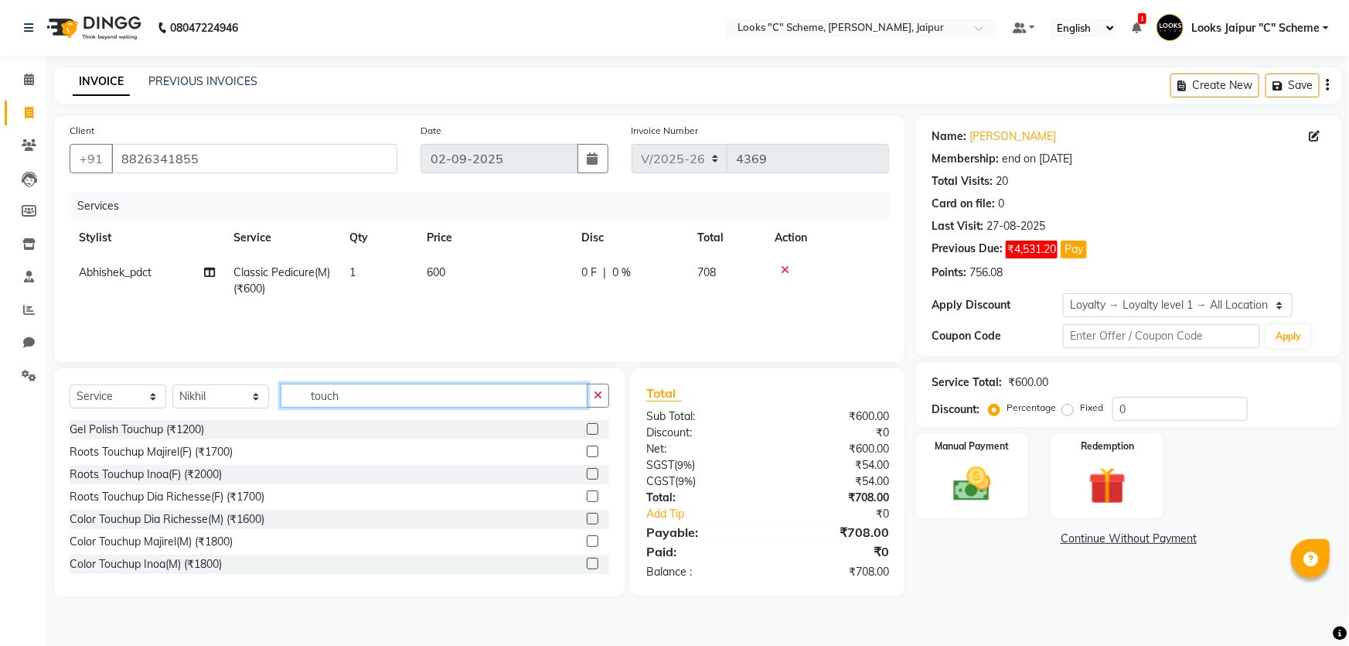
type input "touch"
click at [587, 449] on label at bounding box center [593, 451] width 12 height 12
click at [587, 449] on input "checkbox" at bounding box center [592, 452] width 10 height 10
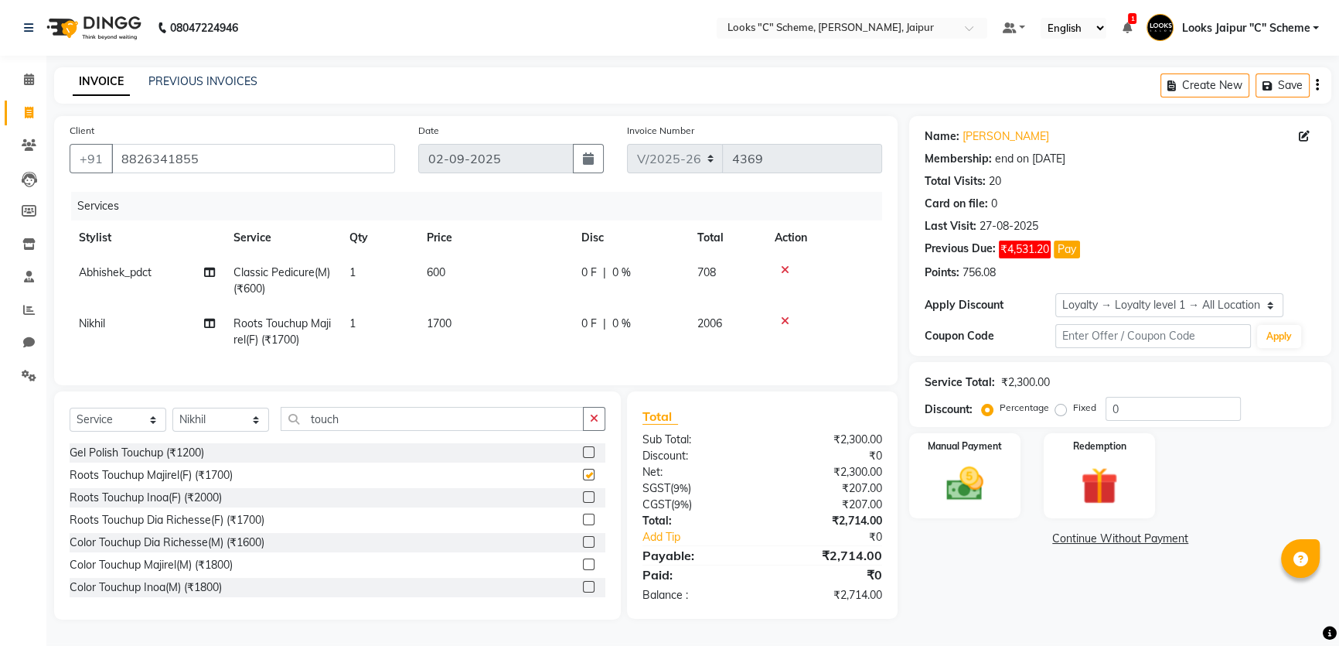
checkbox input "false"
drag, startPoint x: 118, startPoint y: 160, endPoint x: 369, endPoint y: 176, distance: 251.0
click at [369, 176] on div "Client [PHONE_NUMBER]" at bounding box center [232, 153] width 349 height 63
click at [472, 273] on td "600" at bounding box center [494, 280] width 155 height 51
select select "39467"
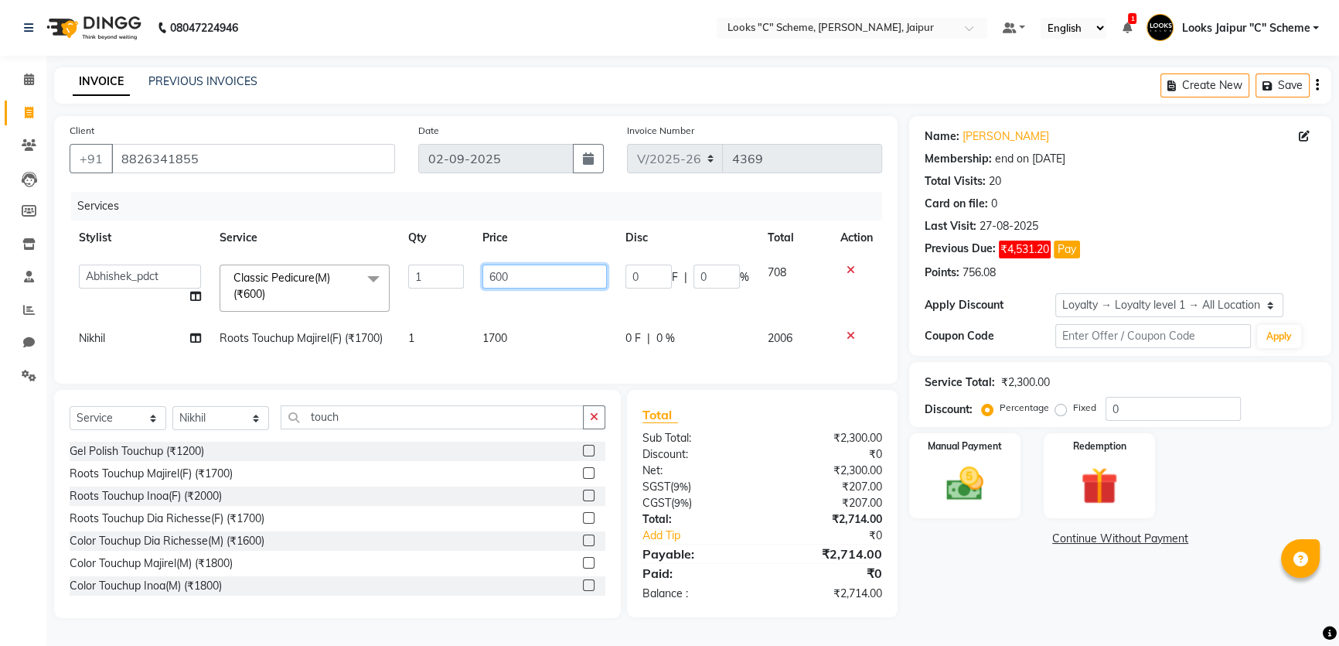
click at [509, 271] on input "600" at bounding box center [544, 276] width 124 height 24
type input "6"
type input "1000"
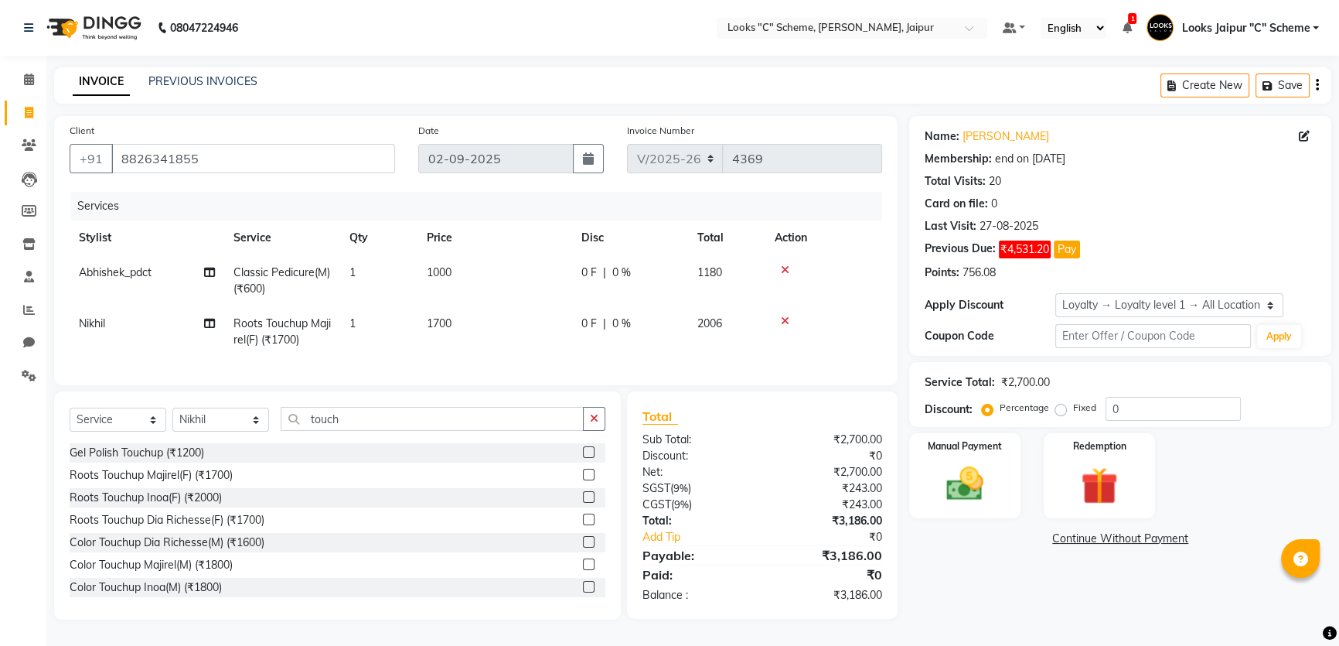
click at [509, 317] on tbody "Abhishek_pdct Classic Pedicure(M) (₹600) 1 1000 0 F | 0 % 1180 Nikhil Roots Tou…" at bounding box center [476, 306] width 813 height 102
click at [514, 318] on td "1700" at bounding box center [494, 331] width 155 height 51
select select "57109"
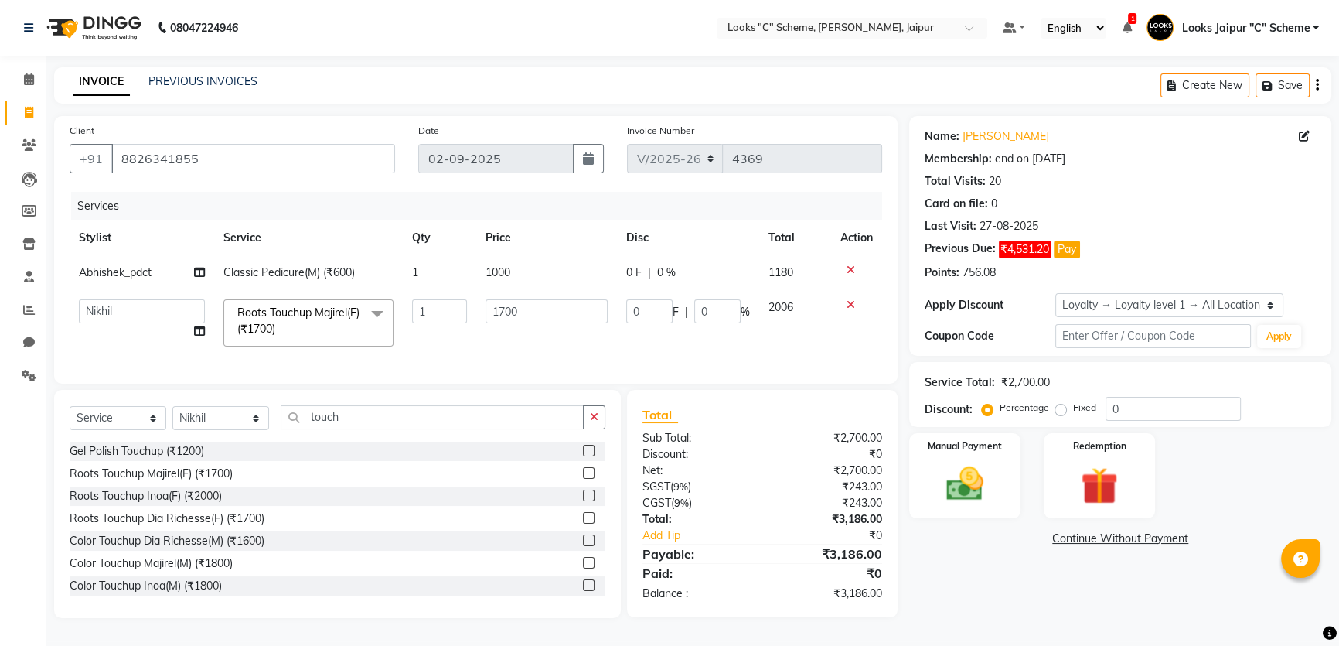
click at [516, 318] on input "1700" at bounding box center [547, 311] width 122 height 24
type input "1000"
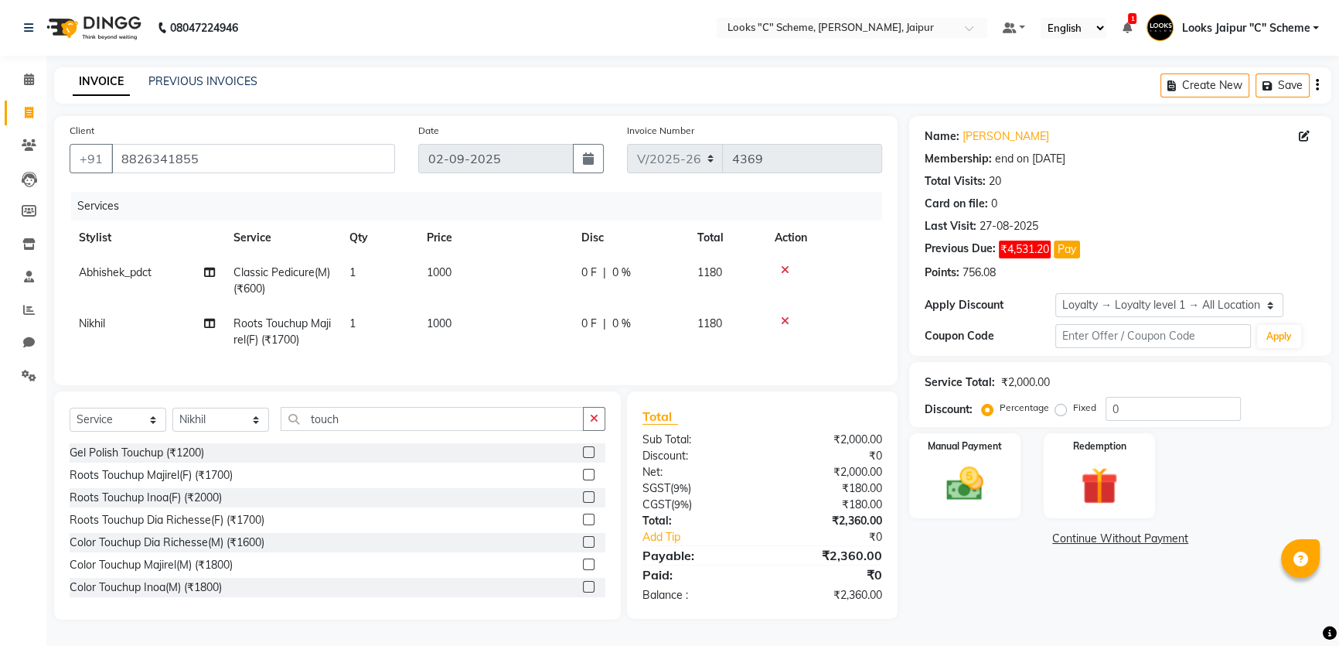
click at [513, 339] on td "1000" at bounding box center [494, 331] width 155 height 51
select select "57109"
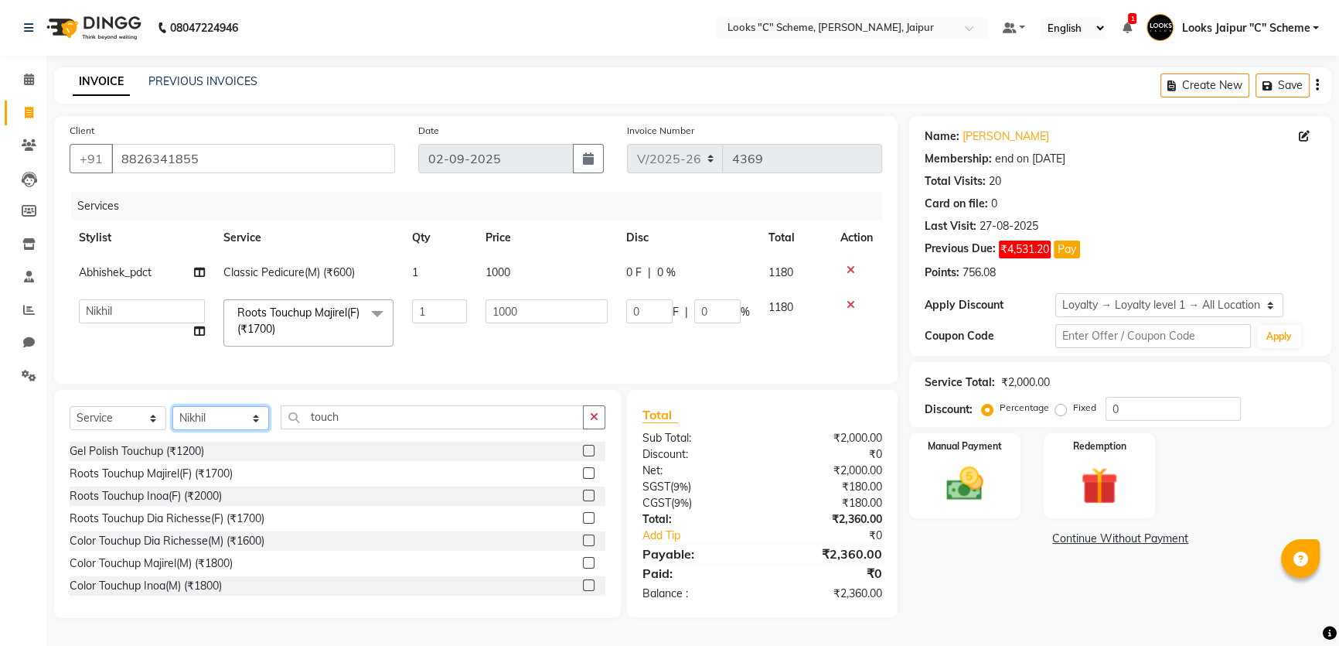
click at [209, 430] on select "Select Stylist [PERSON_NAME] Akash_pdct [PERSON_NAME] [PERSON_NAME] Counter Sal…" at bounding box center [220, 418] width 97 height 24
click at [392, 352] on td "Roots Touchup Majirel(F) (₹1700) x Big Toes (₹400) French Tip Repair (₹400) Gel…" at bounding box center [308, 323] width 189 height 66
click at [195, 424] on select "Select Stylist [PERSON_NAME] Akash_pdct [PERSON_NAME] [PERSON_NAME] Counter Sal…" at bounding box center [220, 418] width 97 height 24
select select "61093"
click at [172, 417] on select "Select Stylist [PERSON_NAME] Akash_pdct [PERSON_NAME] [PERSON_NAME] Counter Sal…" at bounding box center [220, 418] width 97 height 24
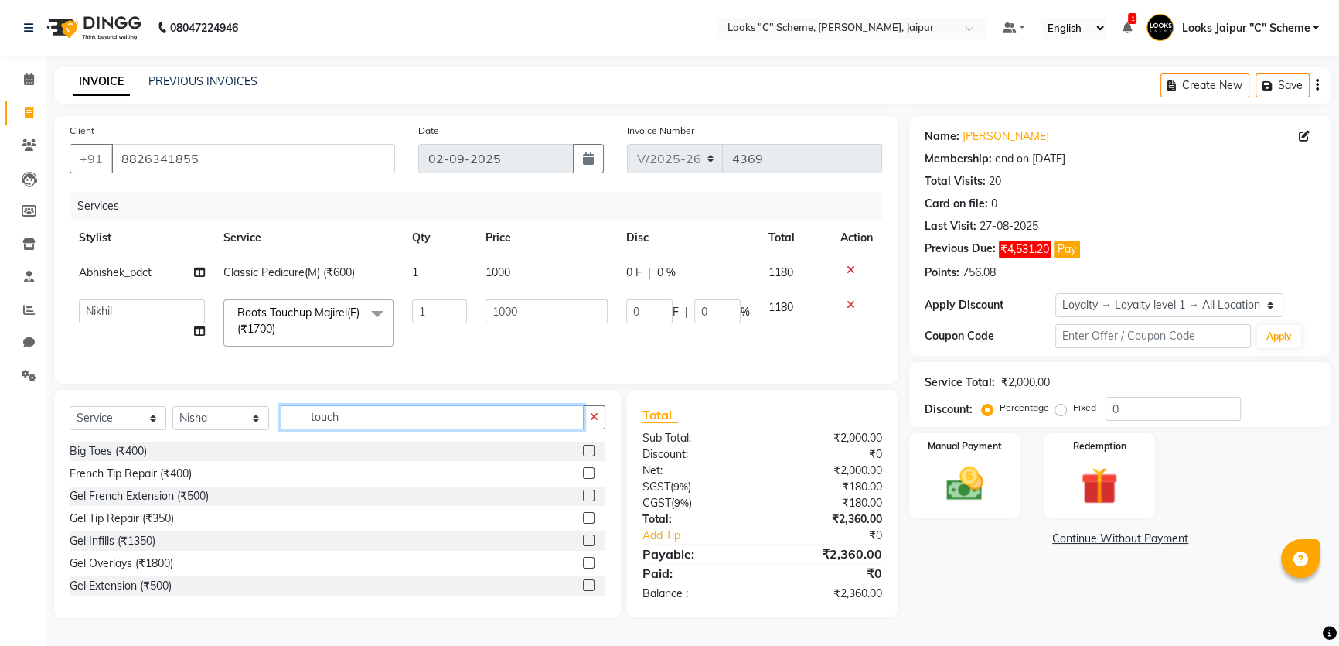
click at [375, 428] on input "touch" at bounding box center [432, 417] width 303 height 24
type input "t"
type input "eye"
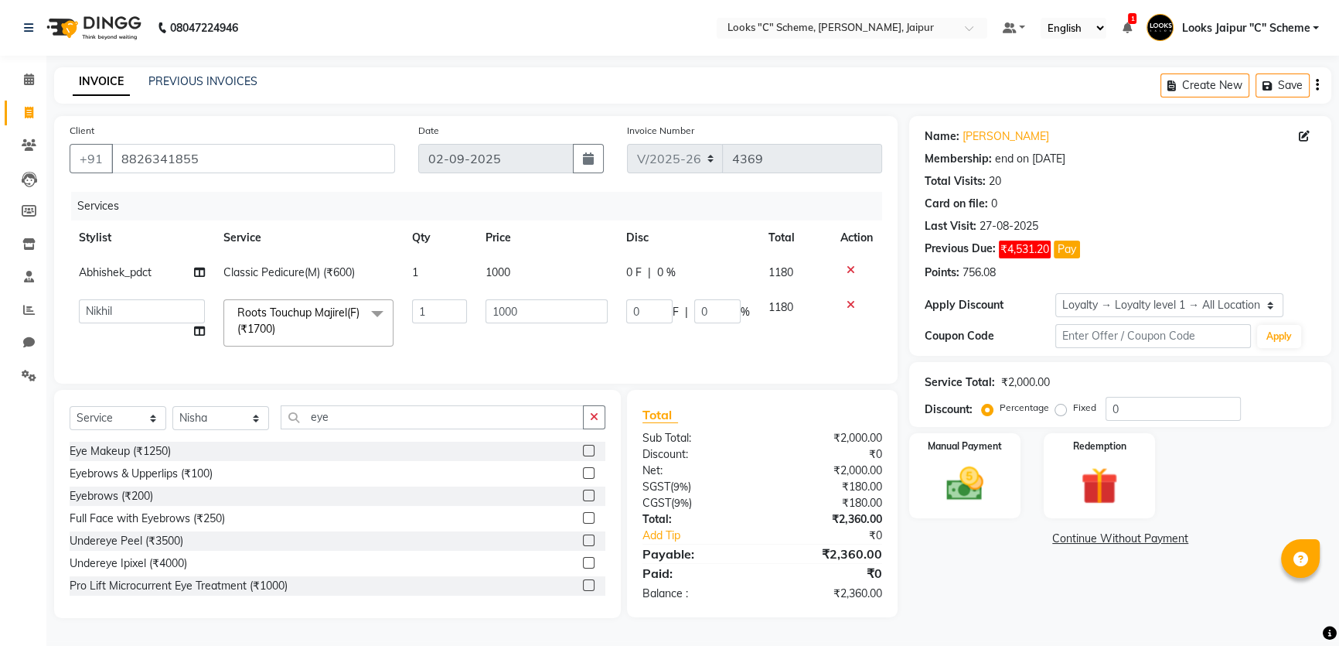
click at [583, 479] on label at bounding box center [589, 473] width 12 height 12
click at [583, 479] on input "checkbox" at bounding box center [588, 474] width 10 height 10
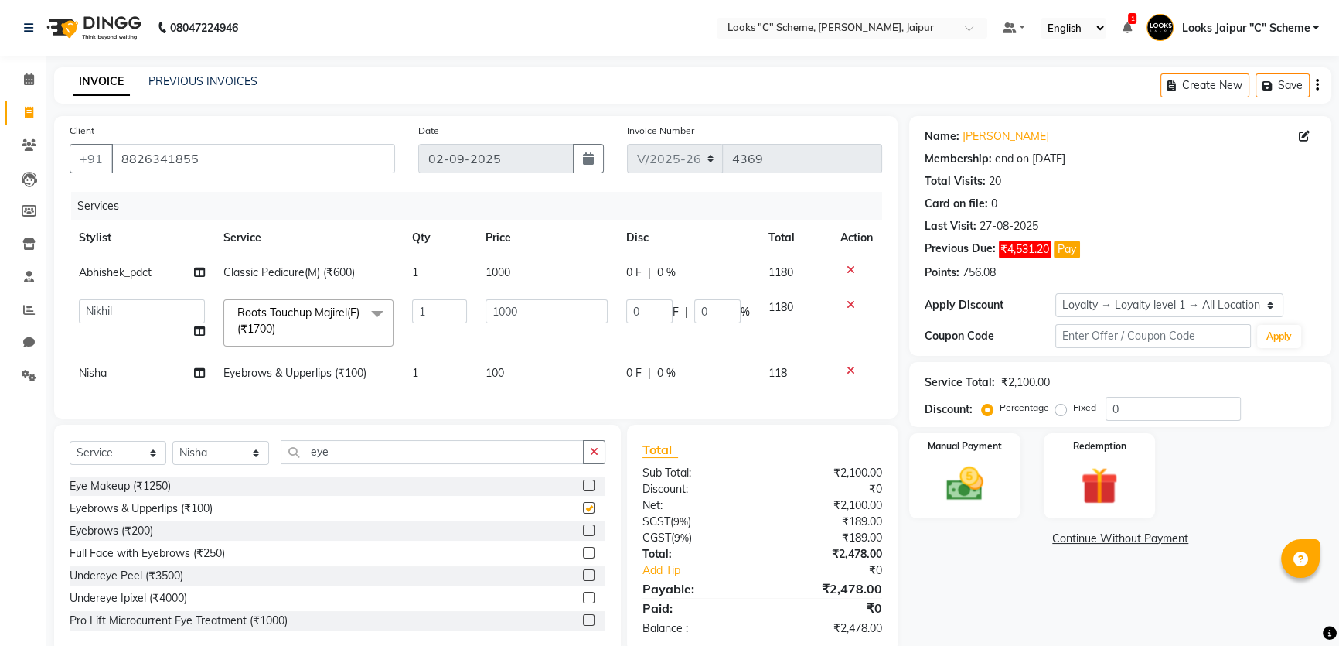
checkbox input "false"
click at [508, 366] on td "100" at bounding box center [546, 373] width 141 height 35
select select "61093"
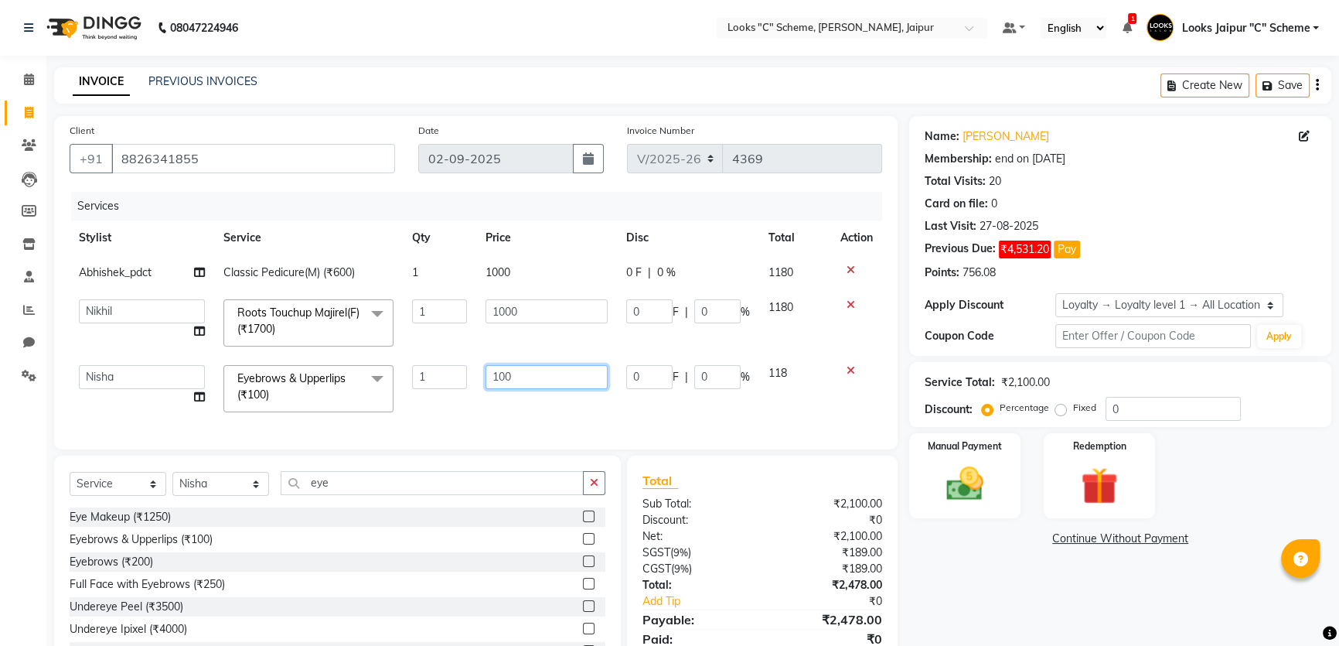
click at [575, 374] on input "100" at bounding box center [547, 377] width 122 height 24
type input "140"
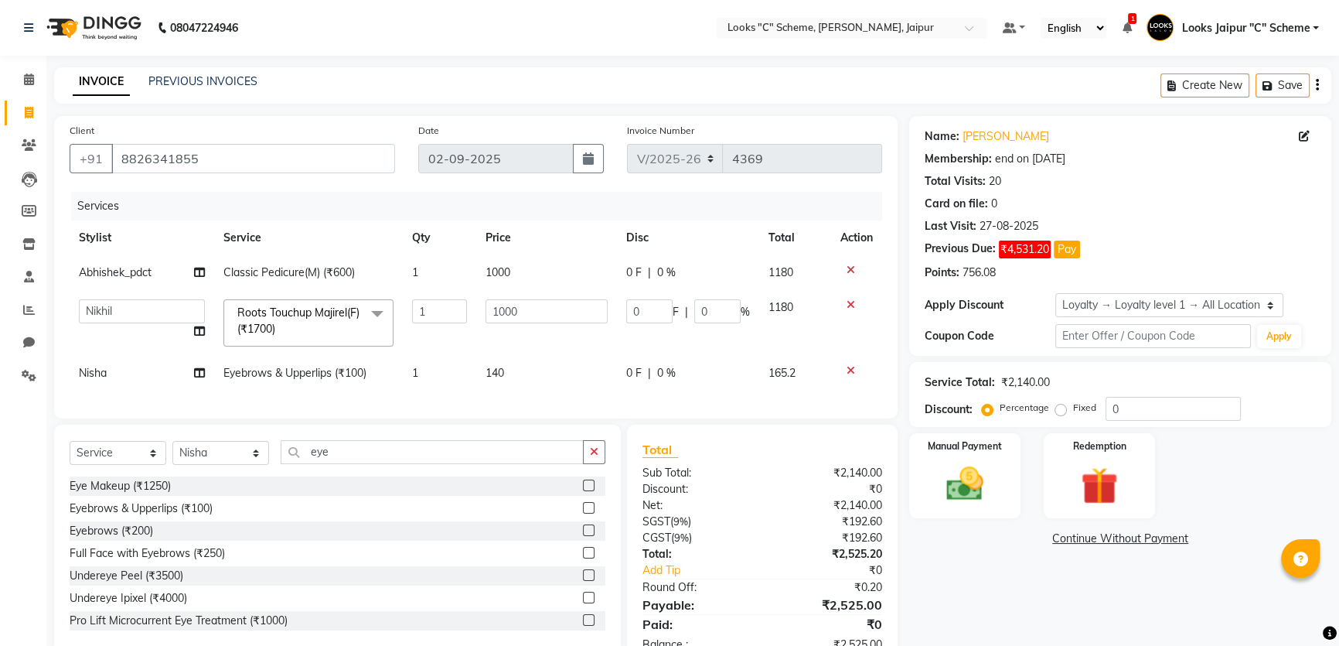
click at [557, 403] on div "Services Stylist Service Qty Price Disc Total Action Abhishek_pdct Classic Pedi…" at bounding box center [476, 297] width 813 height 211
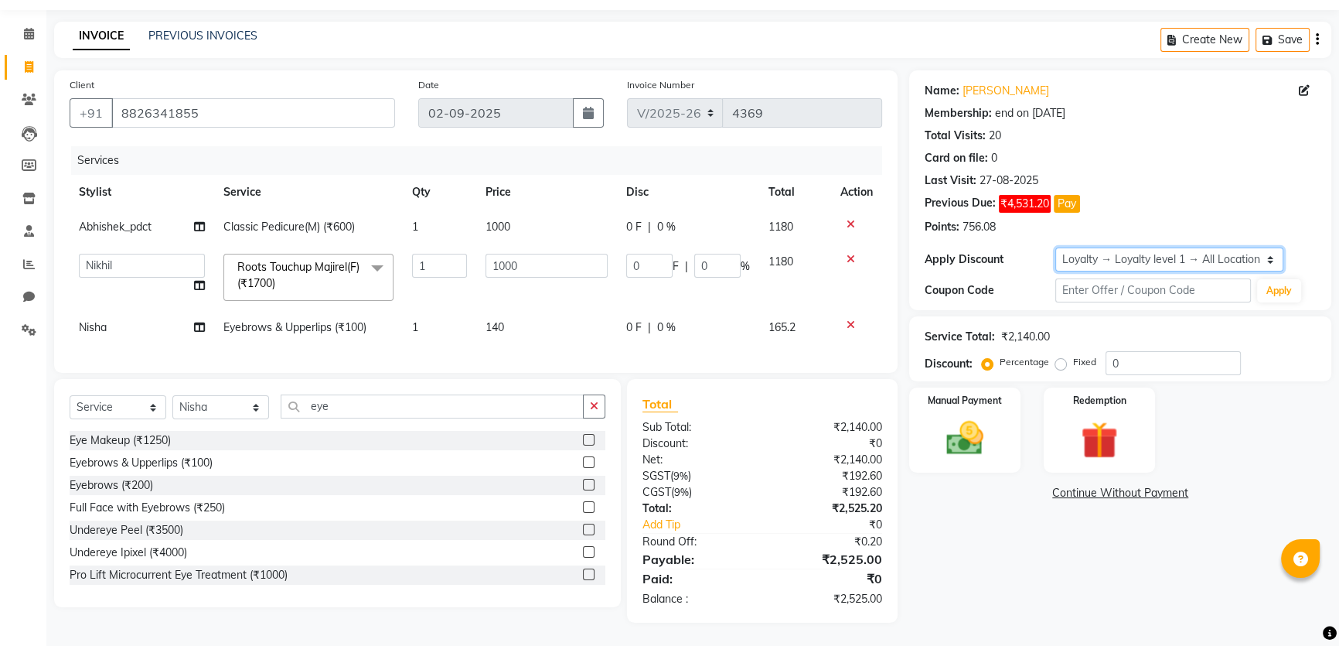
click at [1148, 257] on select "Select Membership → LSPL Membership@20% Loyalty → Loyalty level 1 → All Locatio…" at bounding box center [1169, 259] width 228 height 24
select select "2: Object"
click at [1055, 247] on select "Select Membership → LSPL Membership@20% Loyalty → Loyalty level 1 → All Locatio…" at bounding box center [1169, 259] width 228 height 24
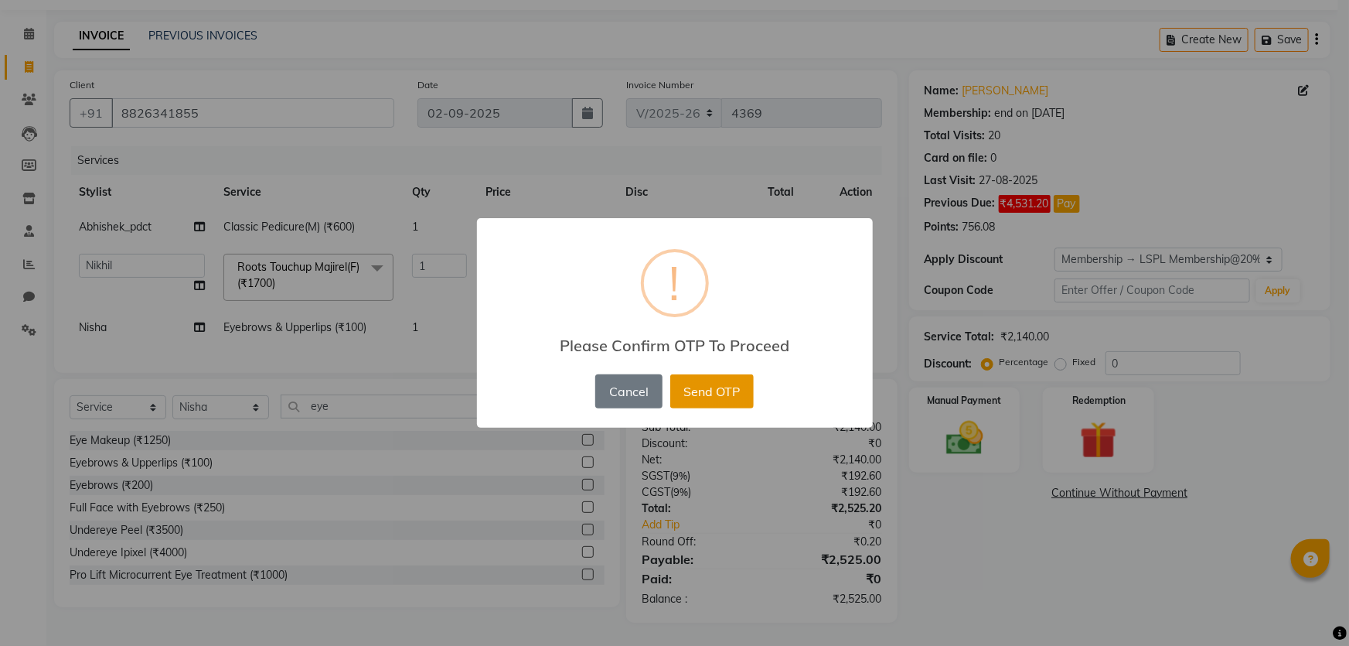
click at [732, 395] on button "Send OTP" at bounding box center [711, 391] width 83 height 34
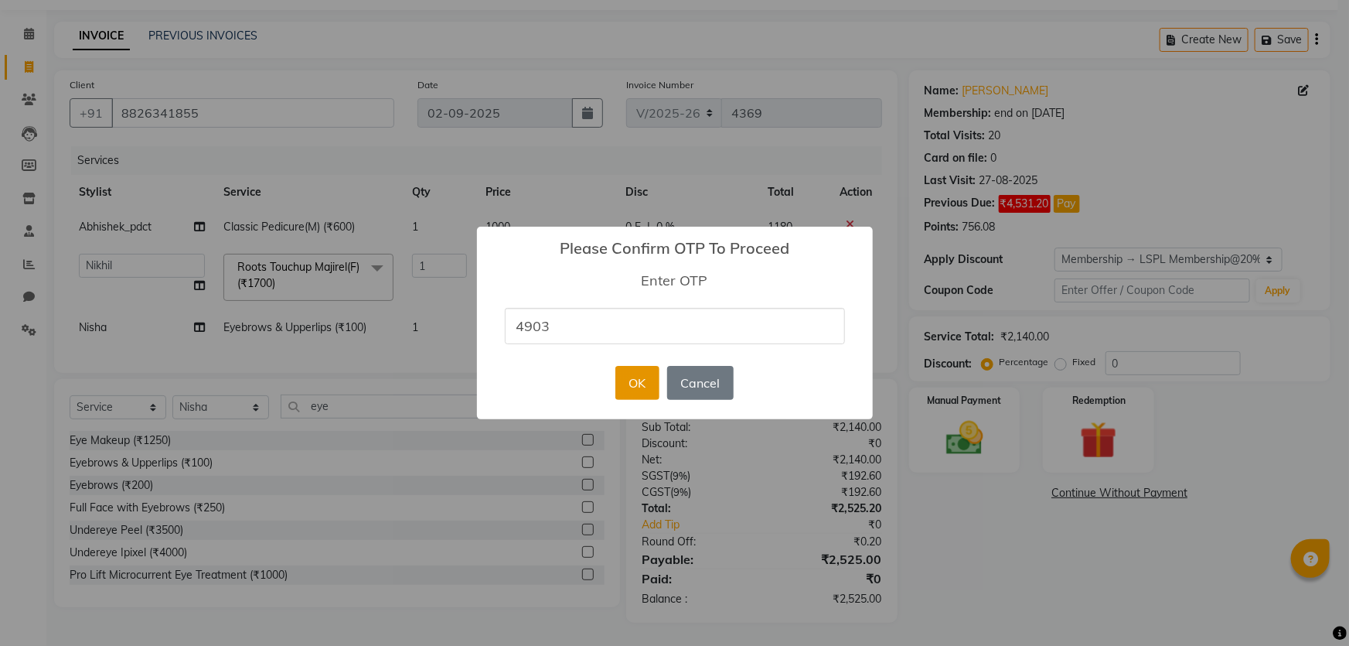
type input "4903"
click at [632, 377] on button "OK" at bounding box center [637, 383] width 44 height 34
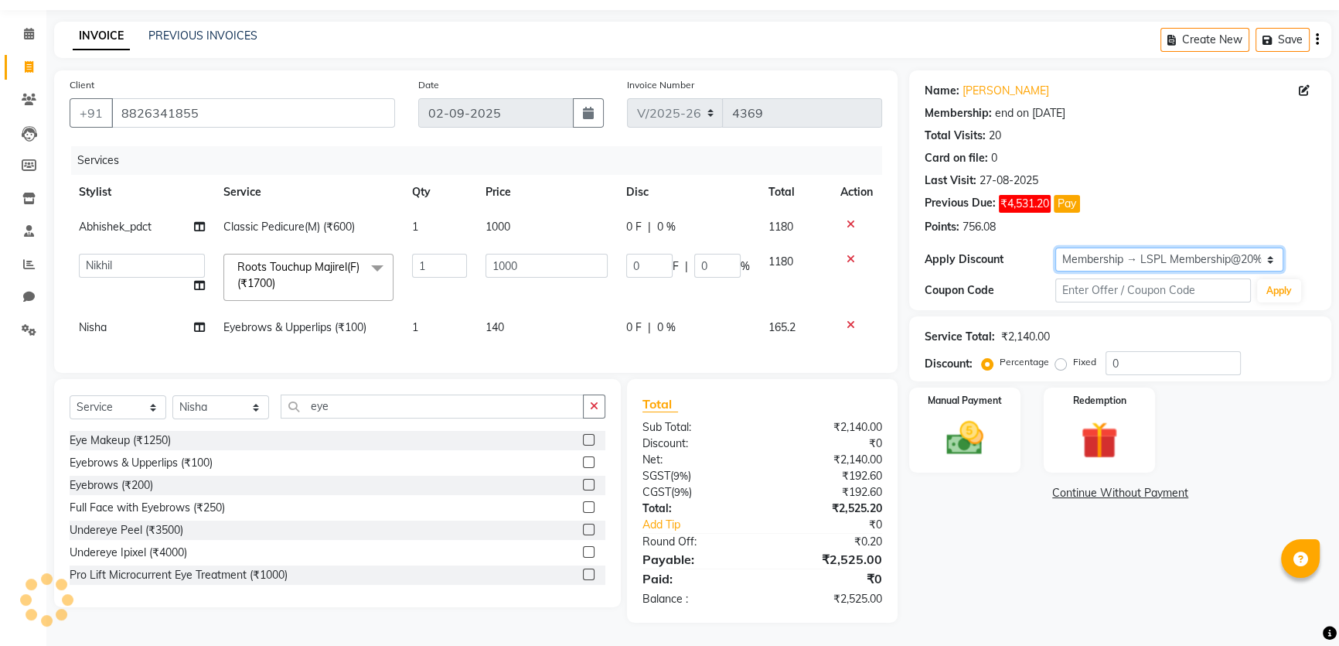
type input "200"
type input "20"
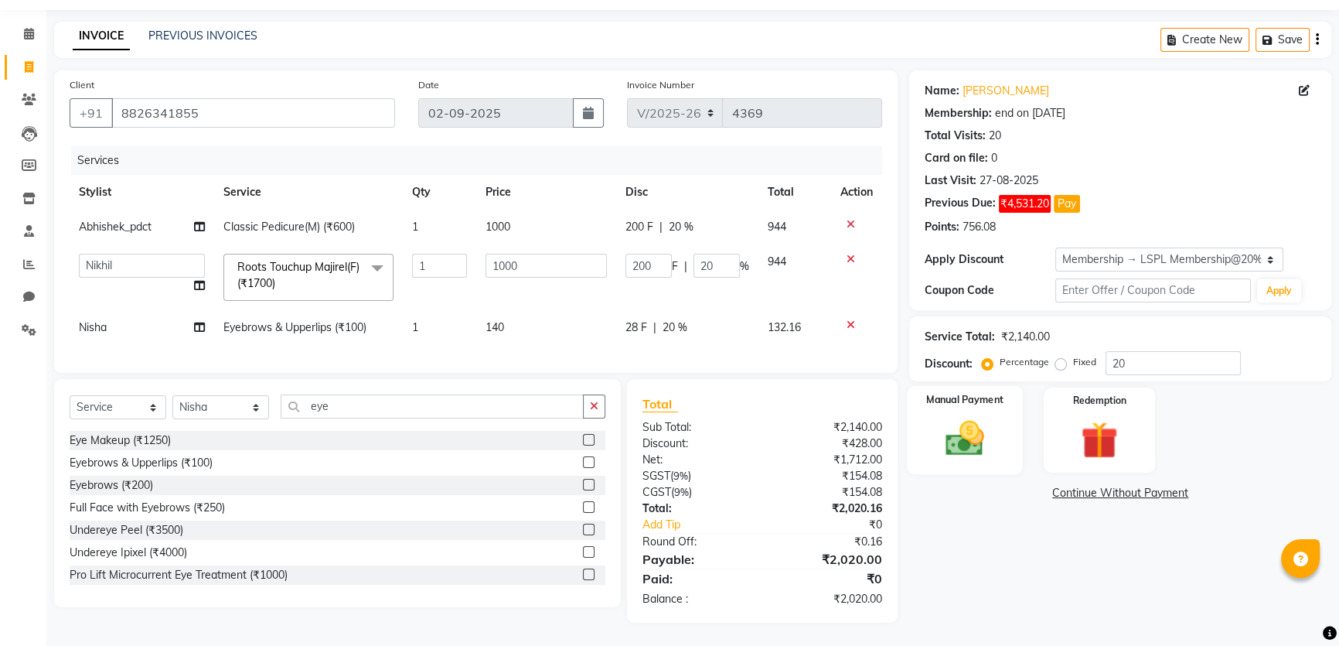
click at [952, 416] on img at bounding box center [965, 438] width 63 height 44
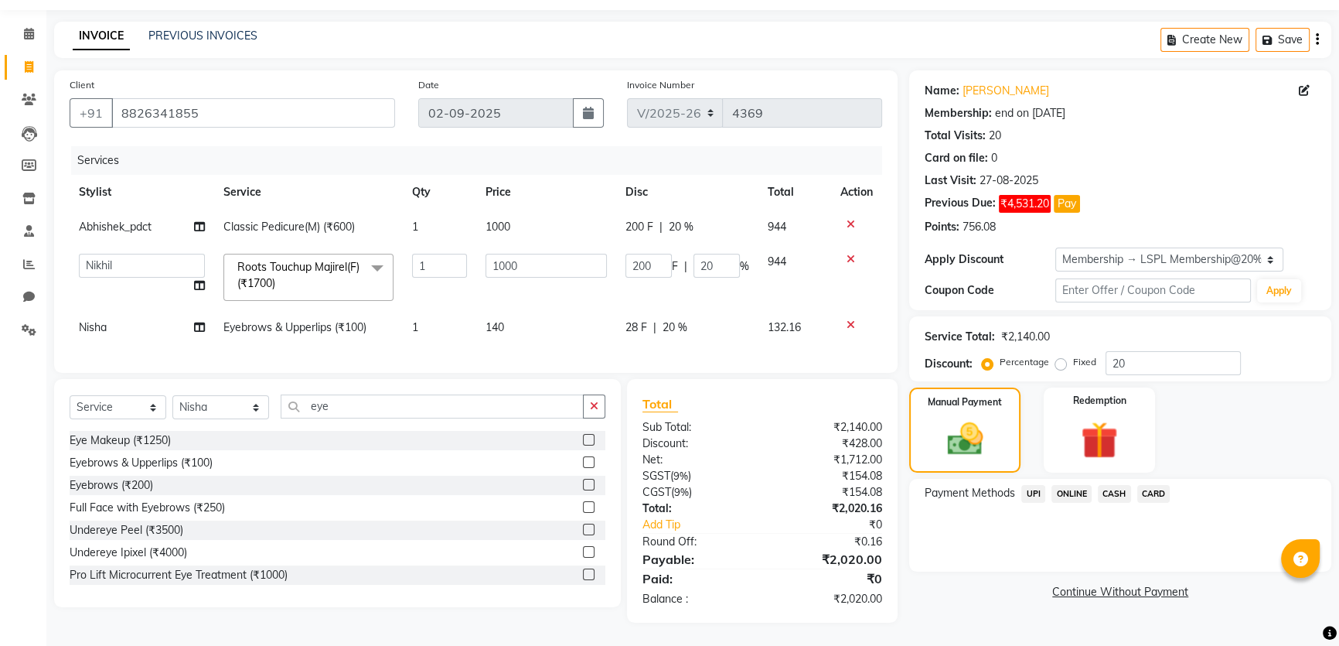
click at [1152, 485] on span "CARD" at bounding box center [1153, 494] width 33 height 18
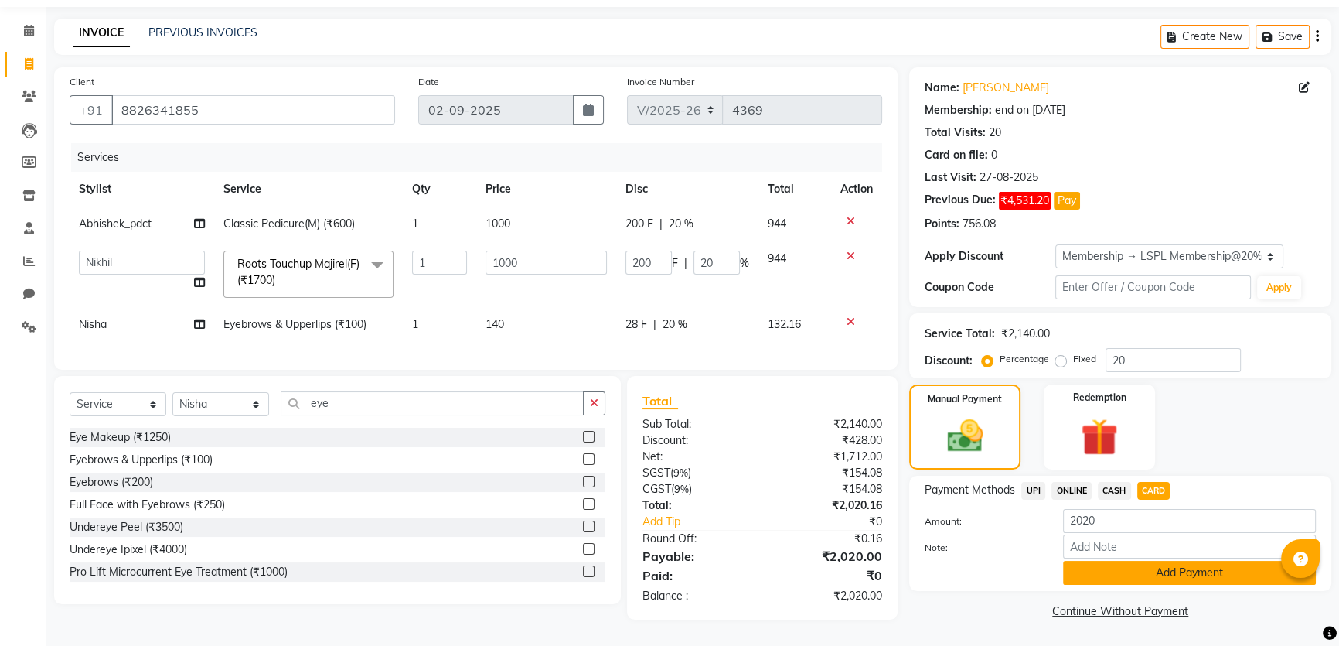
click at [1140, 571] on button "Add Payment" at bounding box center [1189, 573] width 253 height 24
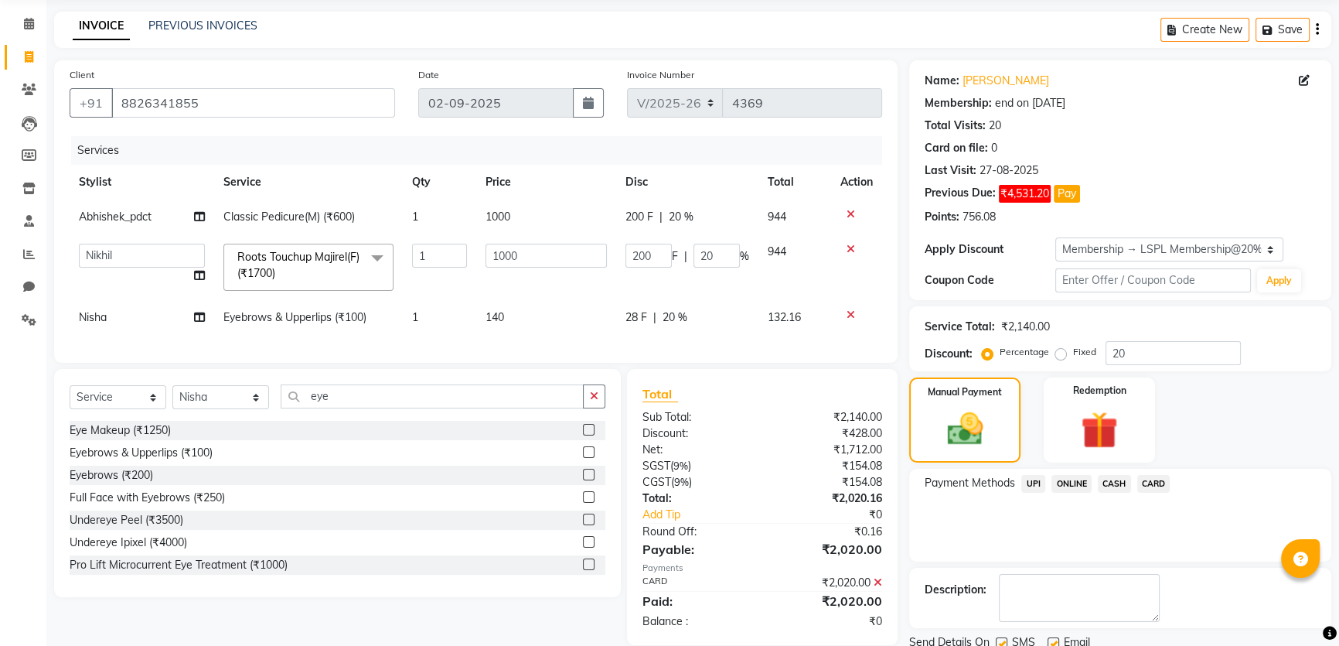
scroll to position [143, 0]
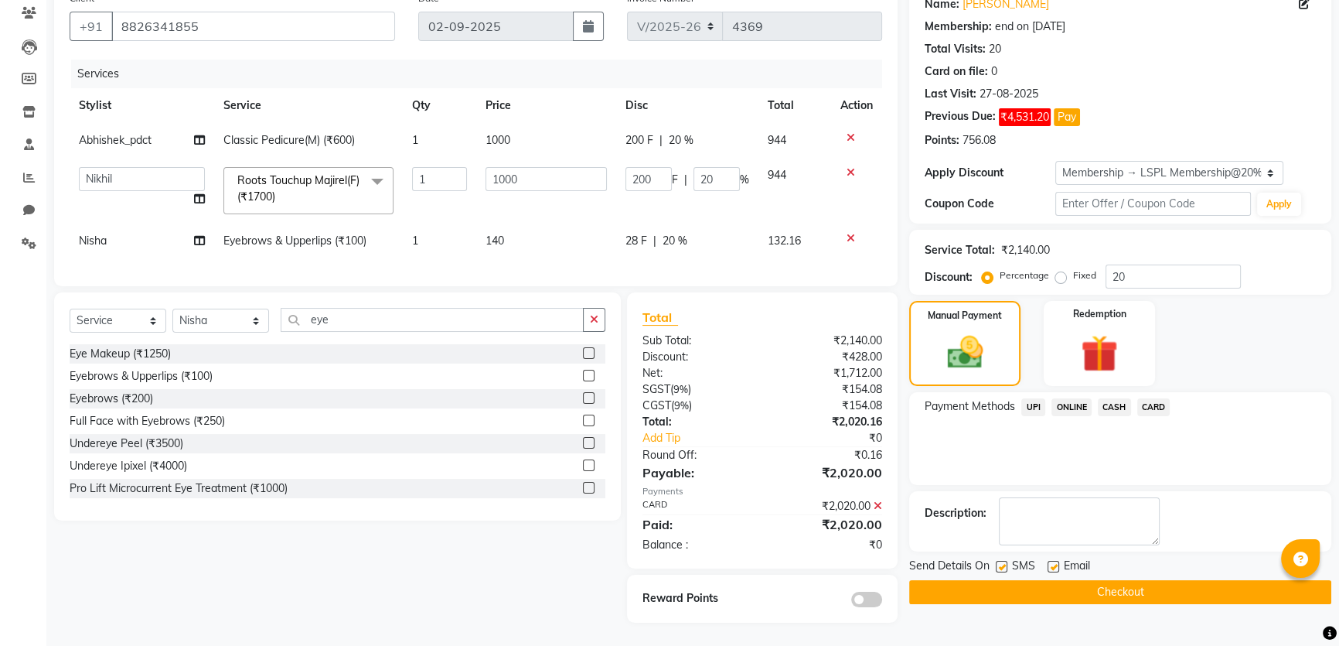
click at [1135, 580] on button "Checkout" at bounding box center [1120, 592] width 422 height 24
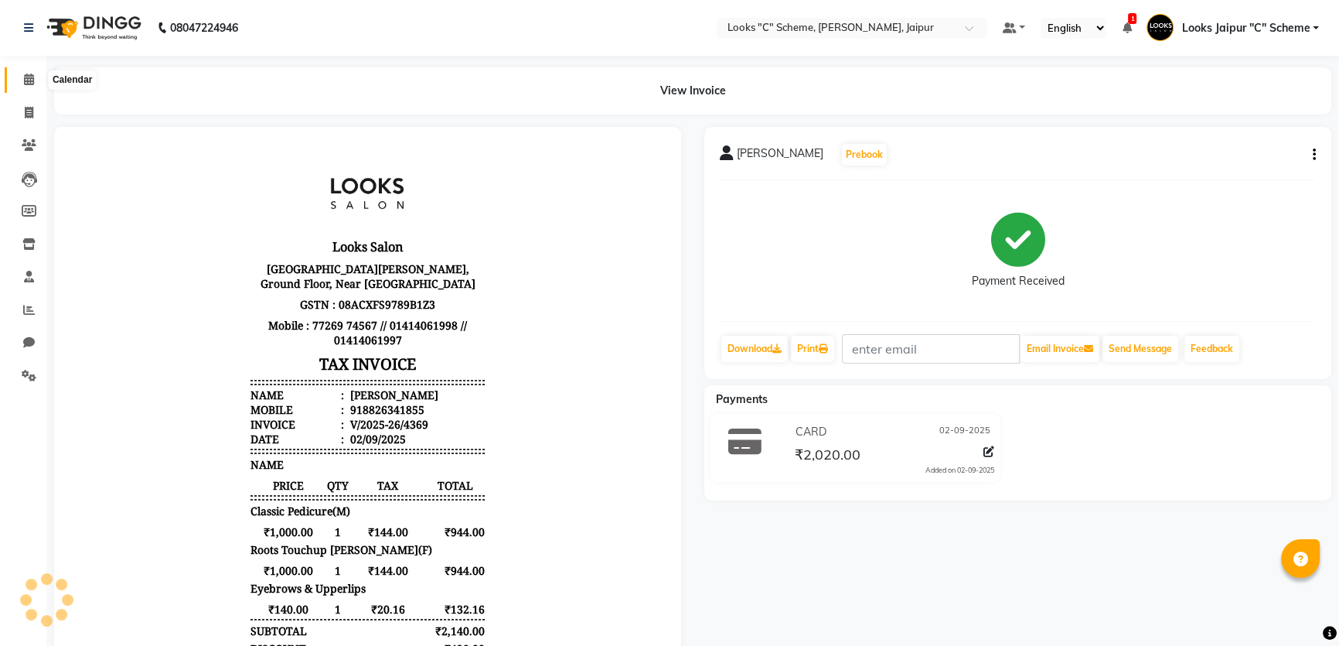
click at [29, 86] on span at bounding box center [28, 80] width 27 height 18
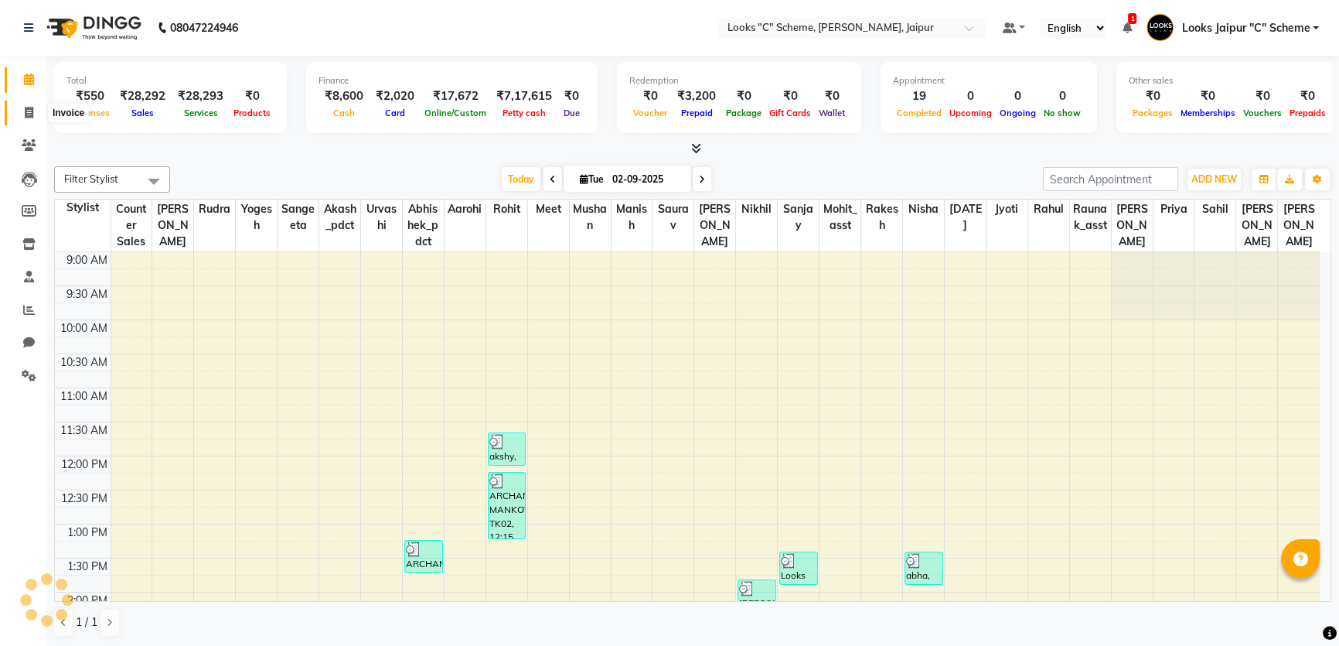
click at [36, 114] on span at bounding box center [28, 113] width 27 height 18
select select "service"
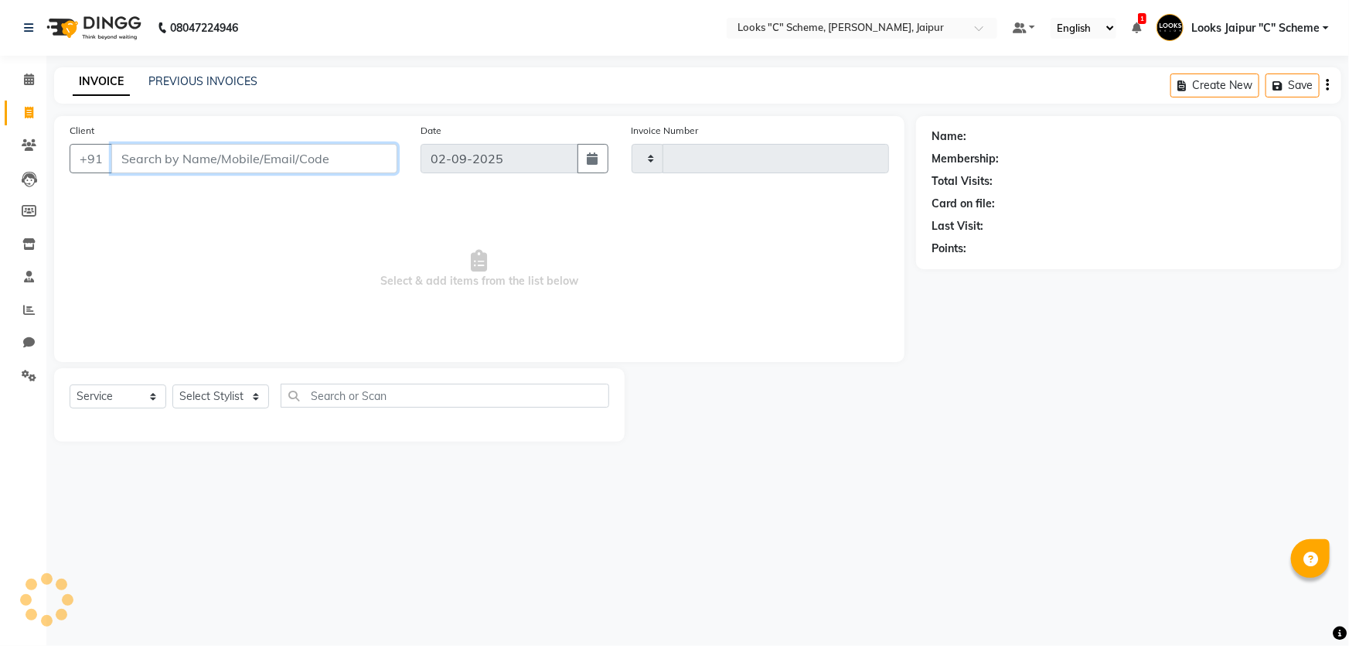
click at [186, 152] on input "Client" at bounding box center [254, 158] width 286 height 29
type input "9672"
type input "4370"
select select "4315"
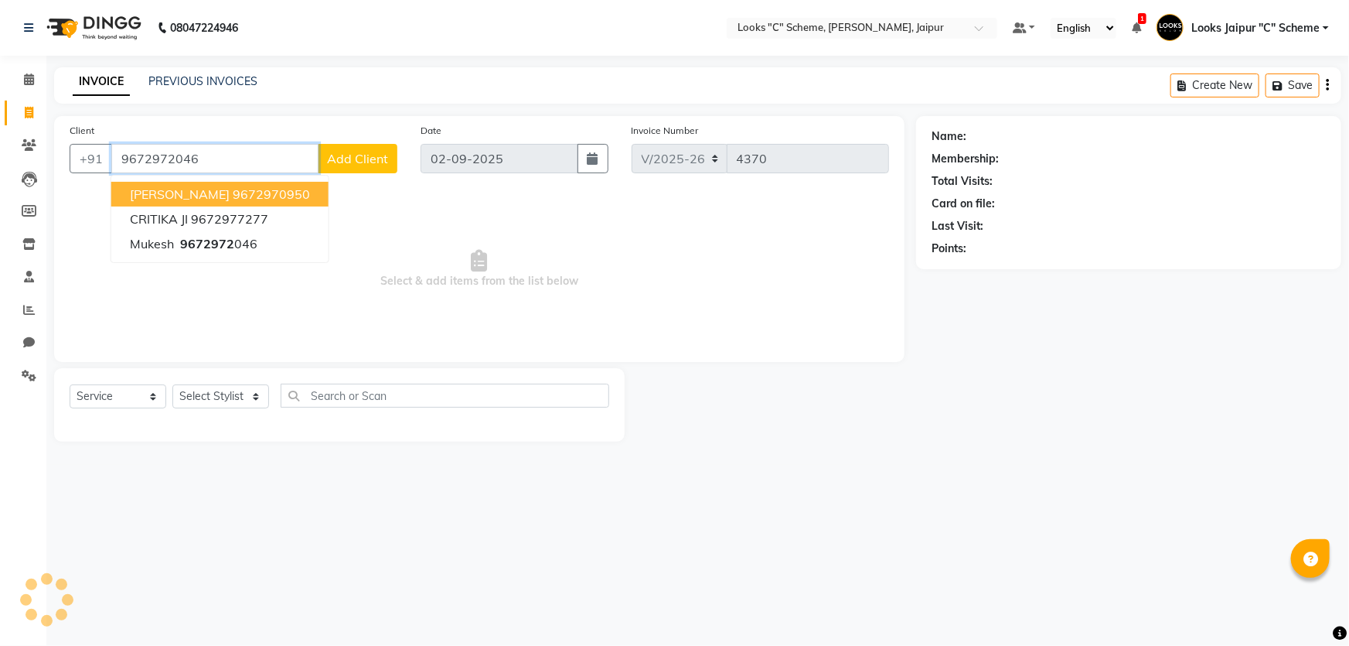
type input "9672972046"
select select "1: Object"
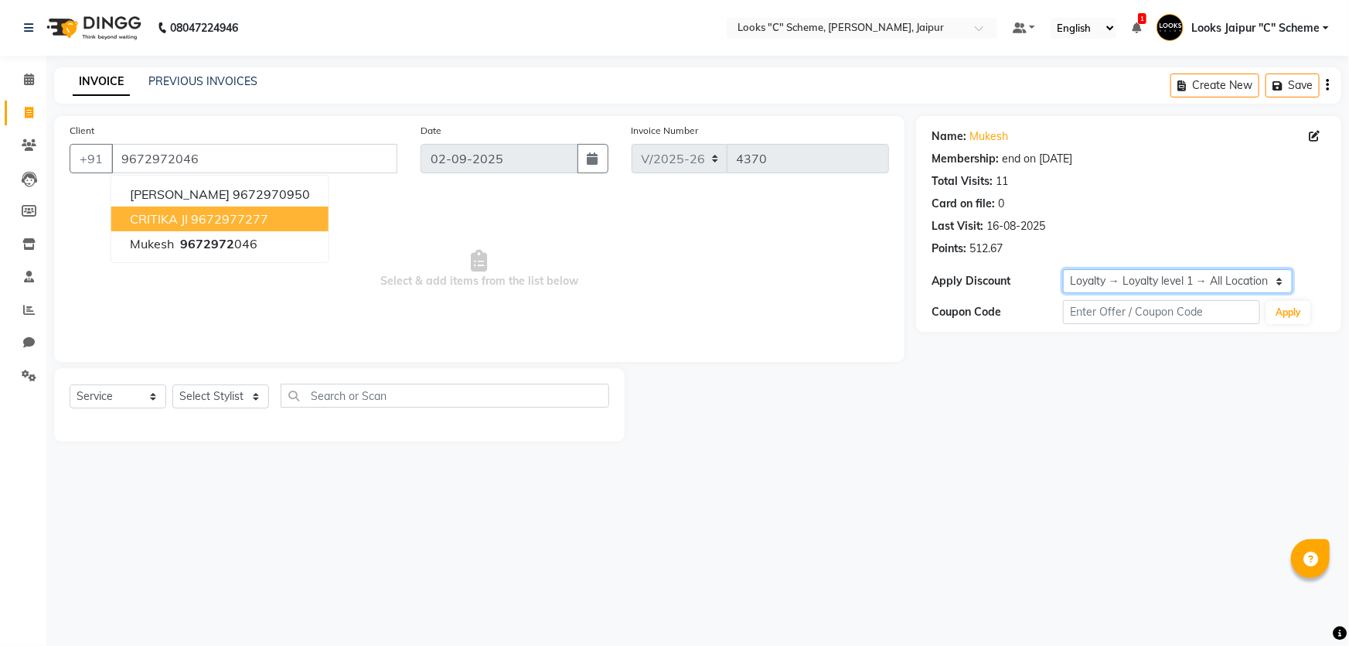
click at [1191, 278] on select "Select Membership → LSPL Membership@20% Loyalty → Loyalty level 1 → All Locatio…" at bounding box center [1178, 281] width 230 height 24
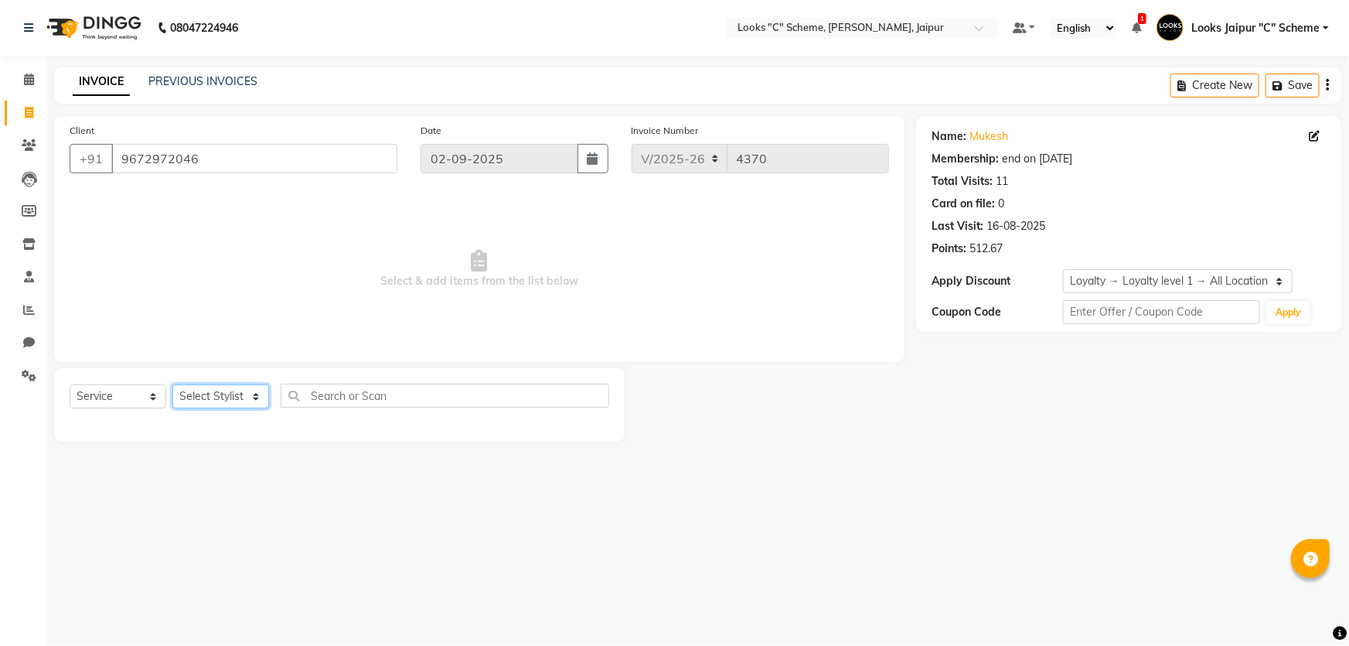
drag, startPoint x: 197, startPoint y: 405, endPoint x: 195, endPoint y: 392, distance: 13.3
click at [197, 405] on select "Select Stylist [PERSON_NAME] Akash_pdct [PERSON_NAME] [PERSON_NAME] Counter Sal…" at bounding box center [220, 396] width 97 height 24
select select "59429"
click at [172, 384] on select "Select Stylist [PERSON_NAME] Akash_pdct [PERSON_NAME] [PERSON_NAME] Counter Sal…" at bounding box center [220, 396] width 97 height 24
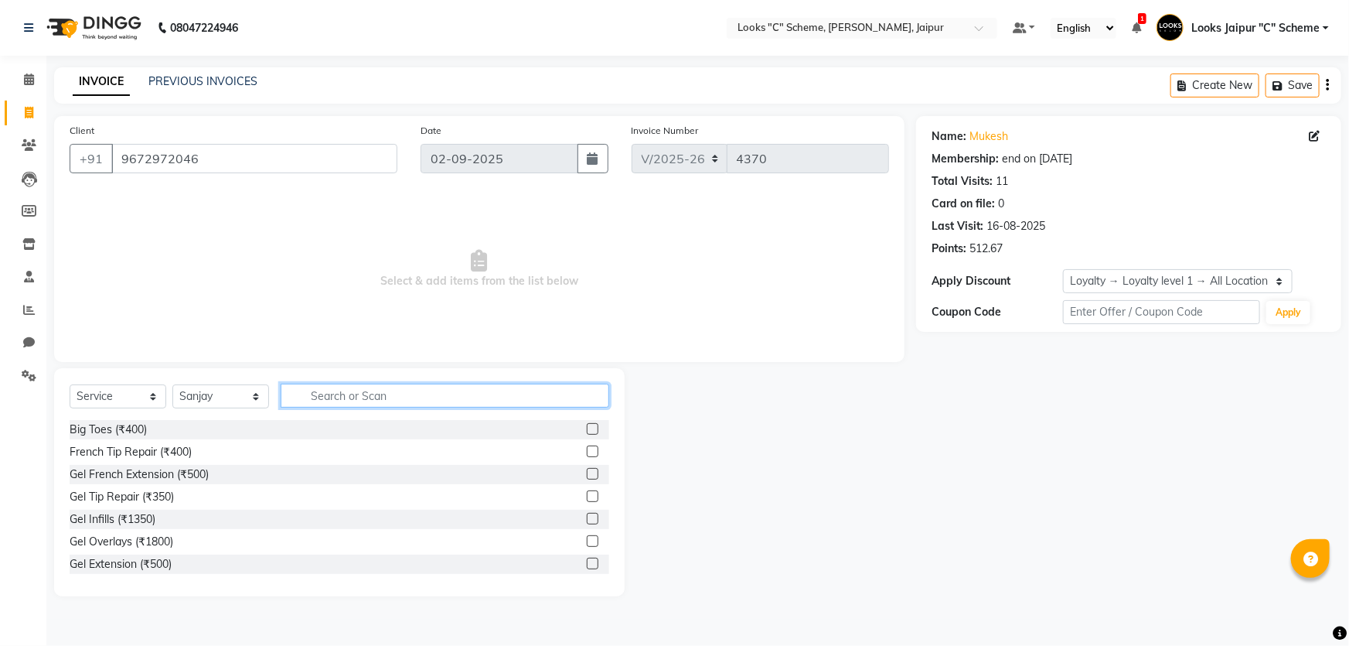
click at [351, 398] on input "text" at bounding box center [445, 395] width 329 height 24
type input "cut"
click at [587, 452] on label at bounding box center [593, 451] width 12 height 12
click at [587, 452] on input "checkbox" at bounding box center [592, 452] width 10 height 10
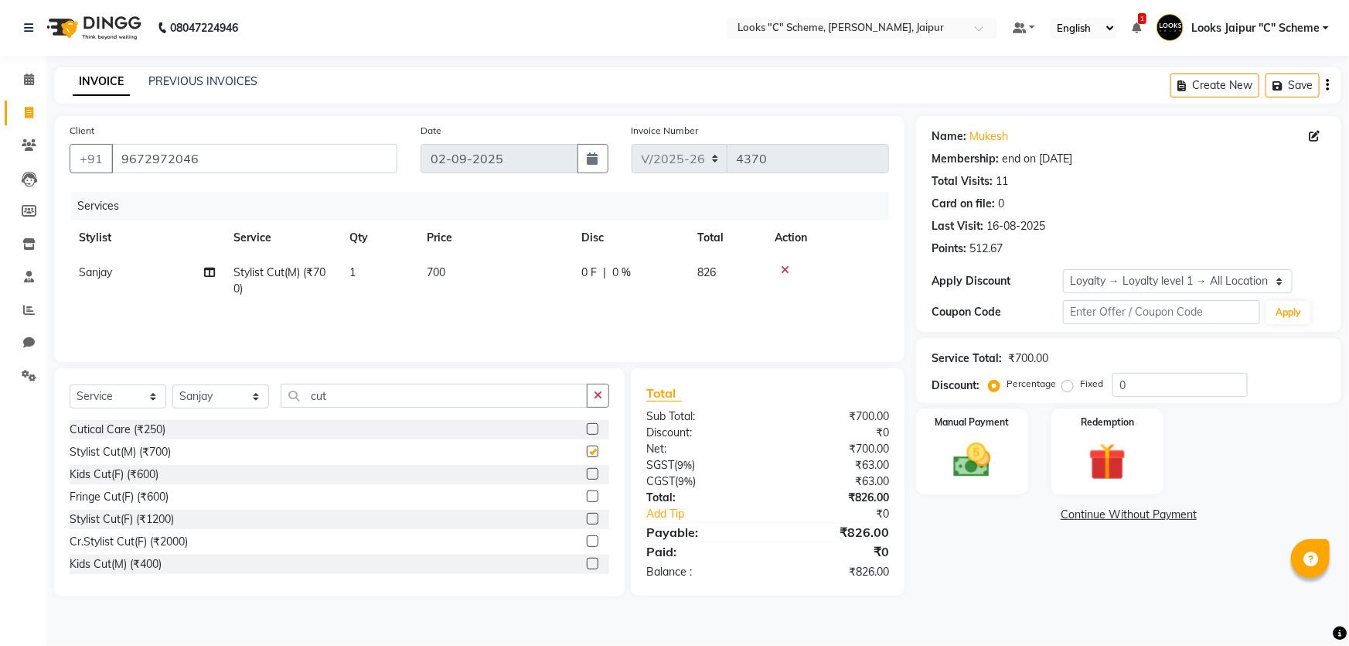
checkbox input "false"
click at [467, 405] on input "cut" at bounding box center [434, 395] width 307 height 24
type input "c"
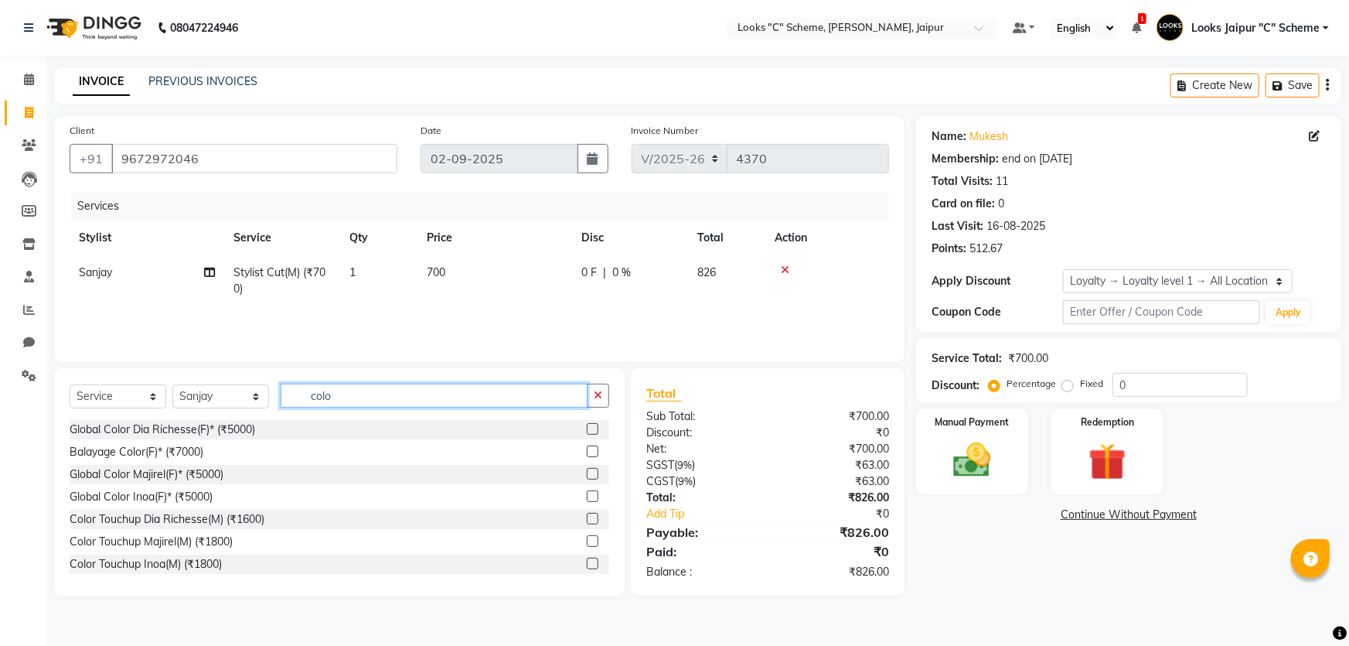
type input "colo"
click at [587, 544] on label at bounding box center [593, 541] width 12 height 12
click at [587, 544] on input "checkbox" at bounding box center [592, 542] width 10 height 10
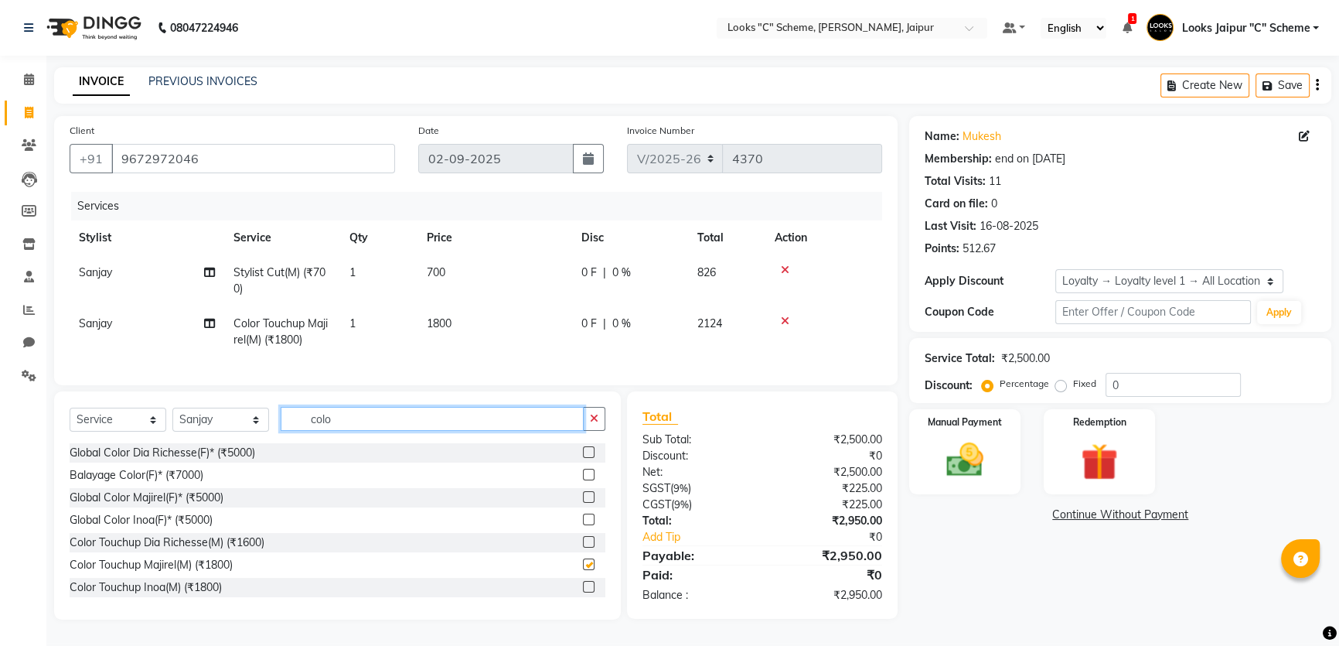
click at [419, 422] on input "colo" at bounding box center [432, 419] width 303 height 24
checkbox input "false"
type input "c"
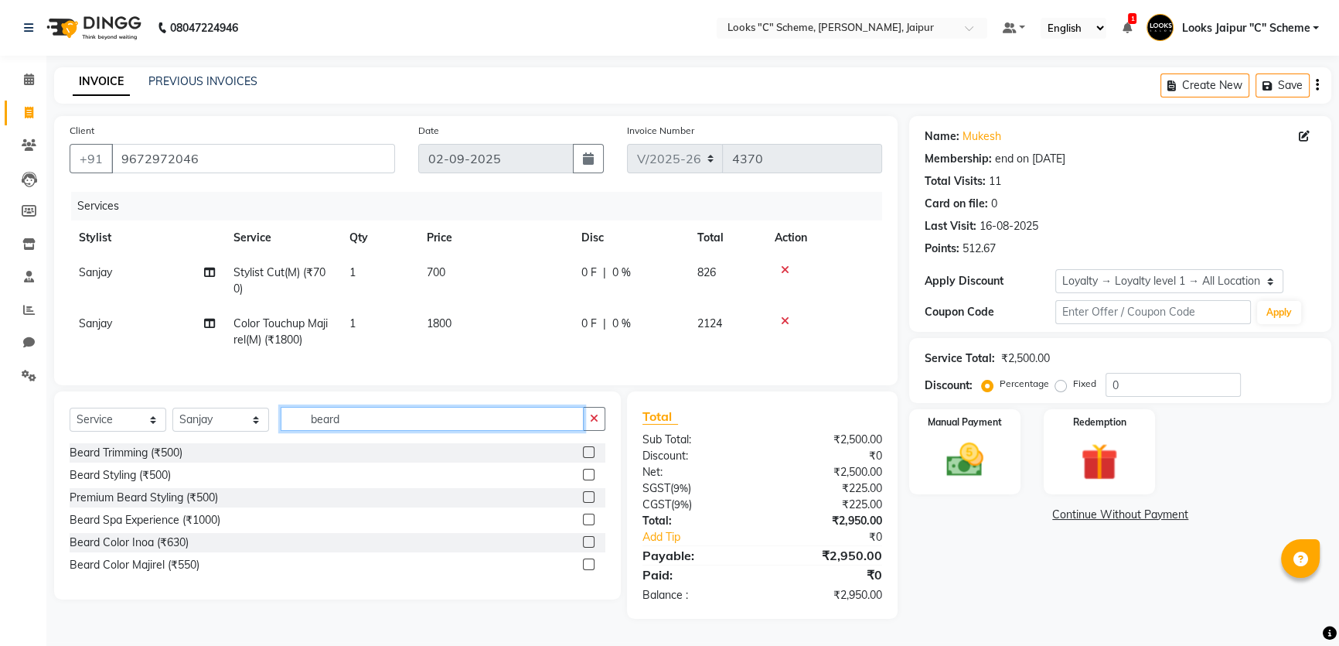
type input "beard"
click at [587, 458] on label at bounding box center [589, 452] width 12 height 12
click at [587, 458] on input "checkbox" at bounding box center [588, 453] width 10 height 10
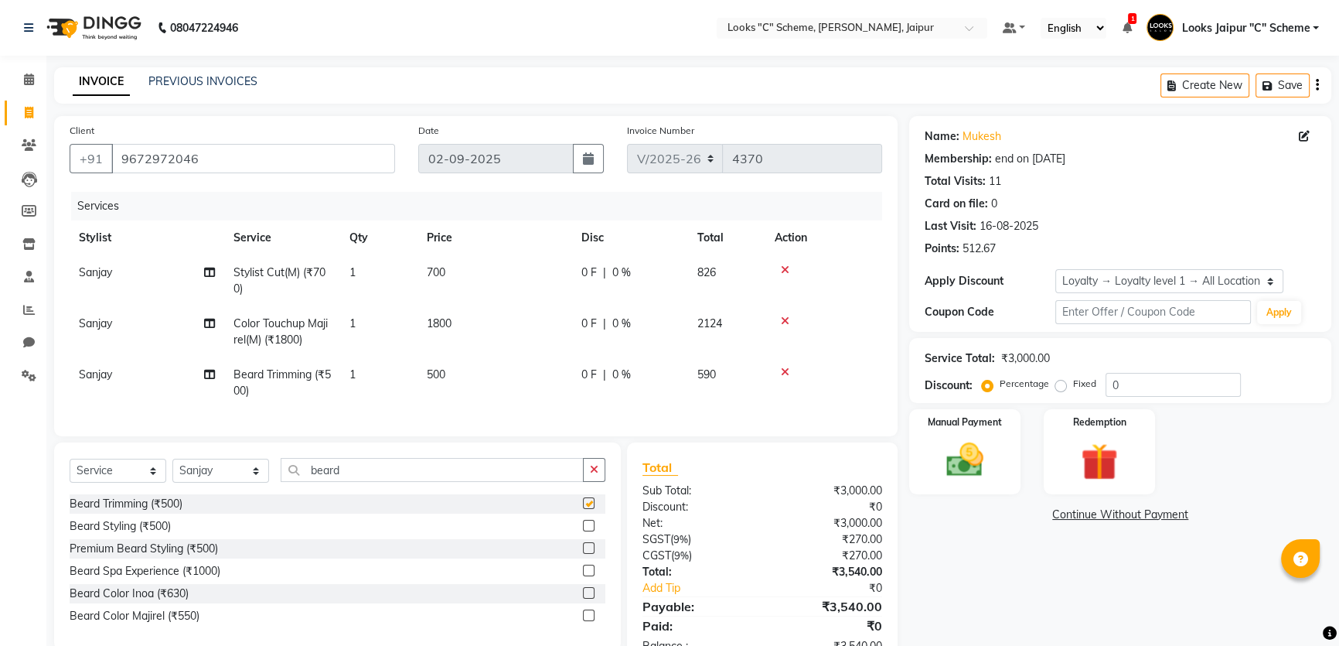
checkbox input "false"
click at [435, 473] on input "beard" at bounding box center [432, 470] width 303 height 24
type input "b"
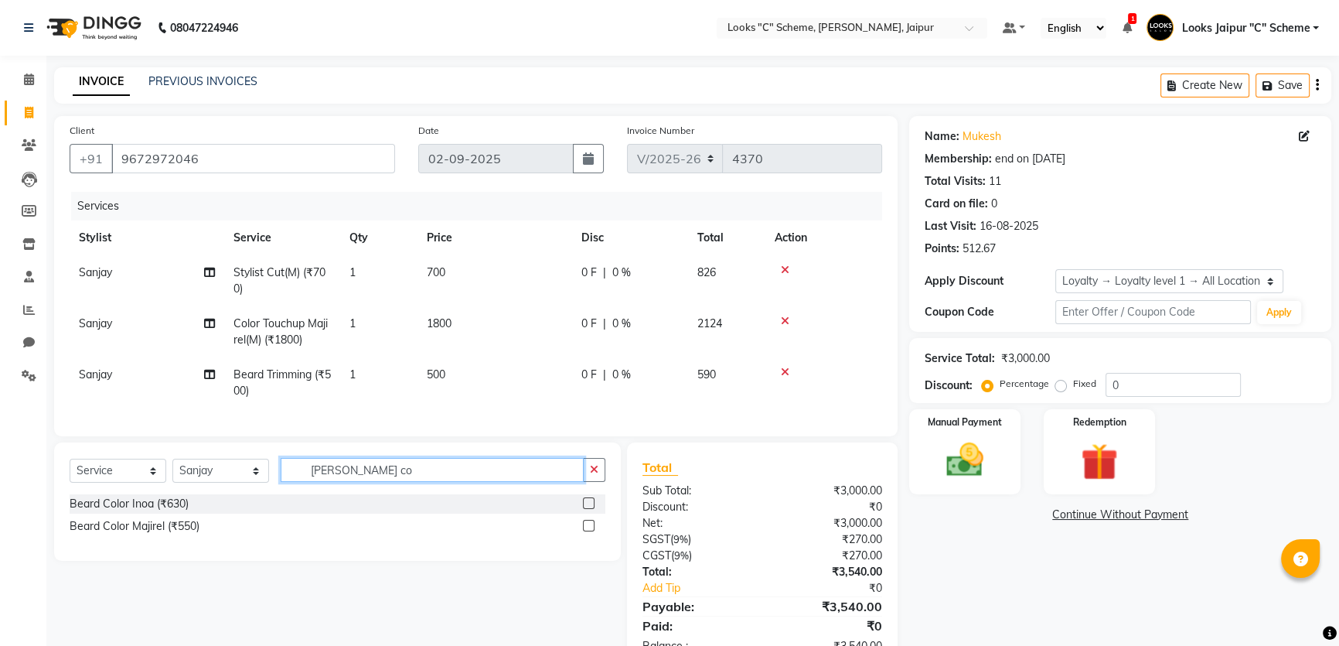
type input "[PERSON_NAME] co"
click at [590, 509] on label at bounding box center [589, 503] width 12 height 12
click at [590, 509] on input "checkbox" at bounding box center [588, 504] width 10 height 10
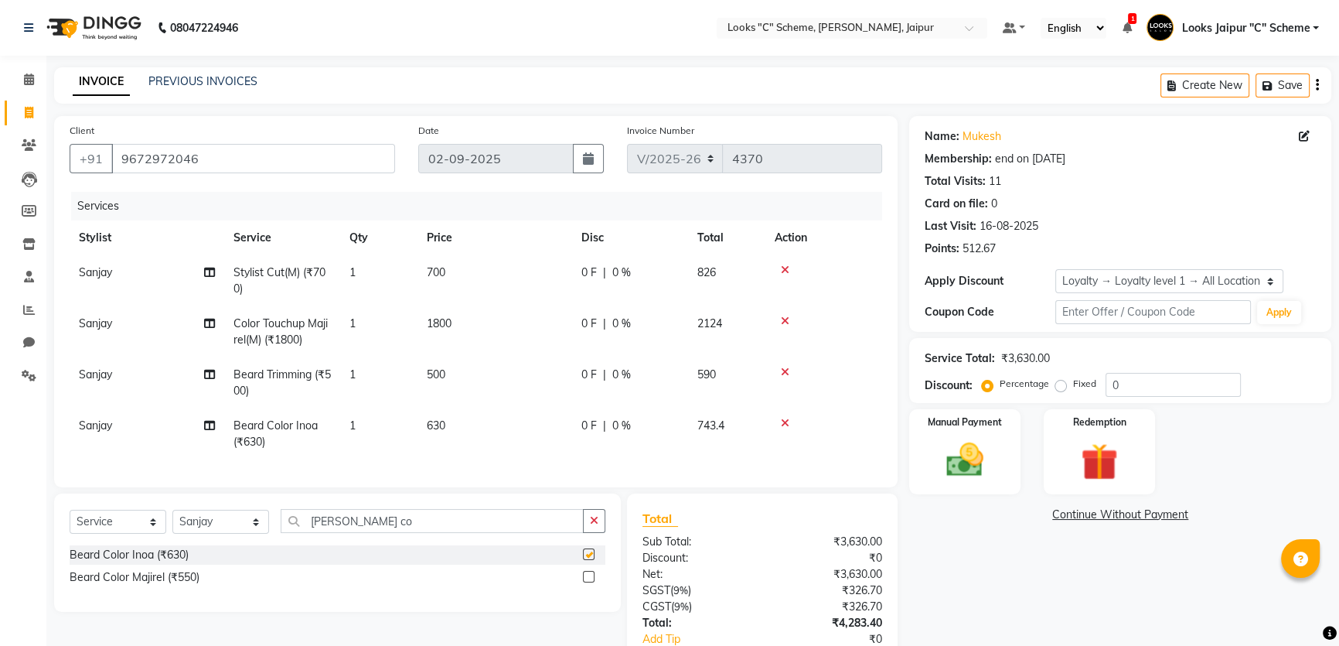
checkbox input "false"
click at [485, 329] on td "1800" at bounding box center [494, 331] width 155 height 51
select select "59429"
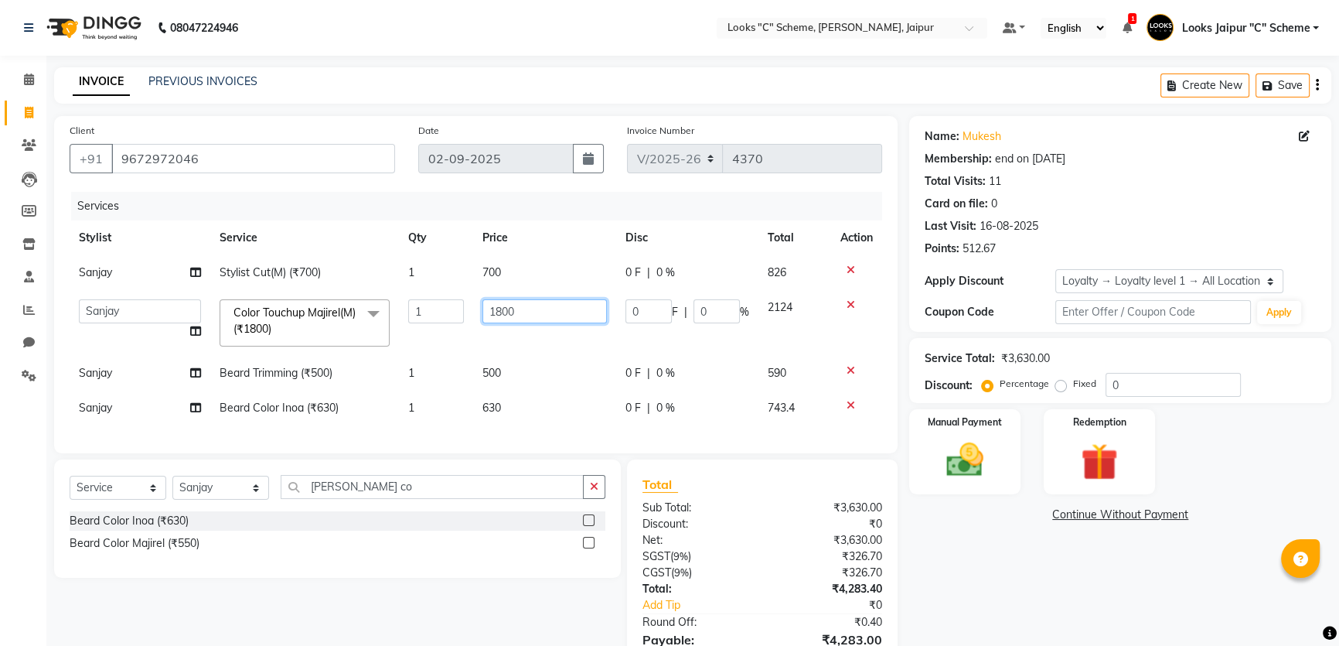
drag, startPoint x: 526, startPoint y: 319, endPoint x: 539, endPoint y: 315, distance: 13.7
click at [534, 316] on input "1800" at bounding box center [544, 311] width 124 height 24
type input "1500"
click at [518, 366] on td "500" at bounding box center [544, 373] width 143 height 35
select select "59429"
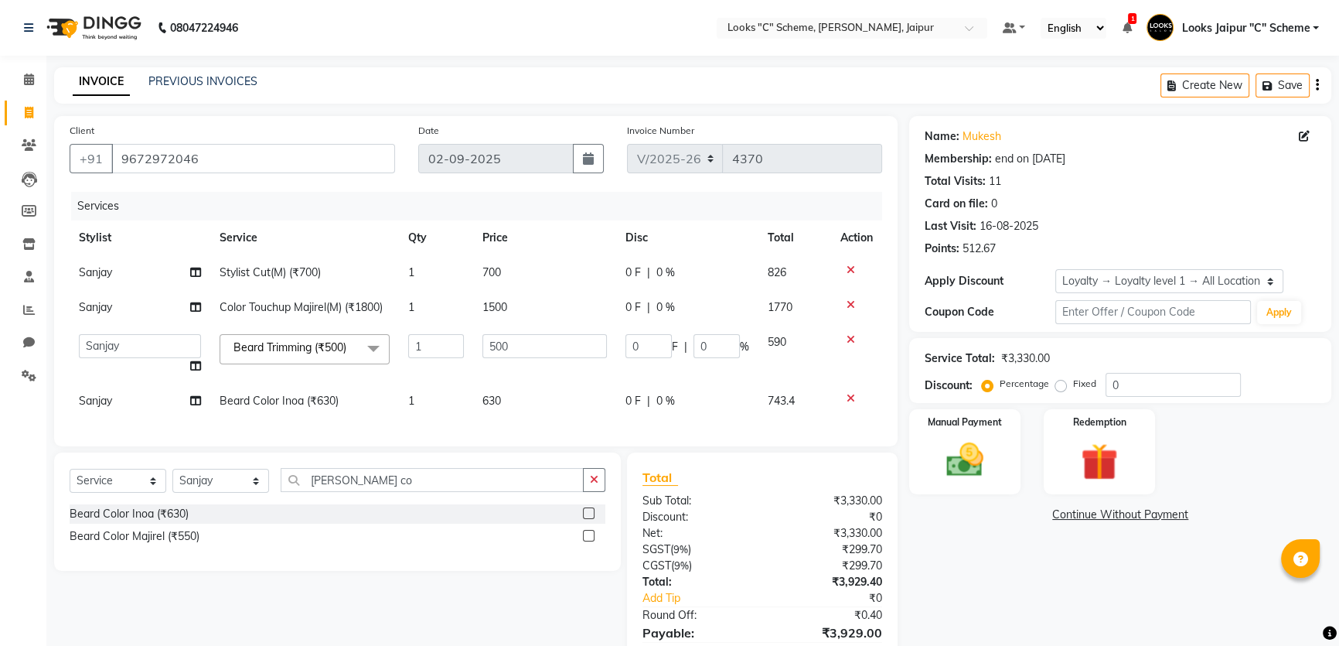
click at [537, 367] on td "500" at bounding box center [544, 354] width 143 height 59
drag, startPoint x: 551, startPoint y: 356, endPoint x: 552, endPoint y: 363, distance: 7.8
click at [552, 354] on input "500" at bounding box center [544, 346] width 124 height 24
type input "5"
type input "300"
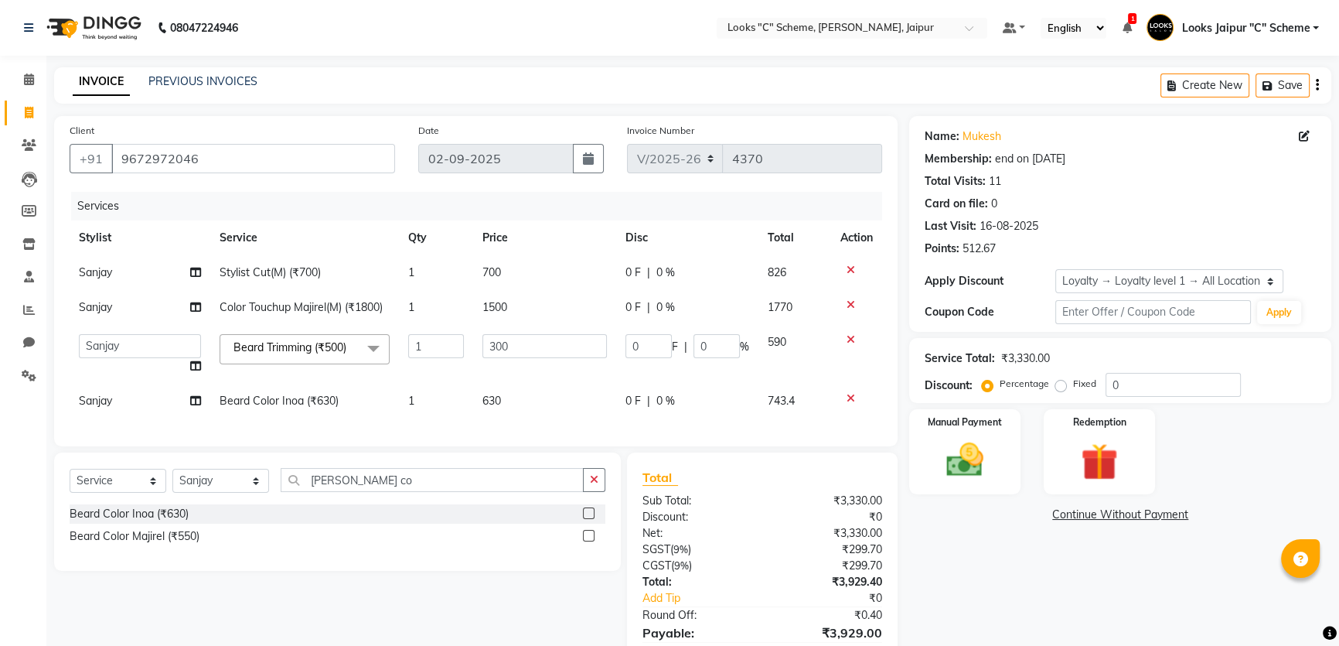
click at [545, 417] on td "630" at bounding box center [544, 400] width 143 height 35
select select "59429"
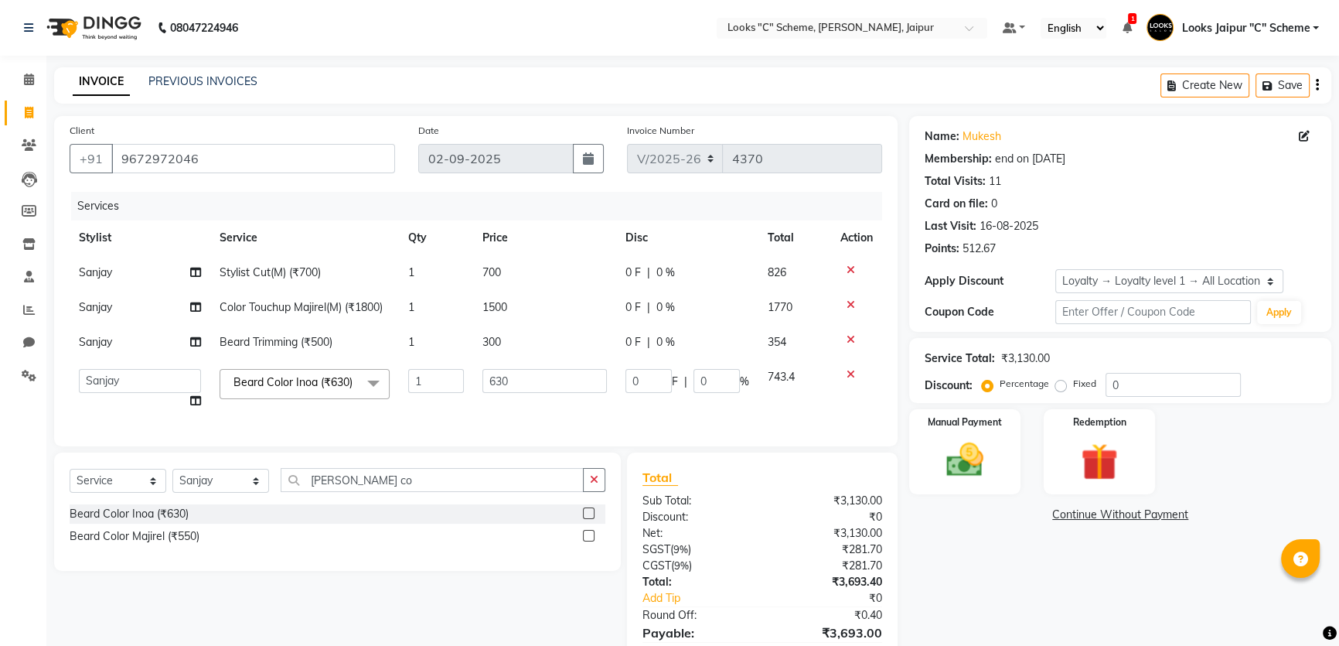
click at [541, 397] on td "630" at bounding box center [544, 389] width 143 height 59
click at [538, 370] on input "630" at bounding box center [544, 381] width 124 height 24
type input "6"
type input "800"
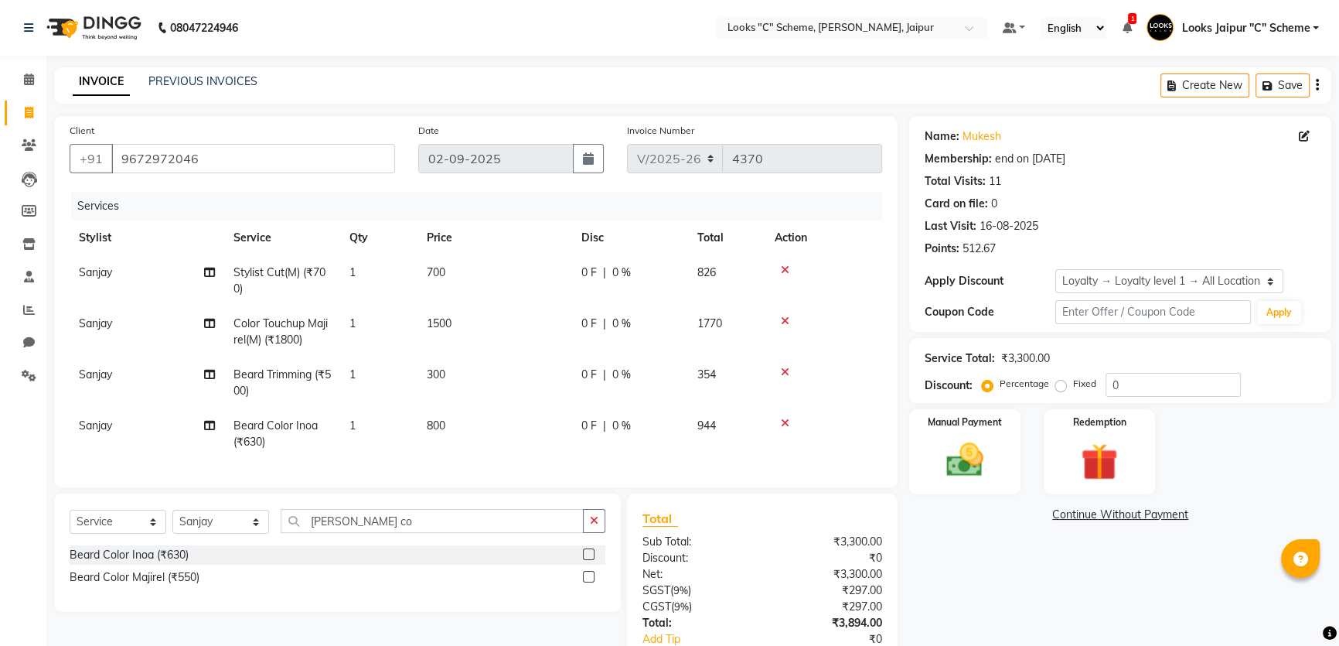
click at [566, 427] on div "Services Stylist Service Qty Price Disc Total Action Sanjay Stylist Cut(M) (₹70…" at bounding box center [476, 332] width 813 height 280
click at [1137, 279] on select "Select Membership → LSPL Membership@20% Loyalty → Loyalty level 1 → All Locatio…" at bounding box center [1169, 281] width 228 height 24
select select "2: Object"
click at [1055, 269] on select "Select Membership → LSPL Membership@20% Loyalty → Loyalty level 1 → All Locatio…" at bounding box center [1169, 281] width 228 height 24
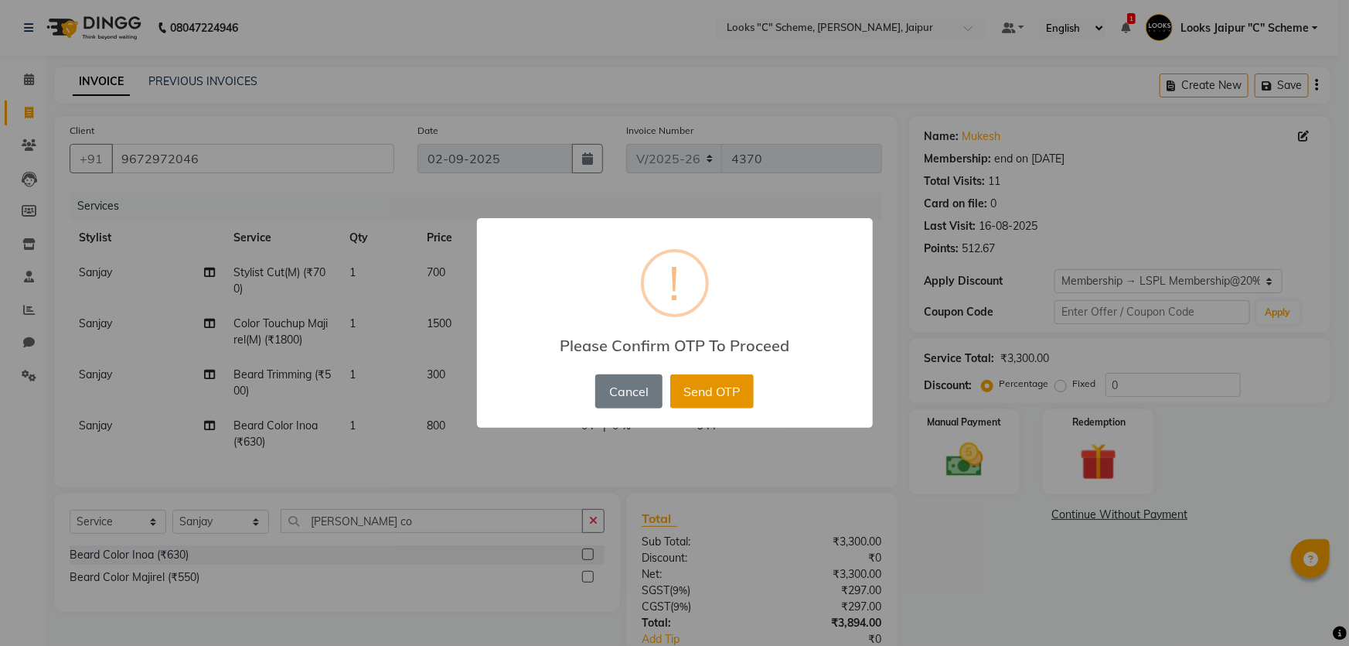
click at [702, 386] on button "Send OTP" at bounding box center [711, 391] width 83 height 34
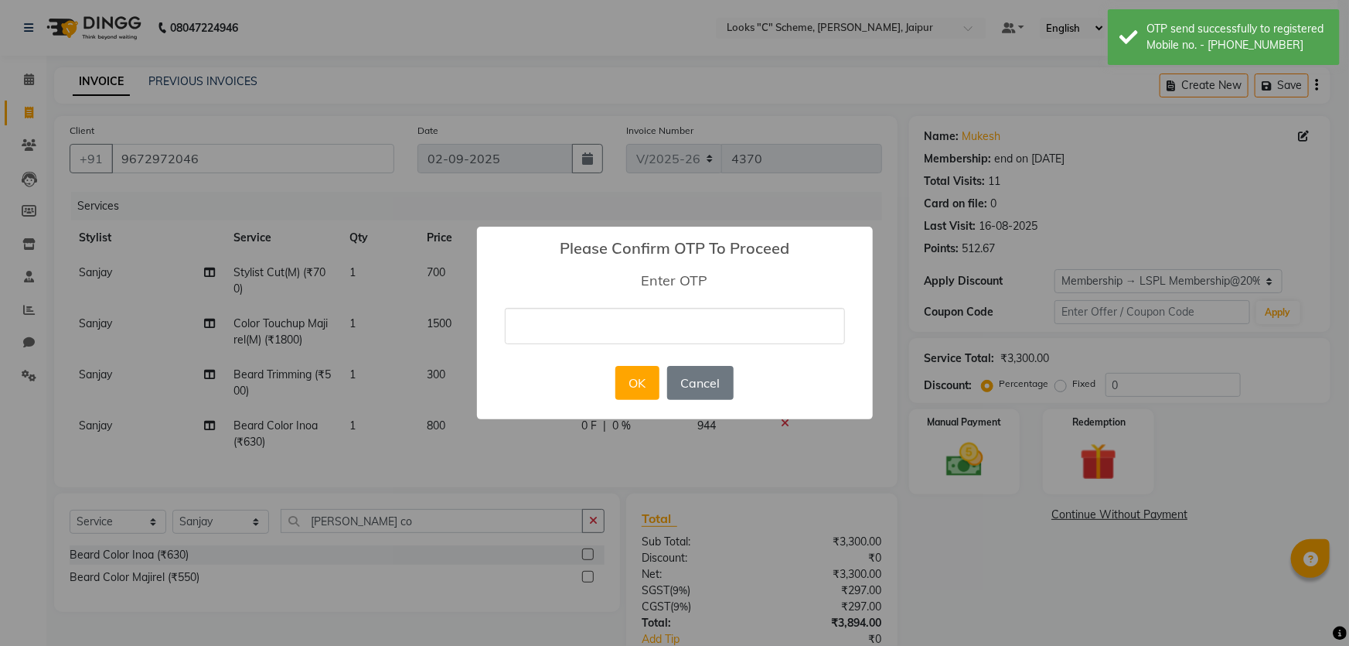
click at [702, 332] on input "text" at bounding box center [675, 326] width 340 height 36
type input "2724"
click at [639, 381] on button "OK" at bounding box center [637, 383] width 44 height 34
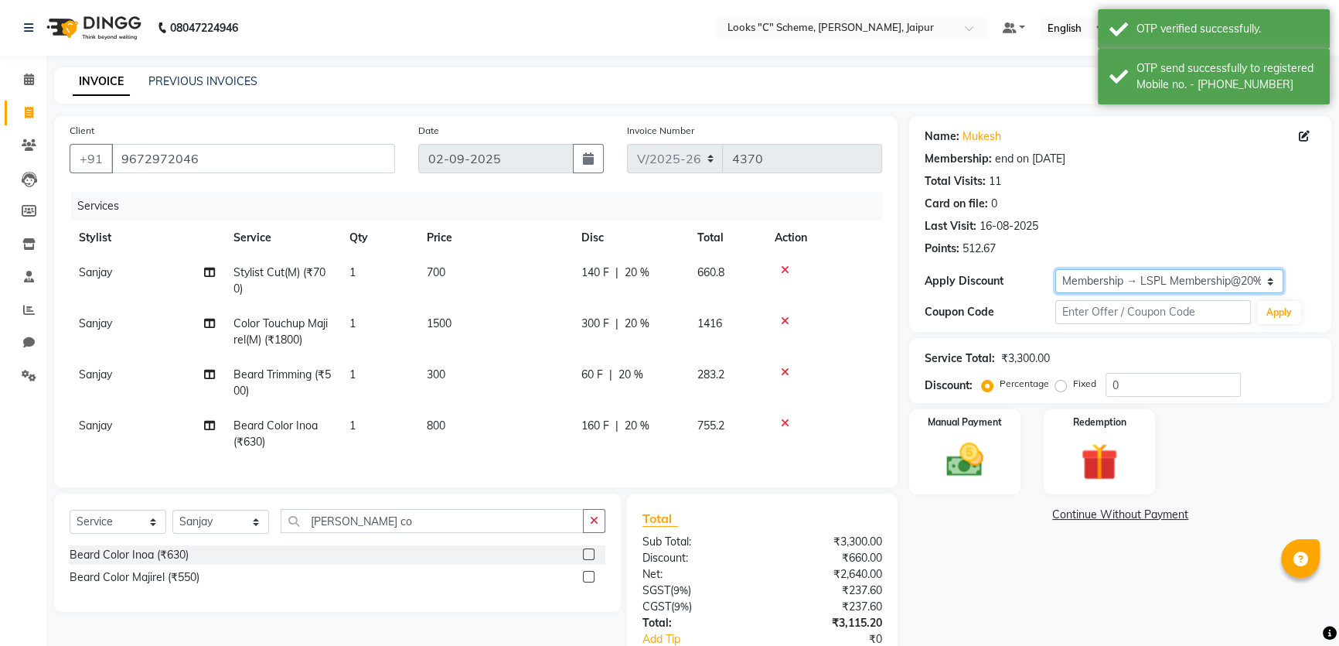
type input "20"
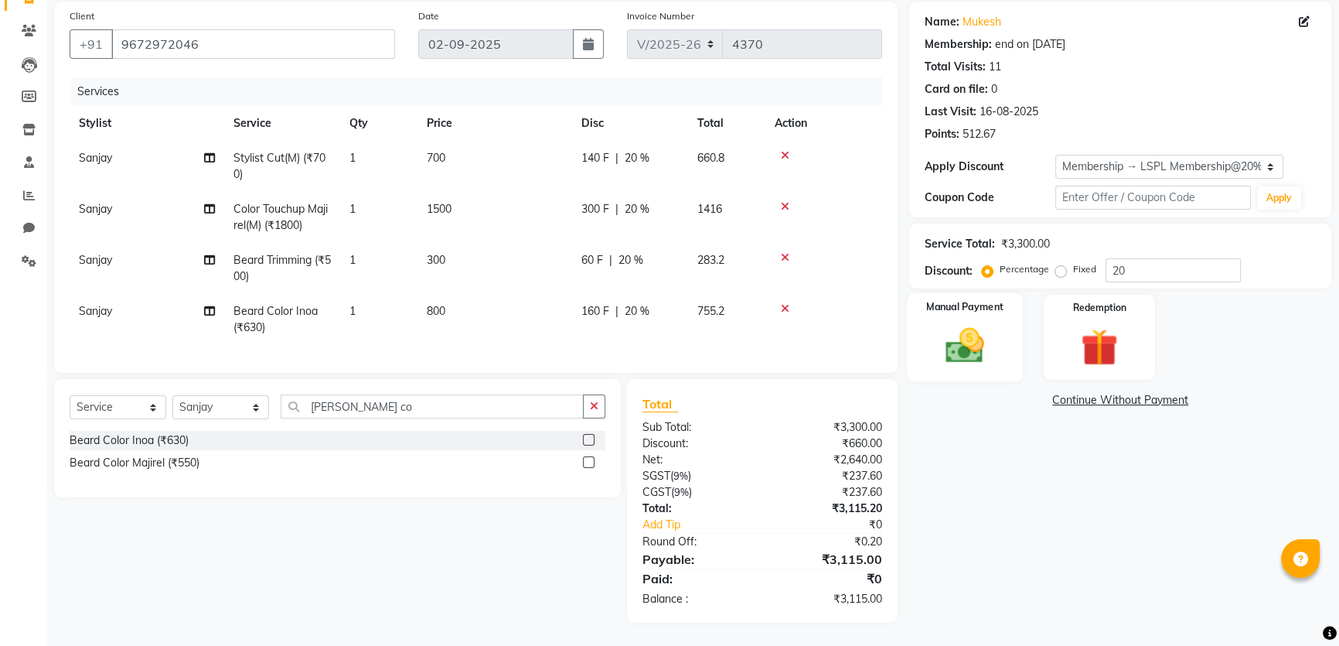
click at [947, 323] on img at bounding box center [965, 345] width 63 height 44
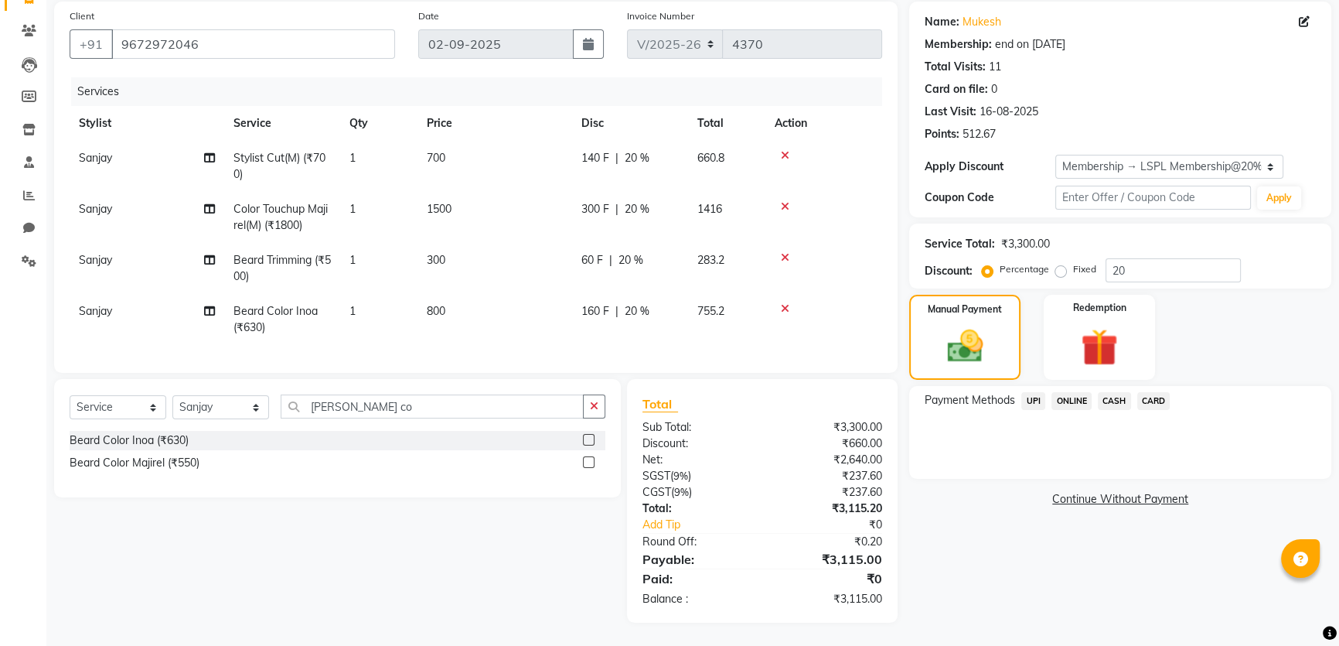
click at [1038, 394] on span "UPI" at bounding box center [1033, 401] width 24 height 18
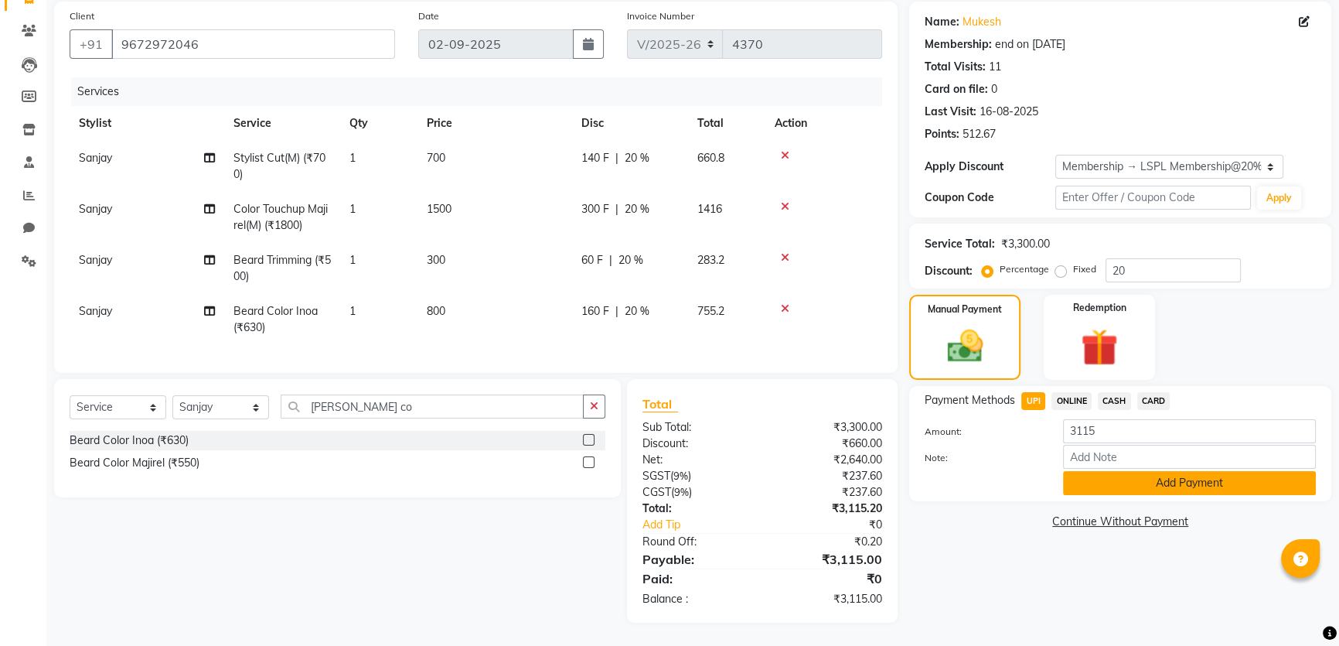
click at [1118, 471] on button "Add Payment" at bounding box center [1189, 483] width 253 height 24
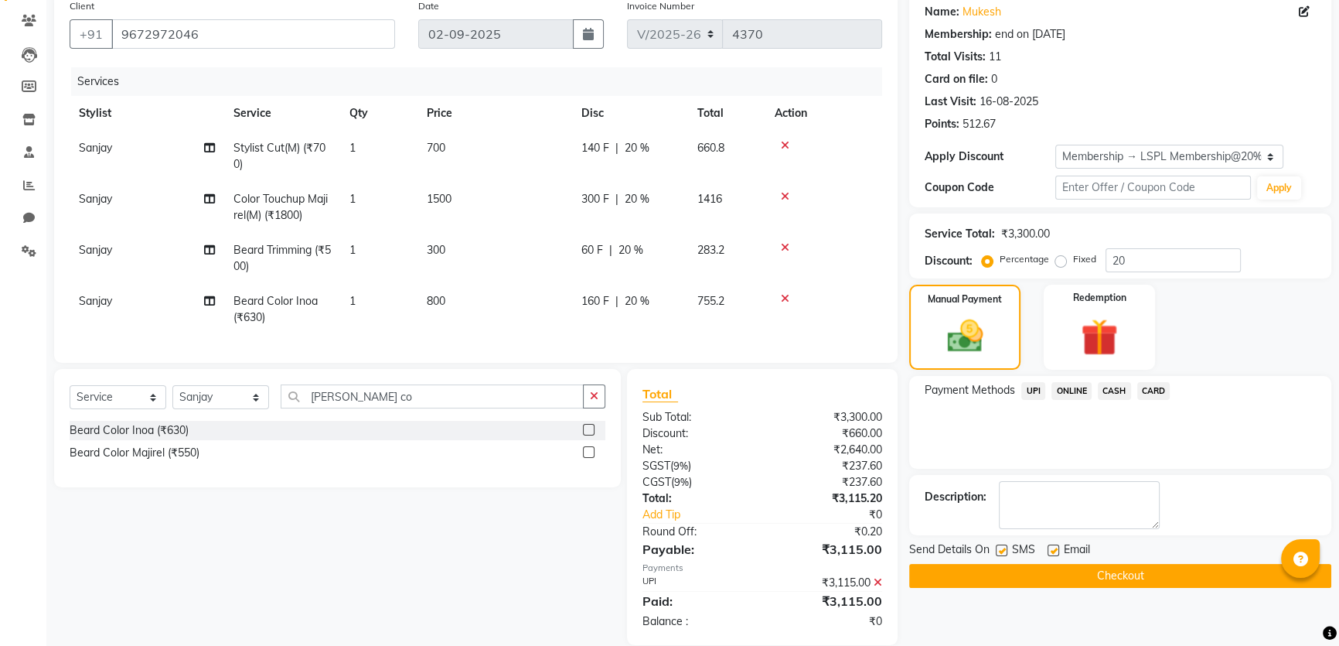
scroll to position [212, 0]
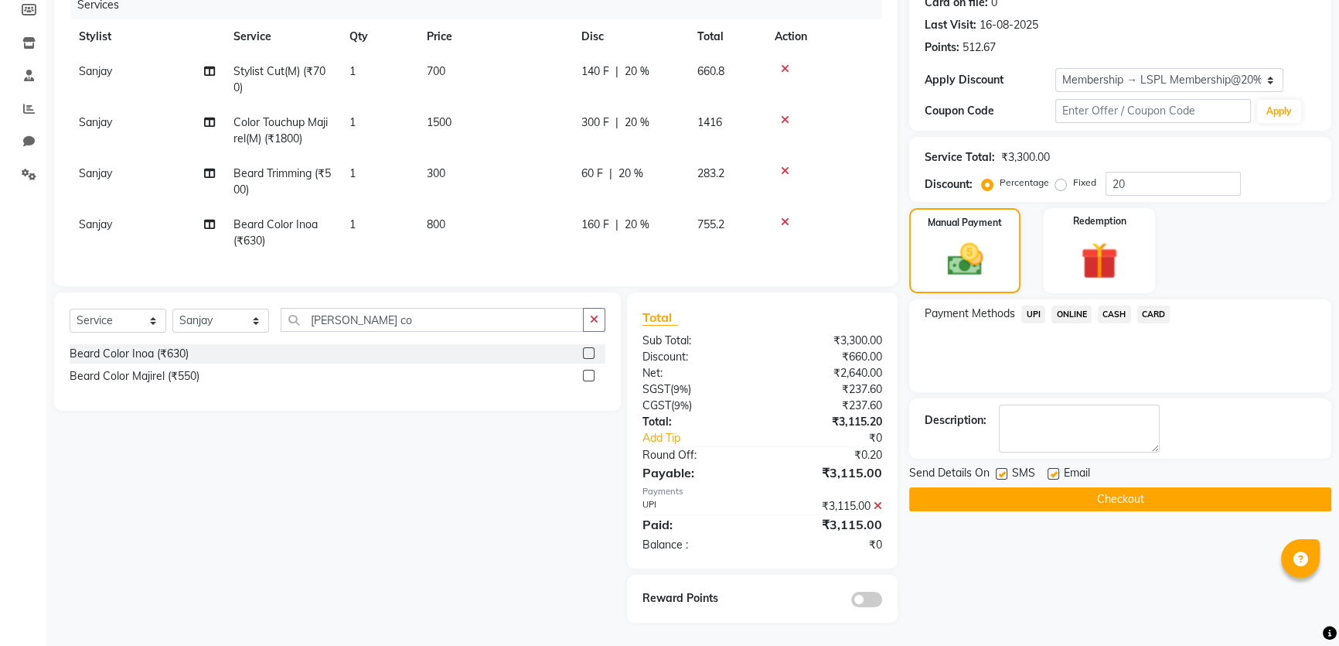
click at [1096, 491] on button "Checkout" at bounding box center [1120, 499] width 422 height 24
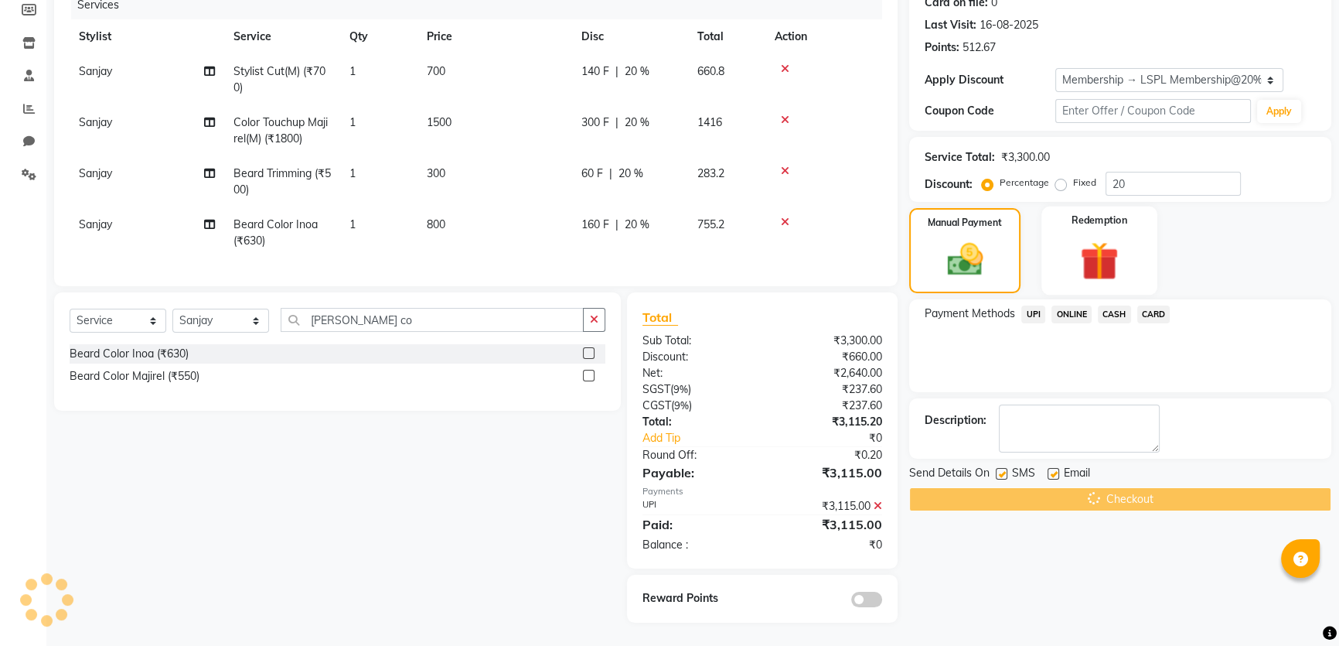
scroll to position [0, 0]
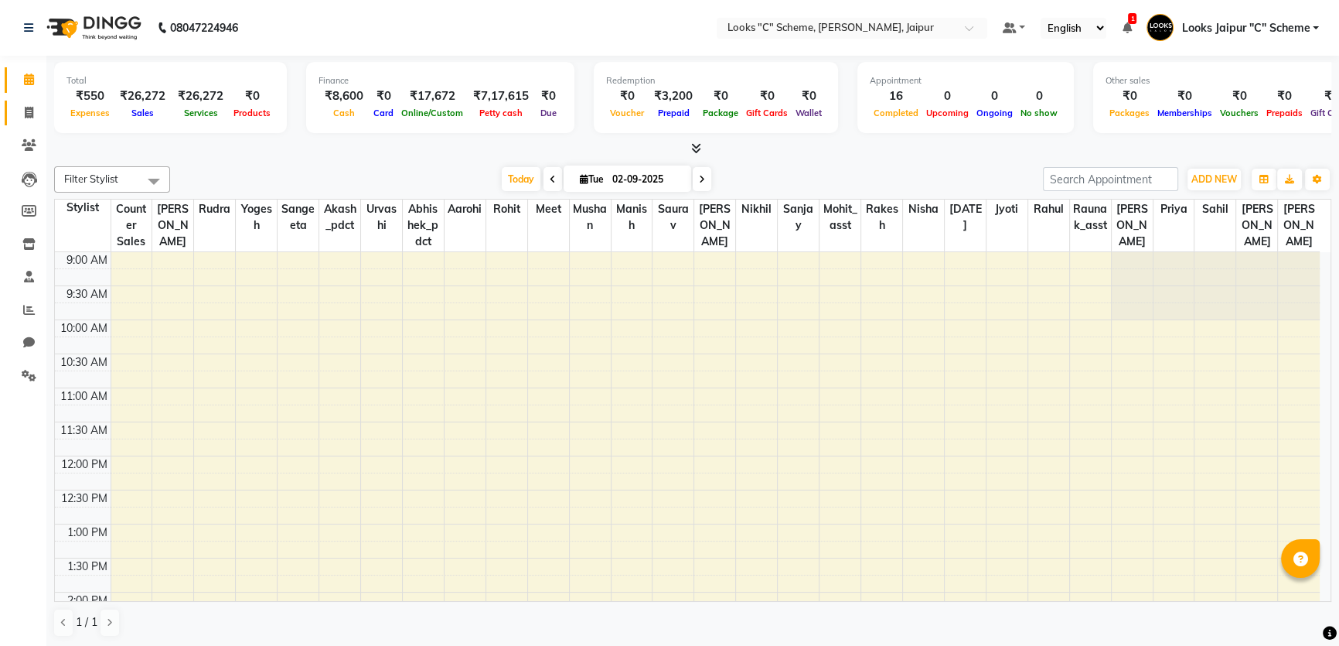
click at [27, 104] on span at bounding box center [28, 113] width 27 height 18
select select "service"
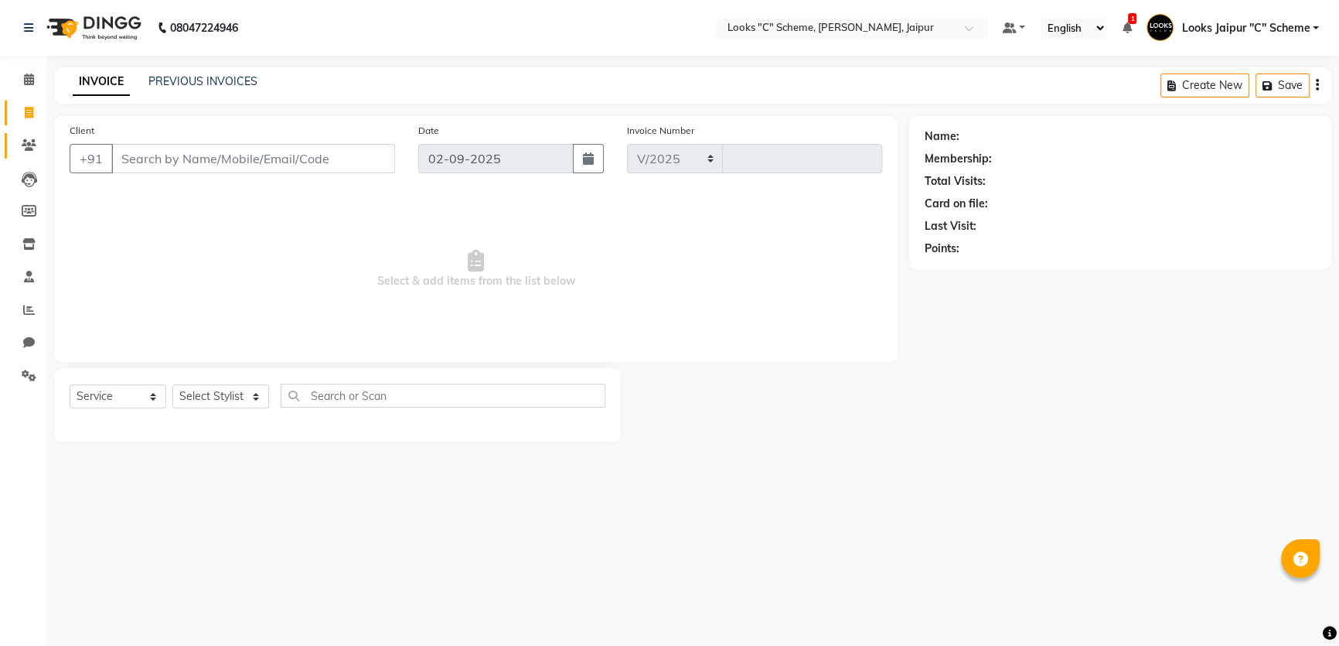
select select "4315"
type input "4369"
click at [31, 147] on icon at bounding box center [29, 145] width 15 height 12
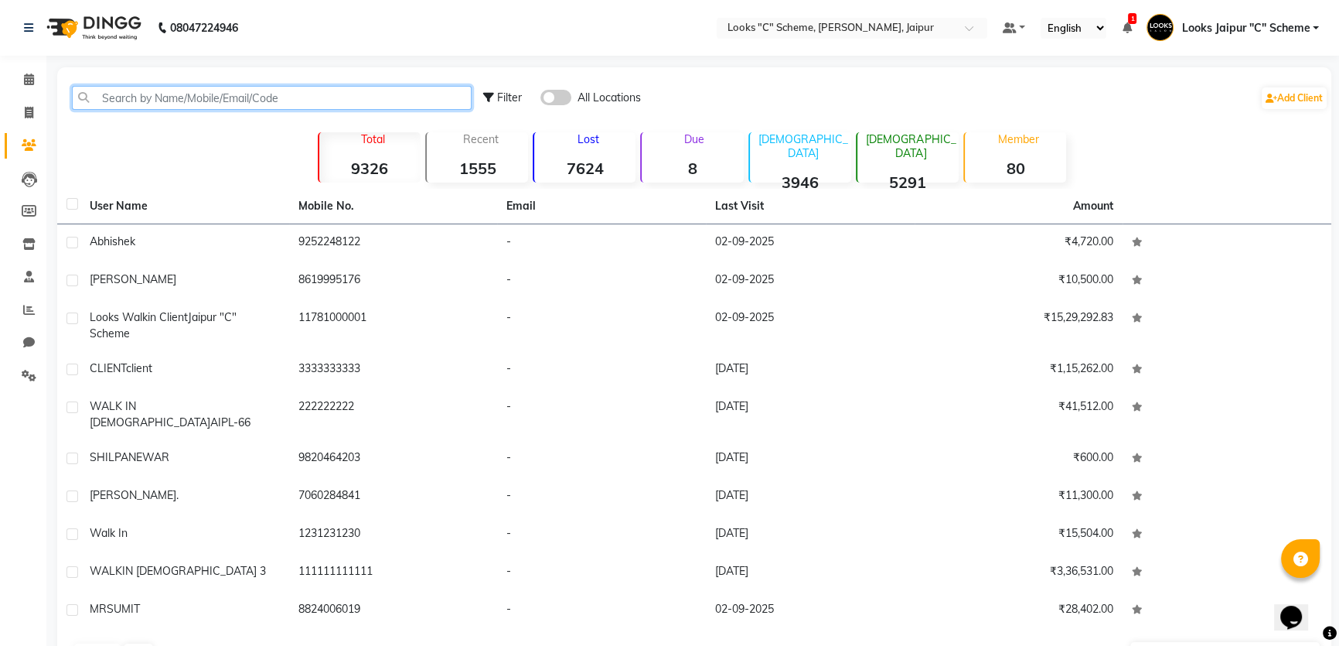
click at [247, 99] on input "text" at bounding box center [272, 98] width 400 height 24
paste input "8826341855"
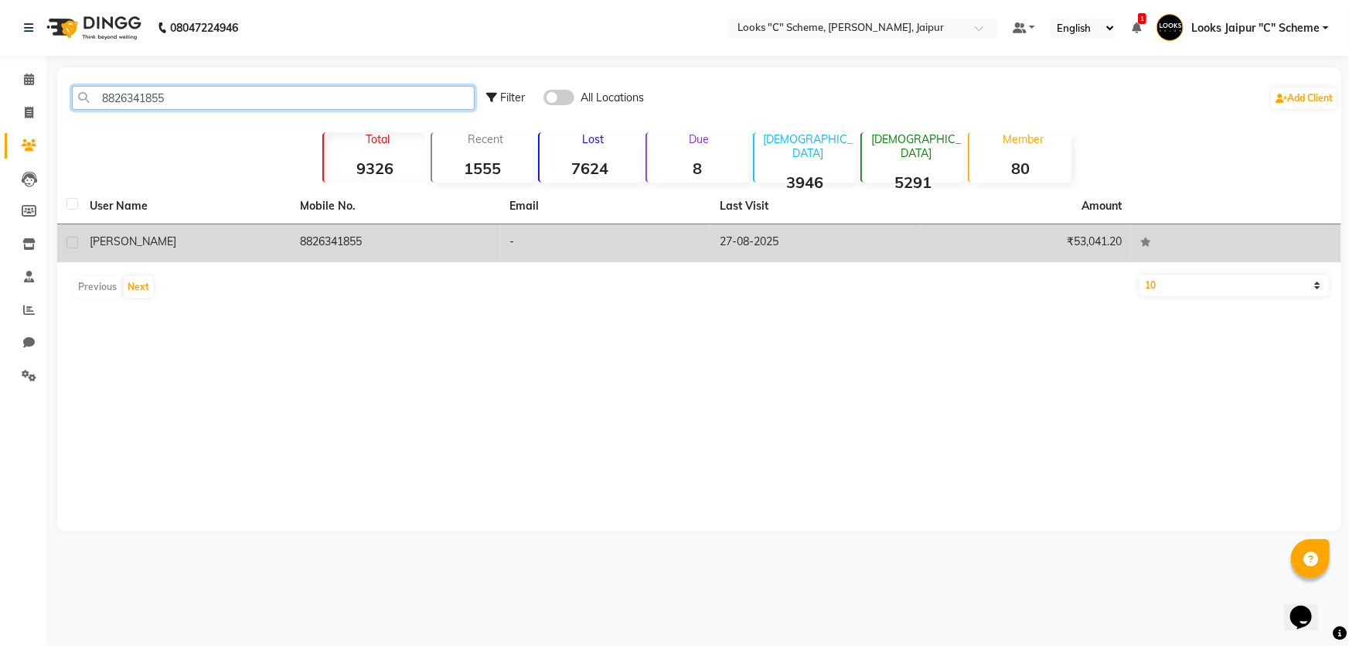
type input "8826341855"
click at [280, 234] on div "[PERSON_NAME]" at bounding box center [186, 241] width 192 height 16
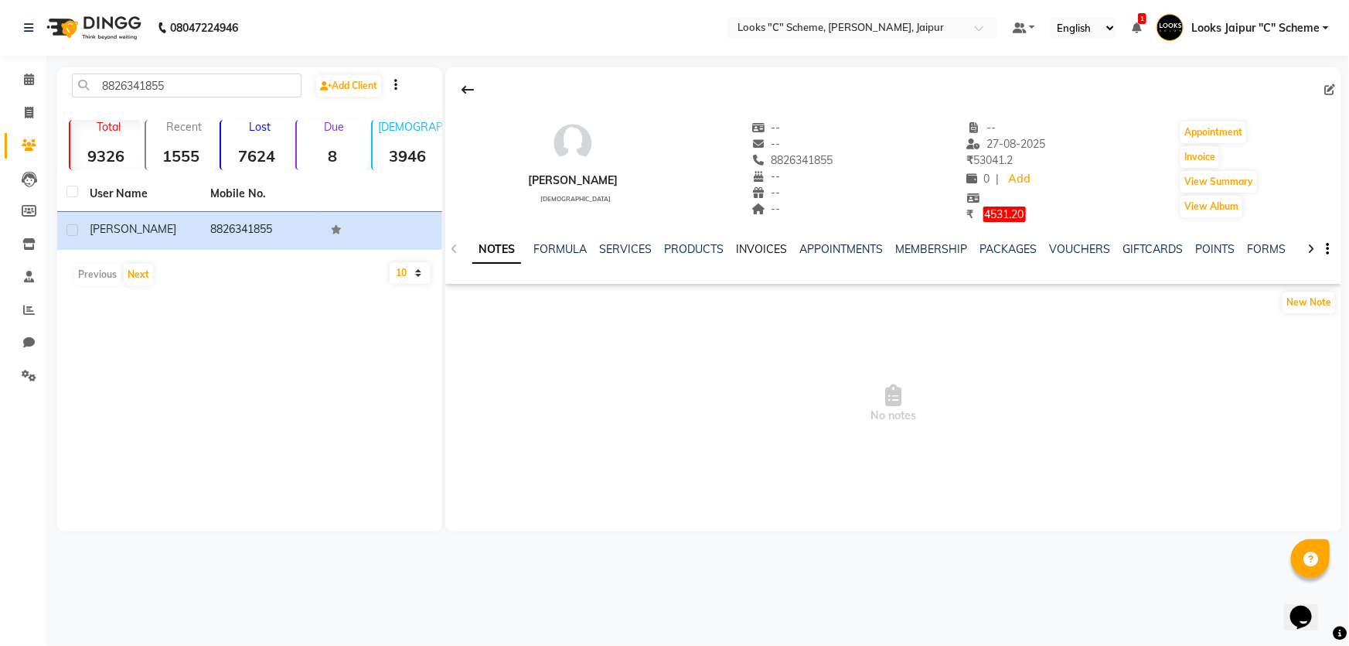
click at [756, 250] on link "INVOICES" at bounding box center [761, 249] width 51 height 14
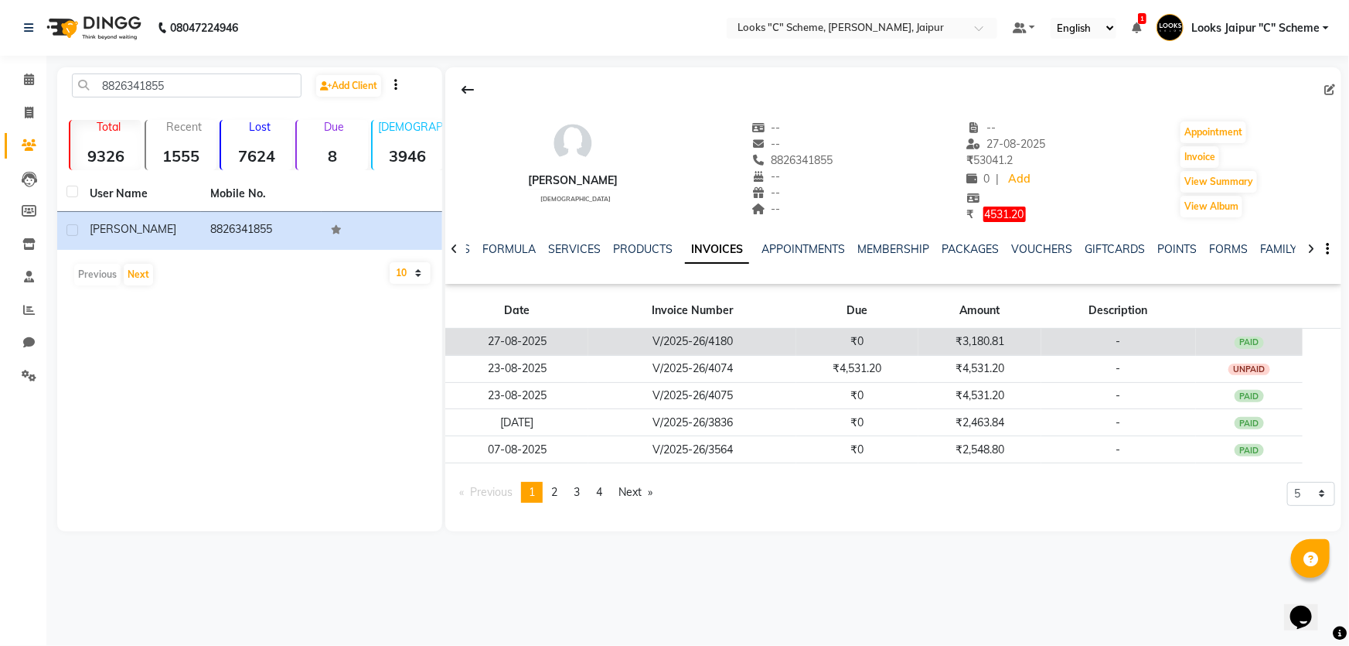
click at [976, 343] on td "₹3,180.81" at bounding box center [979, 341] width 122 height 27
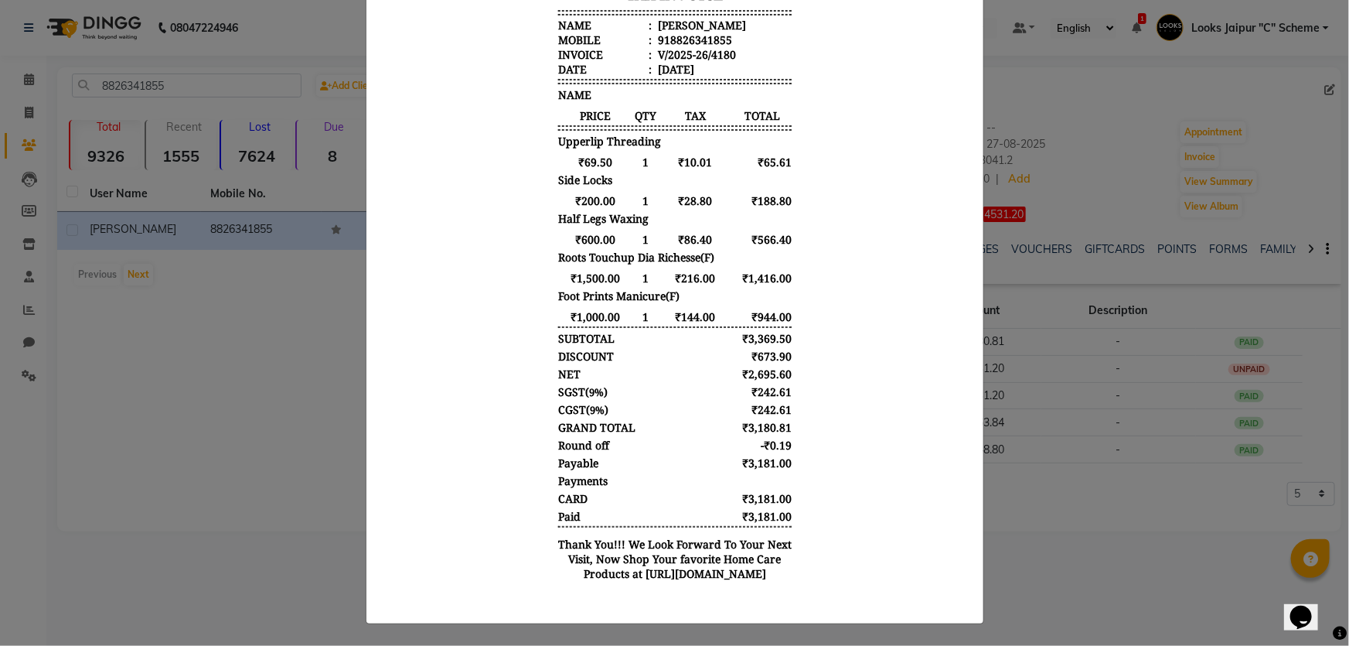
scroll to position [329, 0]
click at [1070, 438] on ngb-modal-window "INVOICE View Invoice Close" at bounding box center [674, 323] width 1349 height 646
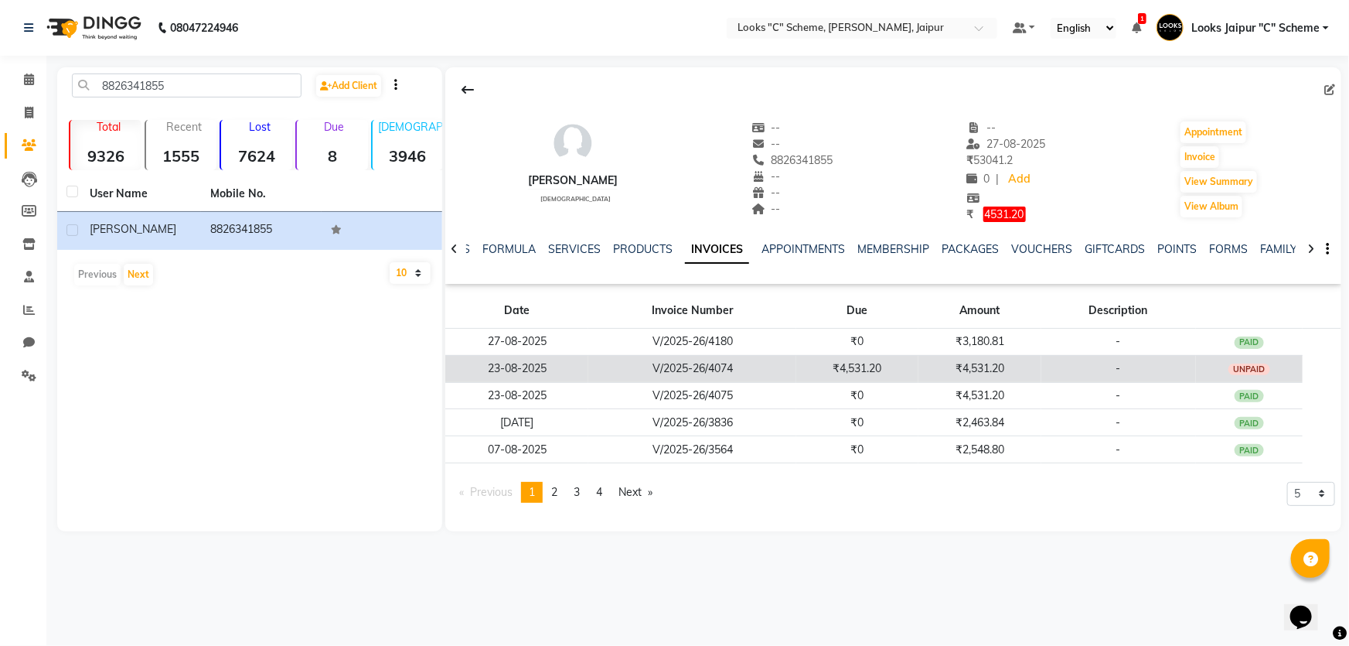
click at [1021, 362] on td "₹4,531.20" at bounding box center [979, 368] width 122 height 27
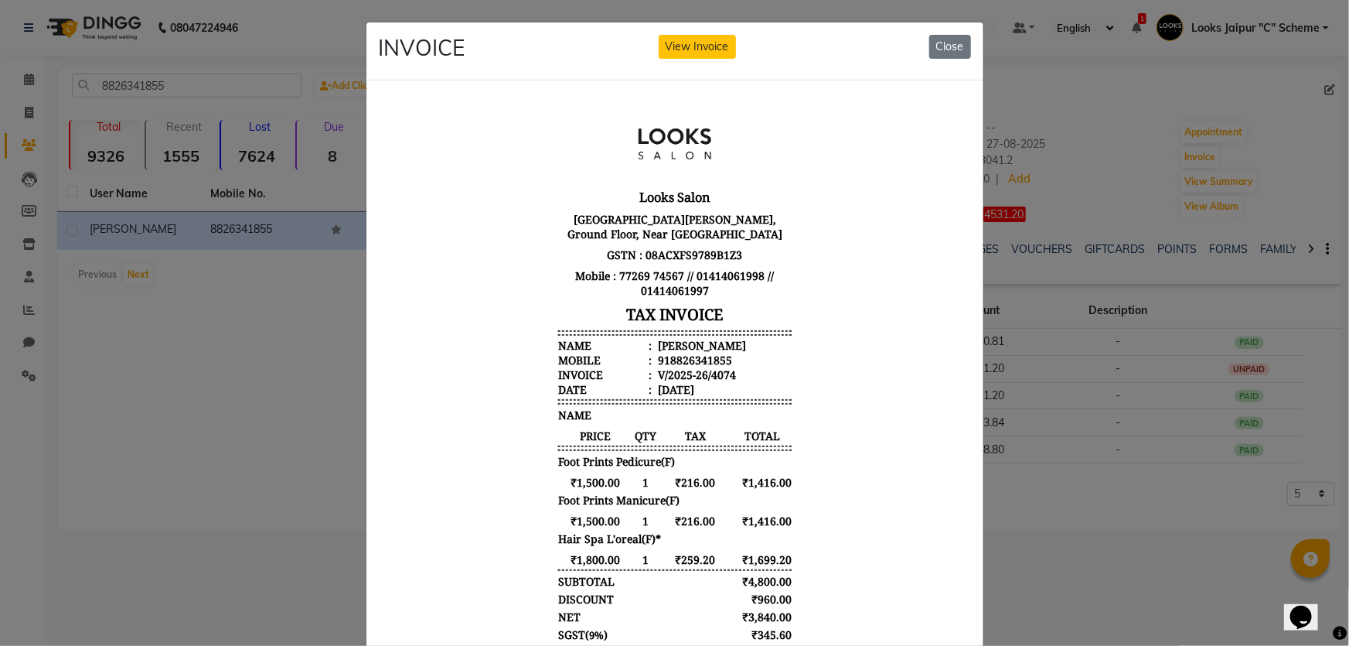
scroll to position [12, 0]
click at [1089, 545] on ngb-modal-window "INVOICE View Invoice Close" at bounding box center [674, 323] width 1349 height 646
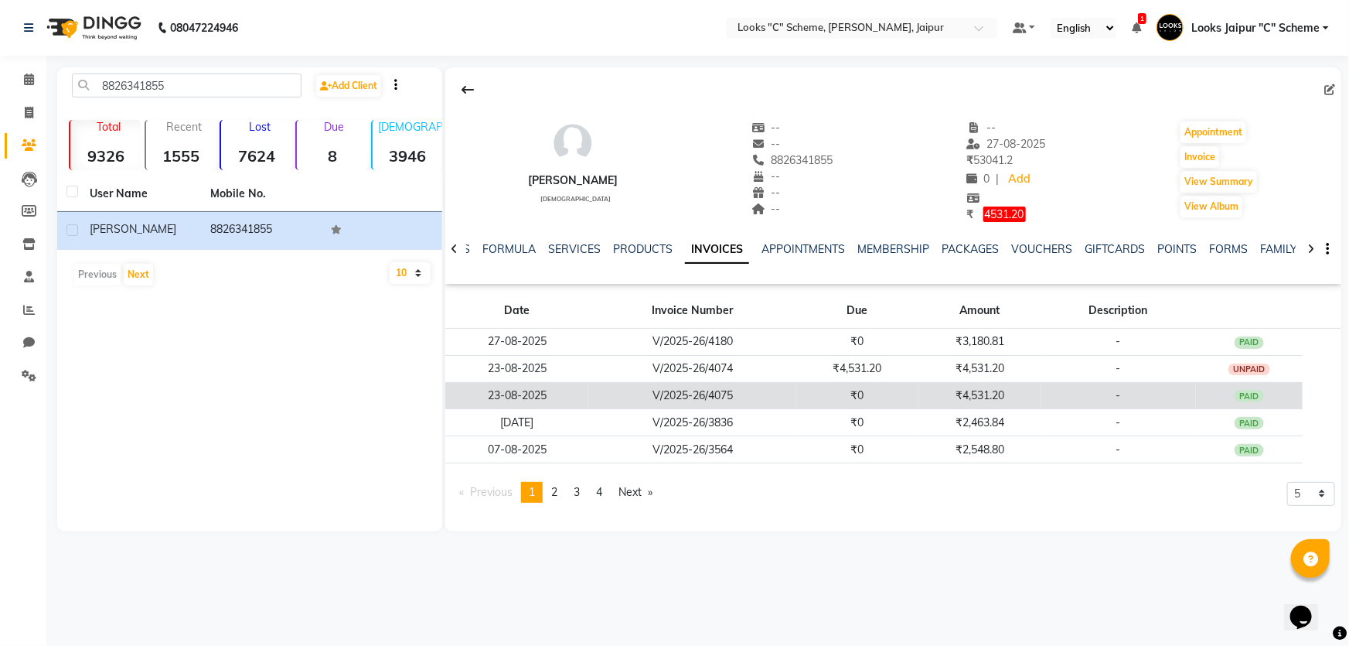
click at [997, 394] on td "₹4,531.20" at bounding box center [979, 395] width 122 height 27
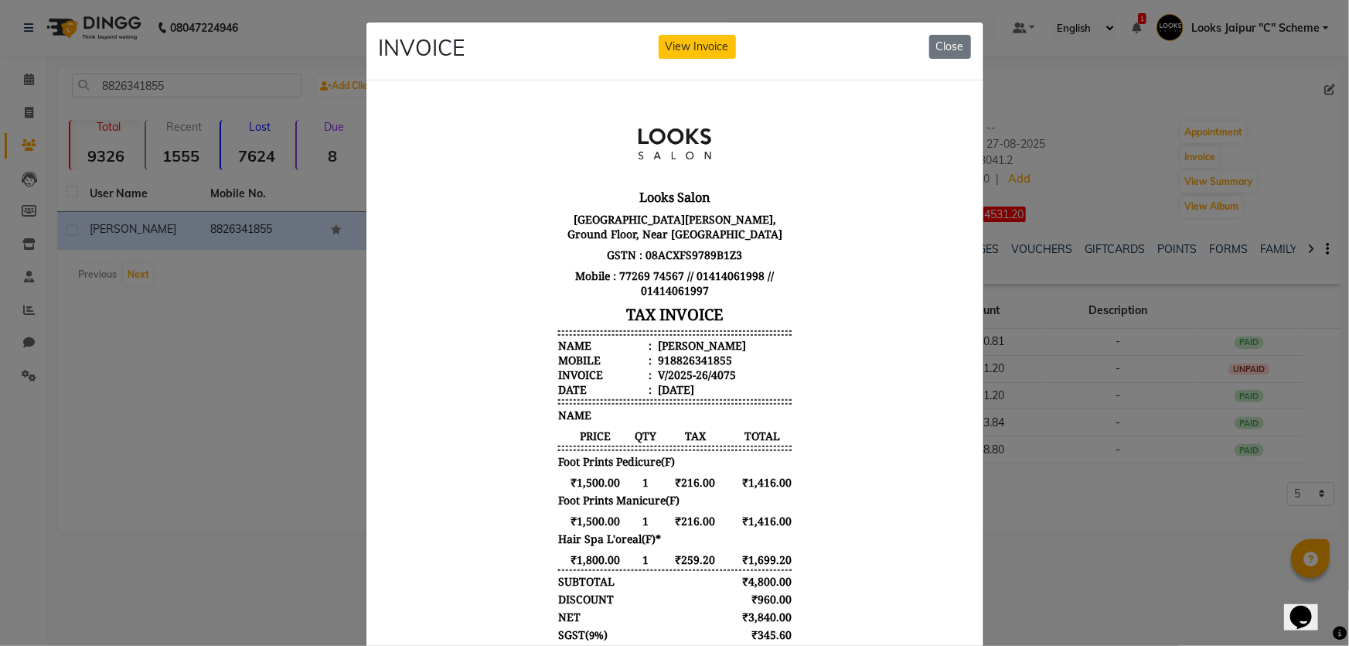
click at [1146, 556] on ngb-modal-window "INVOICE View Invoice Close" at bounding box center [674, 323] width 1349 height 646
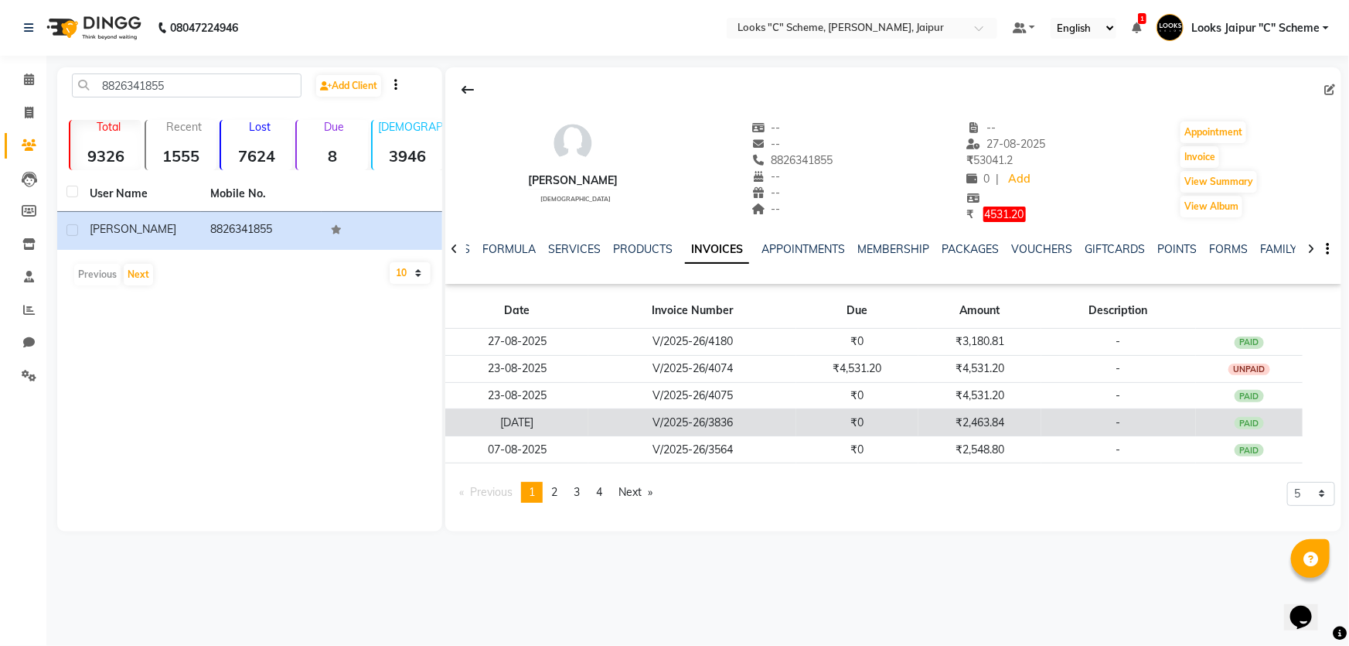
click at [1003, 424] on td "₹2,463.84" at bounding box center [979, 422] width 122 height 27
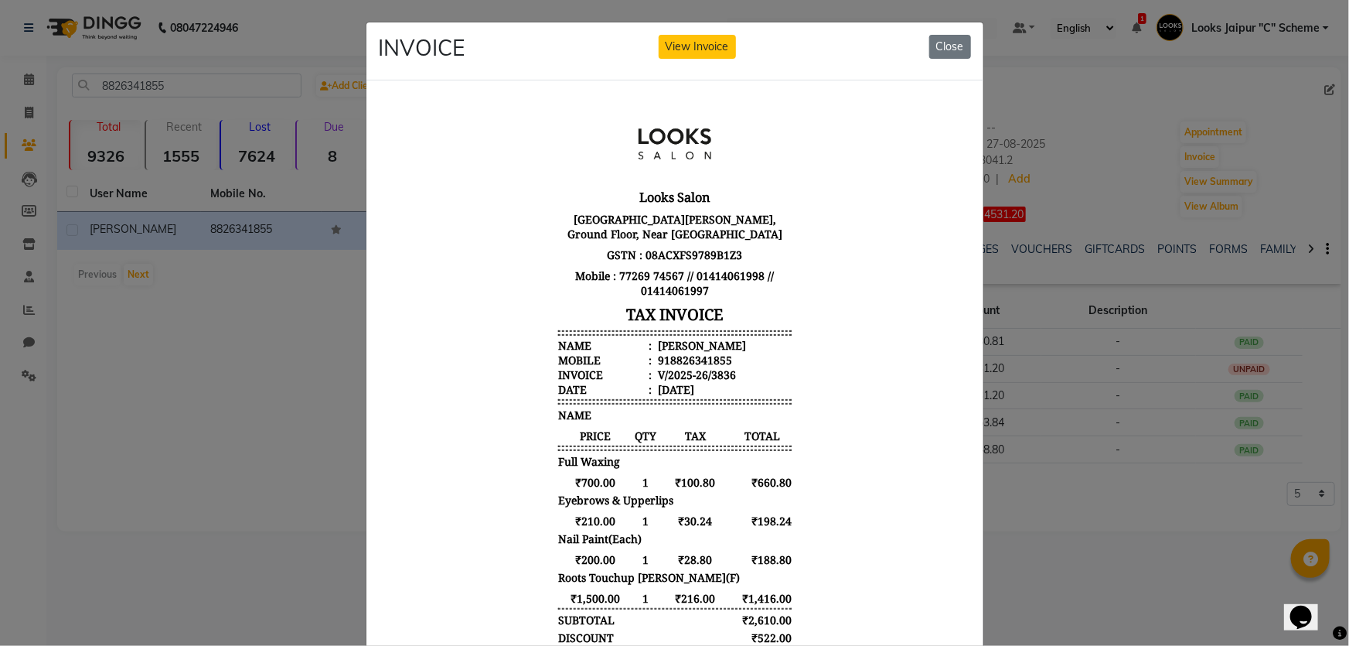
click at [1273, 558] on ngb-modal-window "INVOICE View Invoice Close" at bounding box center [674, 323] width 1349 height 646
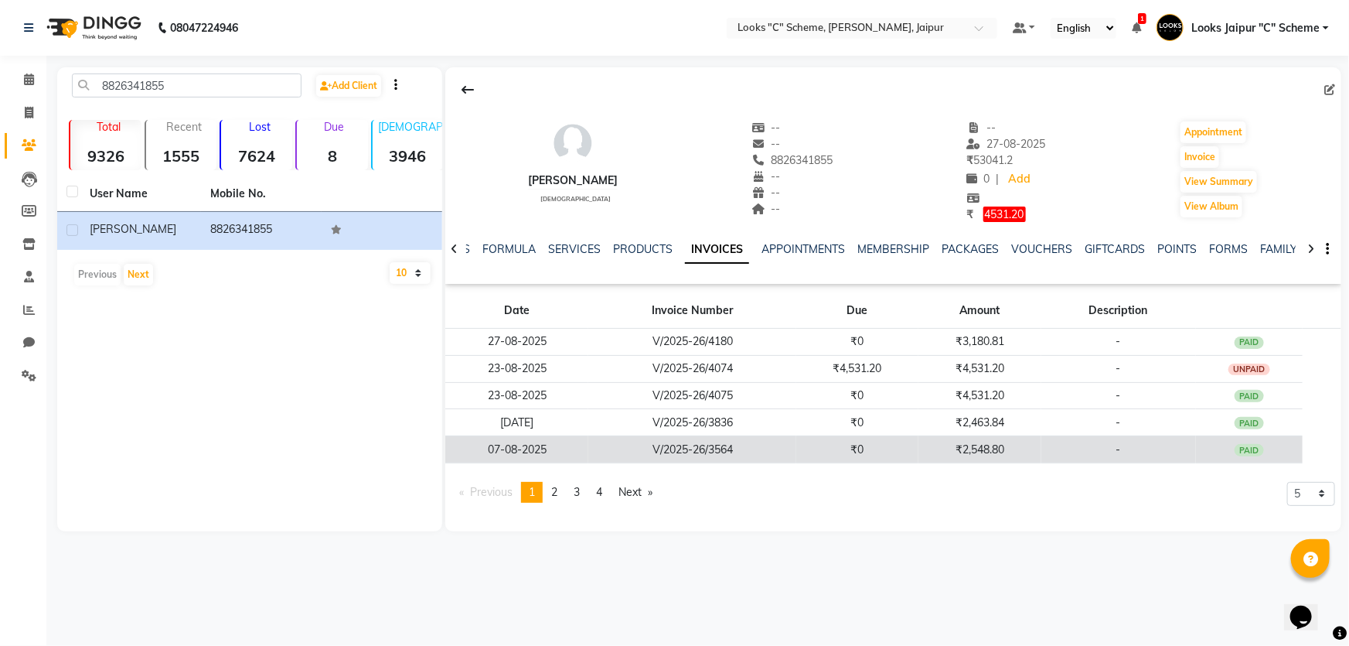
click at [991, 441] on td "₹2,548.80" at bounding box center [979, 449] width 122 height 27
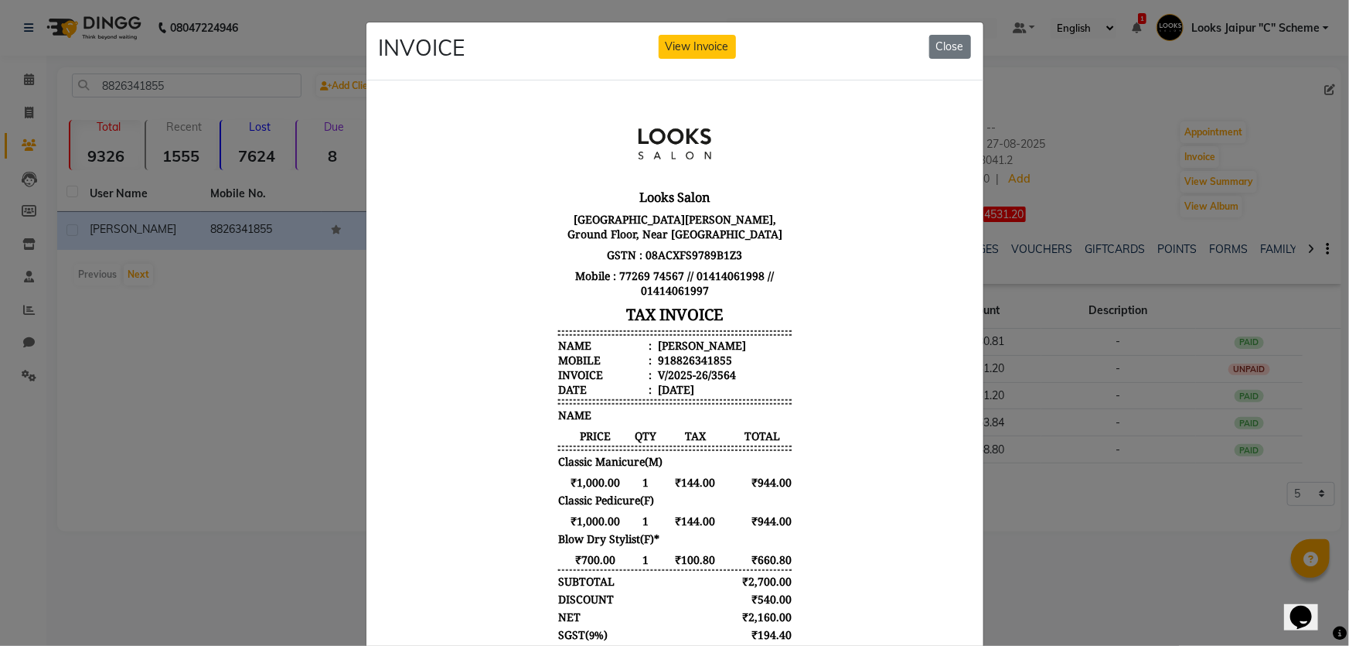
click at [1183, 527] on ngb-modal-window "INVOICE View Invoice Close" at bounding box center [674, 323] width 1349 height 646
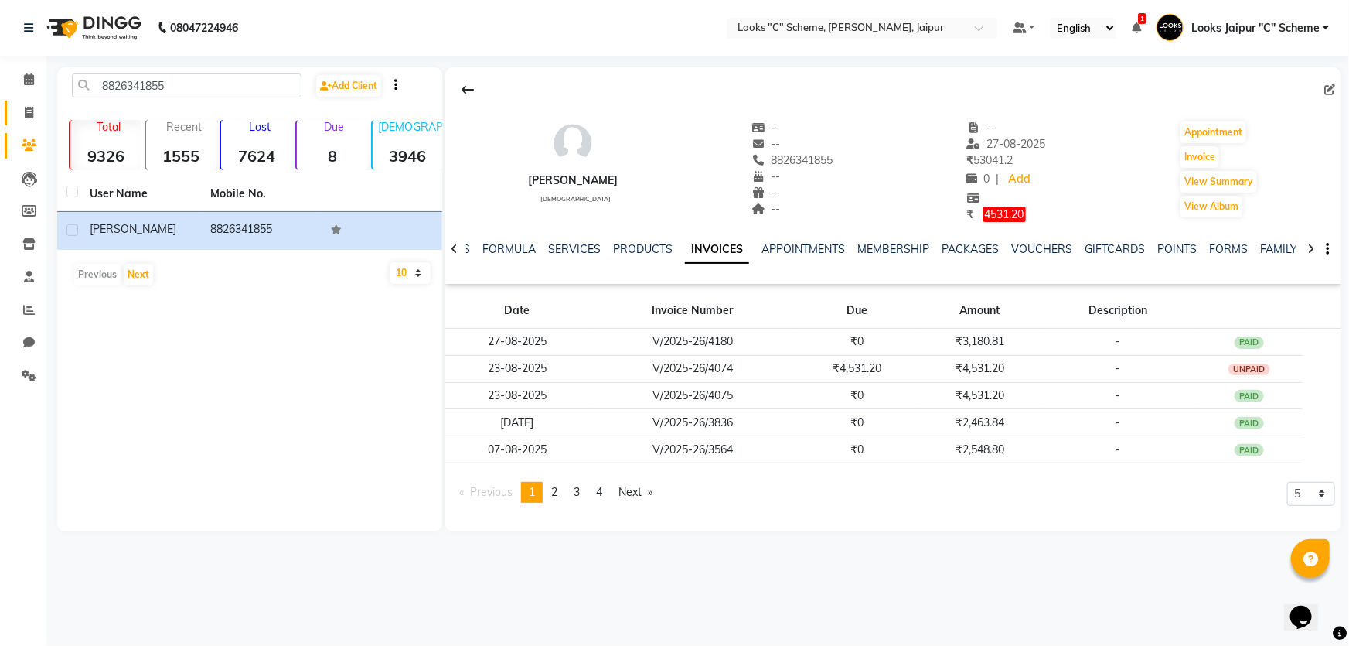
click at [28, 108] on icon at bounding box center [29, 113] width 9 height 12
select select "4315"
select select "service"
